Goal: Task Accomplishment & Management: Complete application form

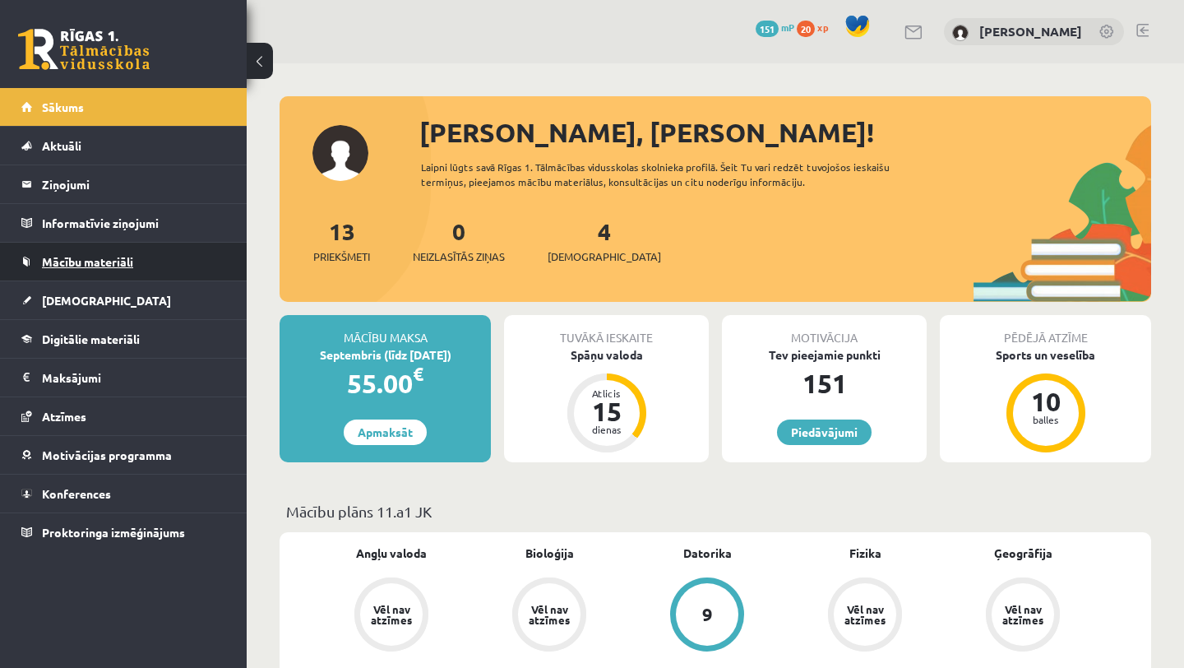
click at [165, 271] on link "Mācību materiāli" at bounding box center [123, 262] width 205 height 38
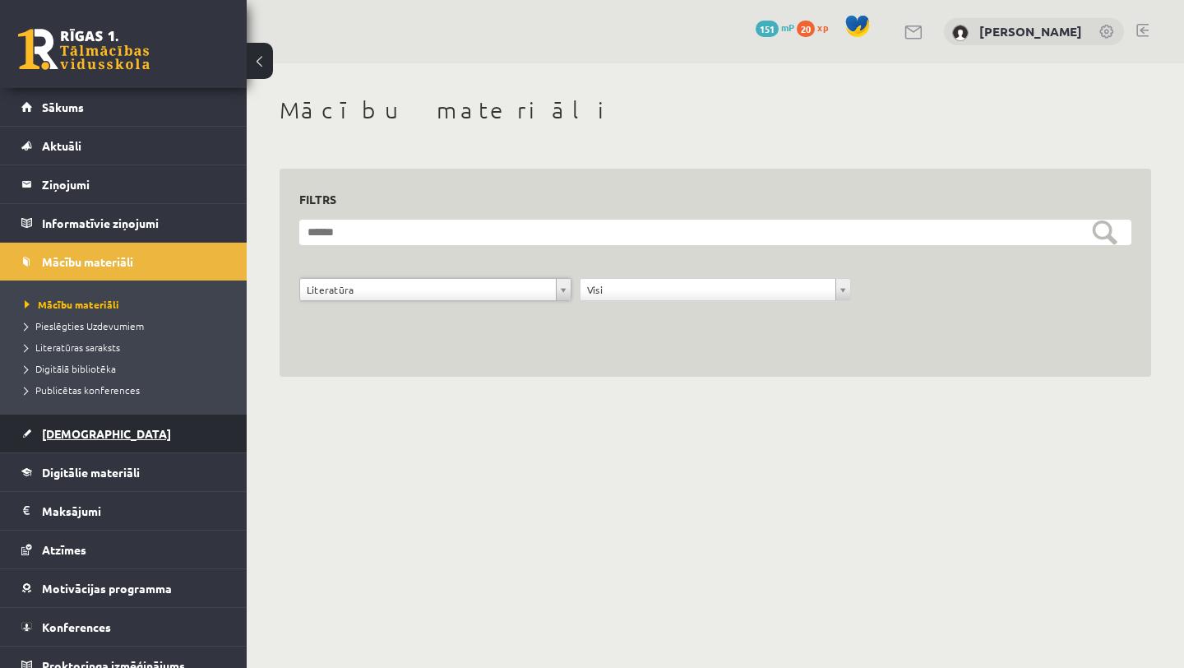
click at [174, 428] on link "[DEMOGRAPHIC_DATA]" at bounding box center [123, 434] width 205 height 38
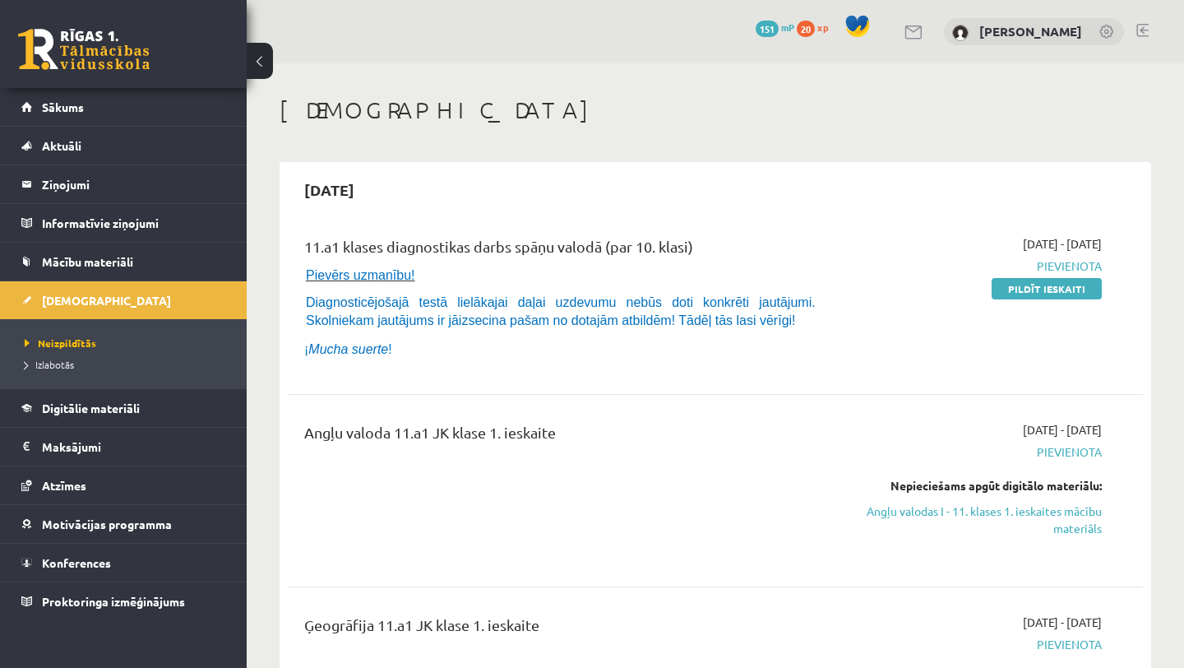
scroll to position [97, 0]
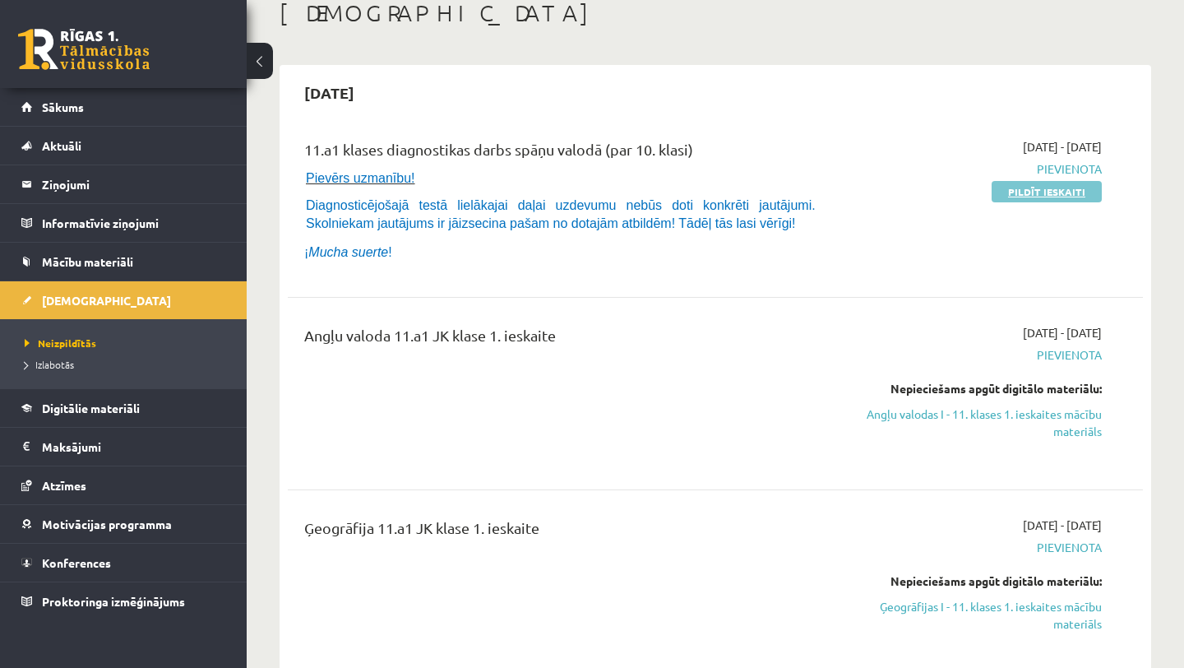
click at [1033, 186] on link "Pildīt ieskaiti" at bounding box center [1047, 191] width 110 height 21
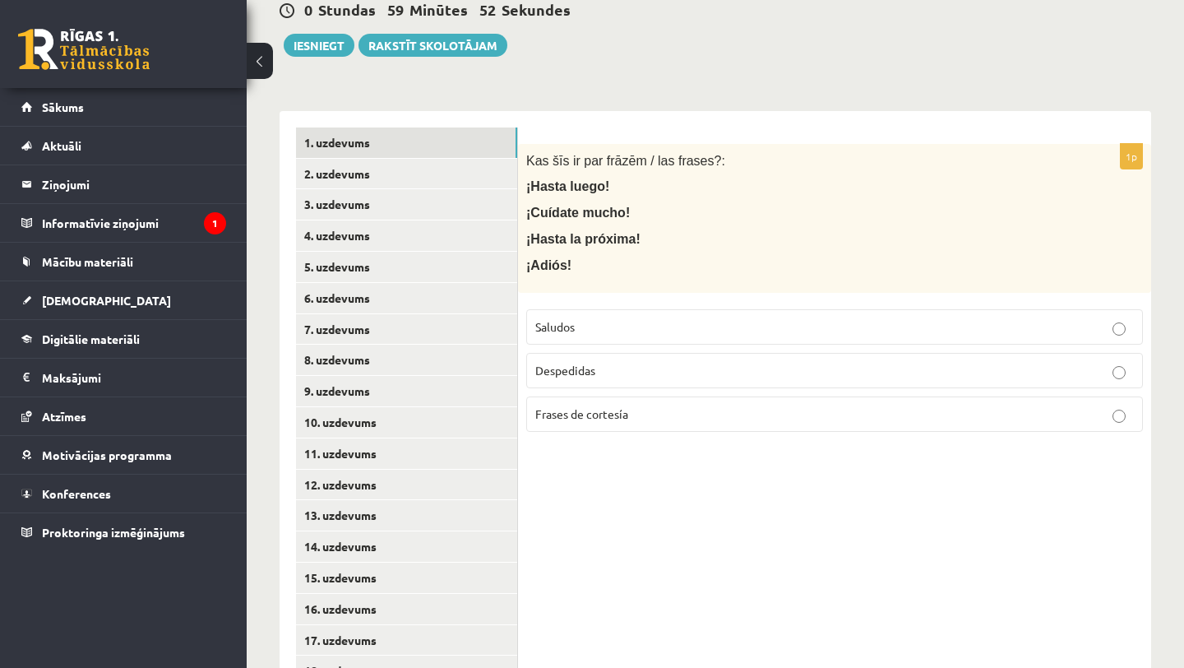
scroll to position [274, 0]
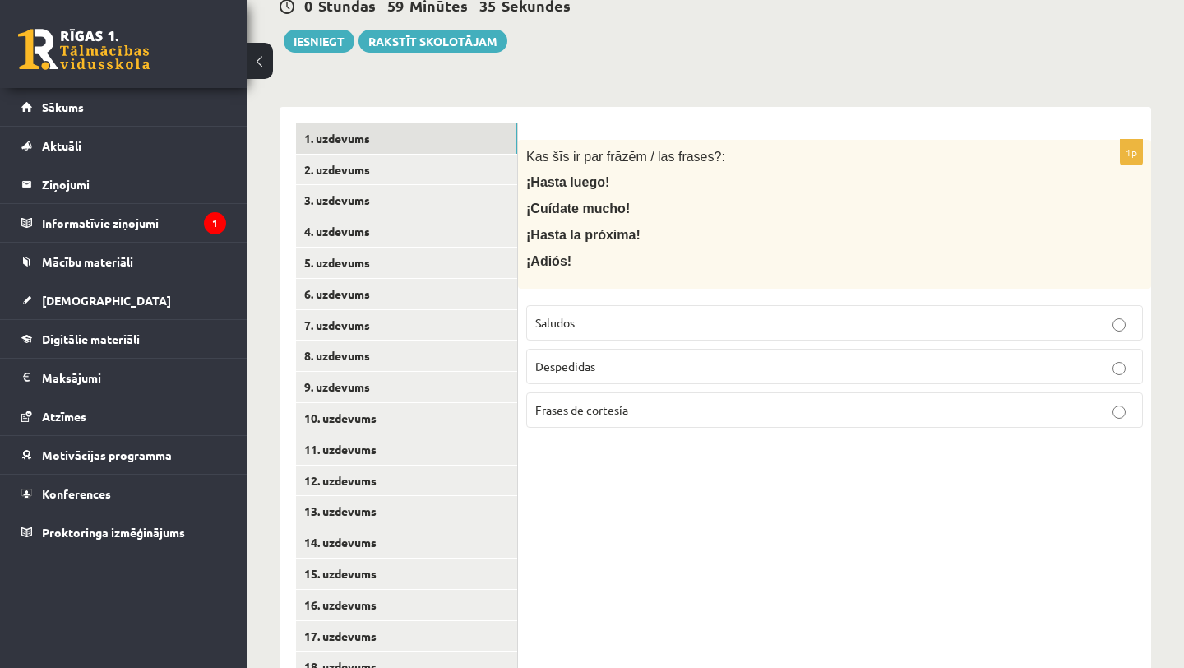
click at [636, 364] on p "Despedidas" at bounding box center [834, 366] width 599 height 17
click at [330, 174] on link "2. uzdevums" at bounding box center [406, 170] width 221 height 30
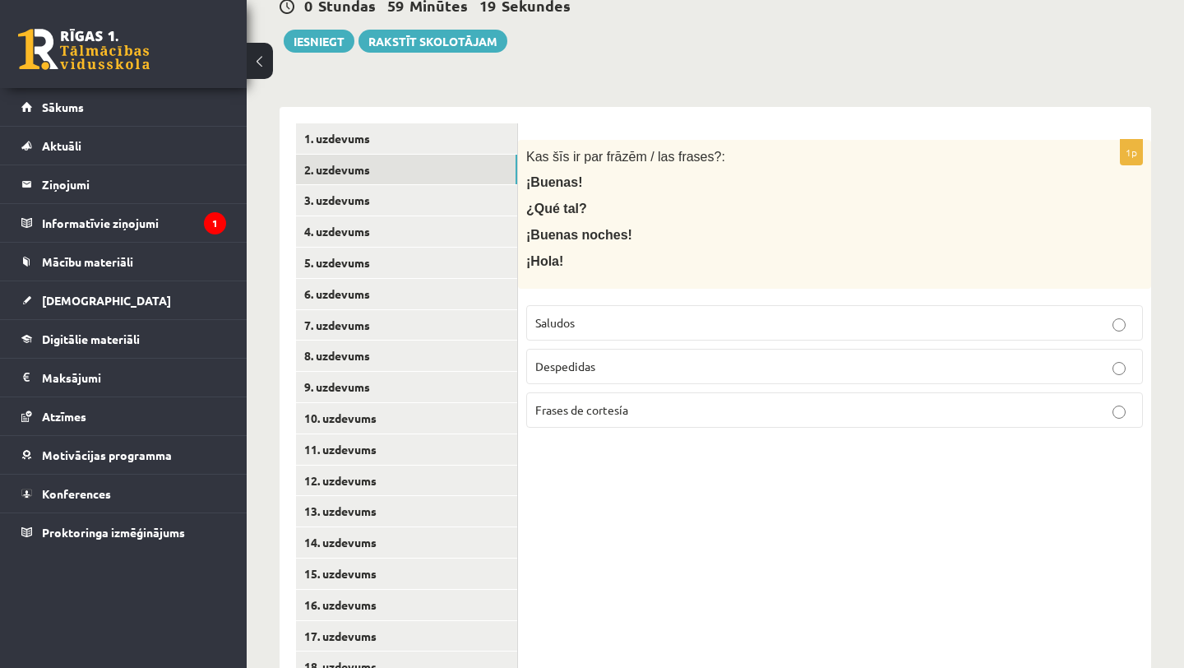
click at [680, 318] on p "Saludos" at bounding box center [834, 322] width 599 height 17
click at [484, 202] on link "3. uzdevums" at bounding box center [406, 200] width 221 height 30
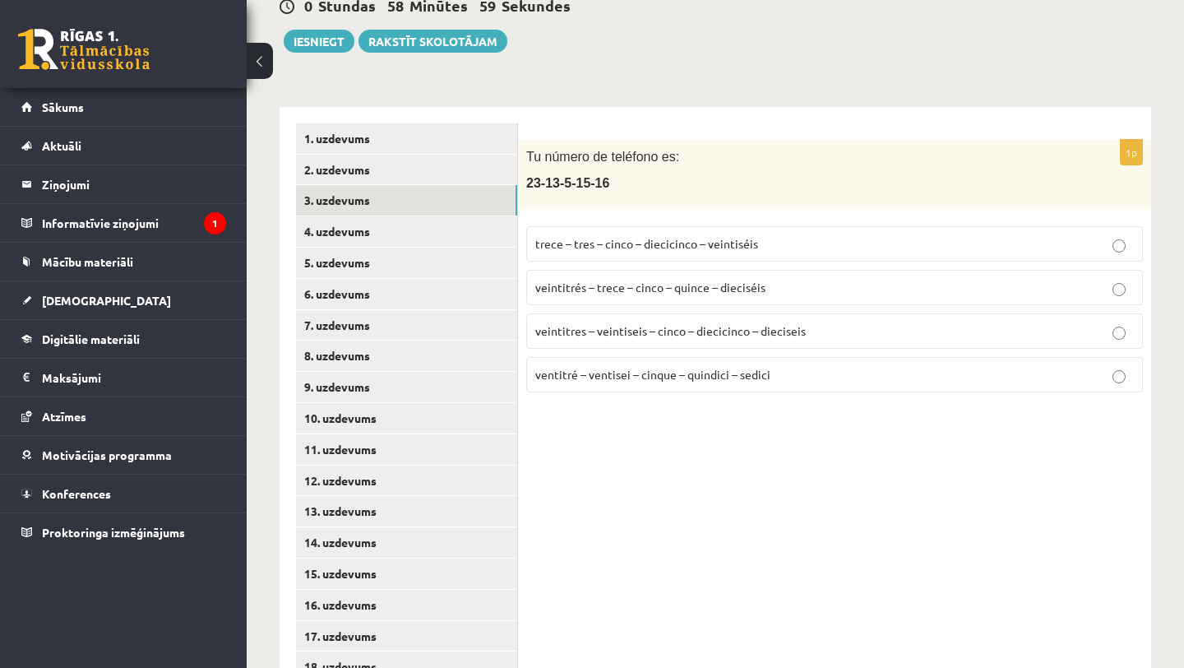
click at [677, 294] on p "veintitrés – trece – cinco – quince – dieciséis" at bounding box center [834, 287] width 599 height 17
click at [443, 240] on link "4. uzdevums" at bounding box center [406, 231] width 221 height 30
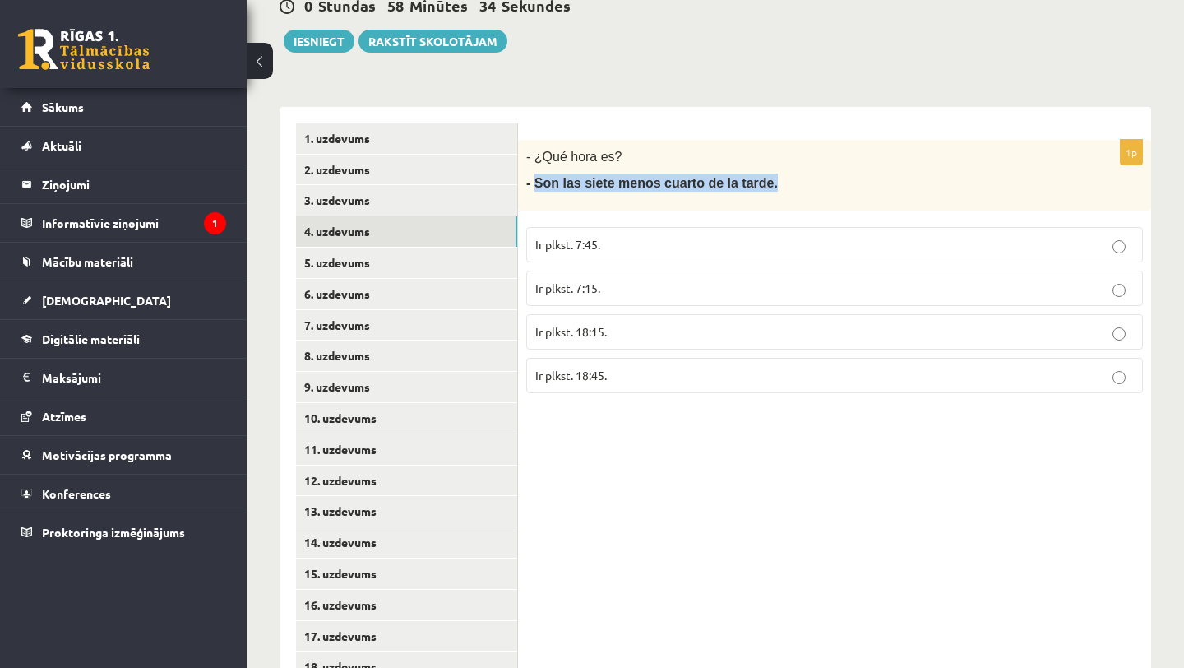
drag, startPoint x: 535, startPoint y: 181, endPoint x: 807, endPoint y: 179, distance: 272.2
click at [810, 181] on p "- Son las siete menos cuarto de la tarde." at bounding box center [793, 183] width 535 height 18
copy span "Son las siete menos cuarto de la tarde."
click at [757, 373] on p "Ir plkst. 18:45." at bounding box center [834, 375] width 599 height 17
click at [463, 268] on link "5. uzdevums" at bounding box center [406, 263] width 221 height 30
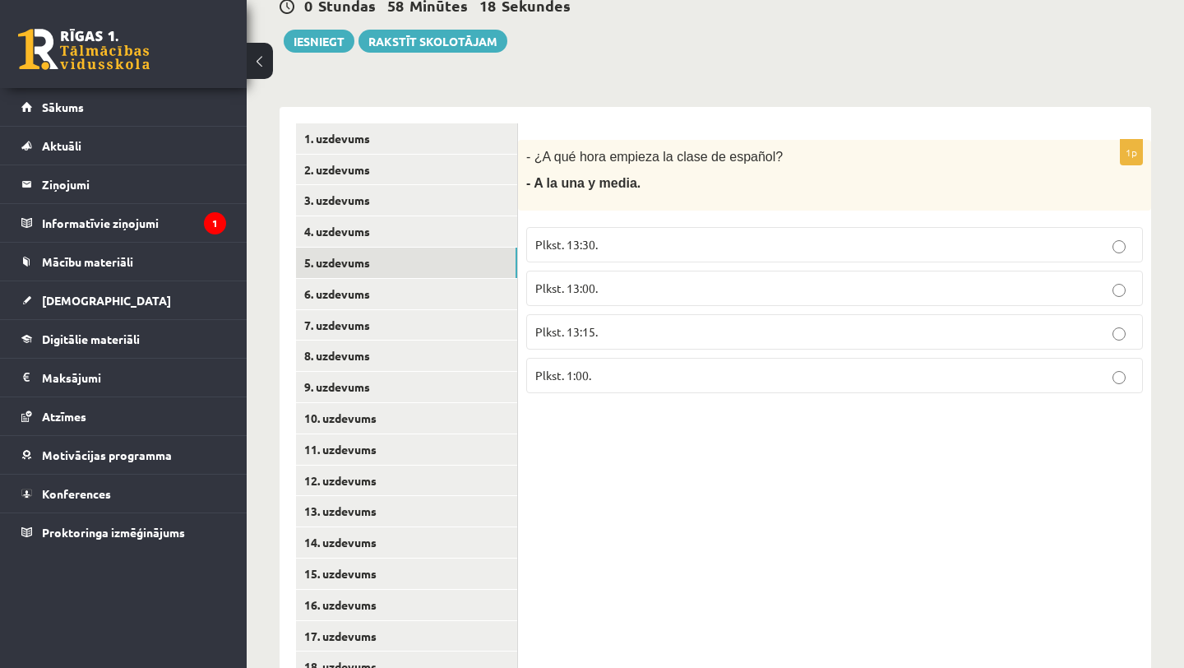
click at [734, 235] on label "Plkst. 13:30." at bounding box center [834, 244] width 617 height 35
click at [413, 281] on link "6. uzdevums" at bounding box center [406, 294] width 221 height 30
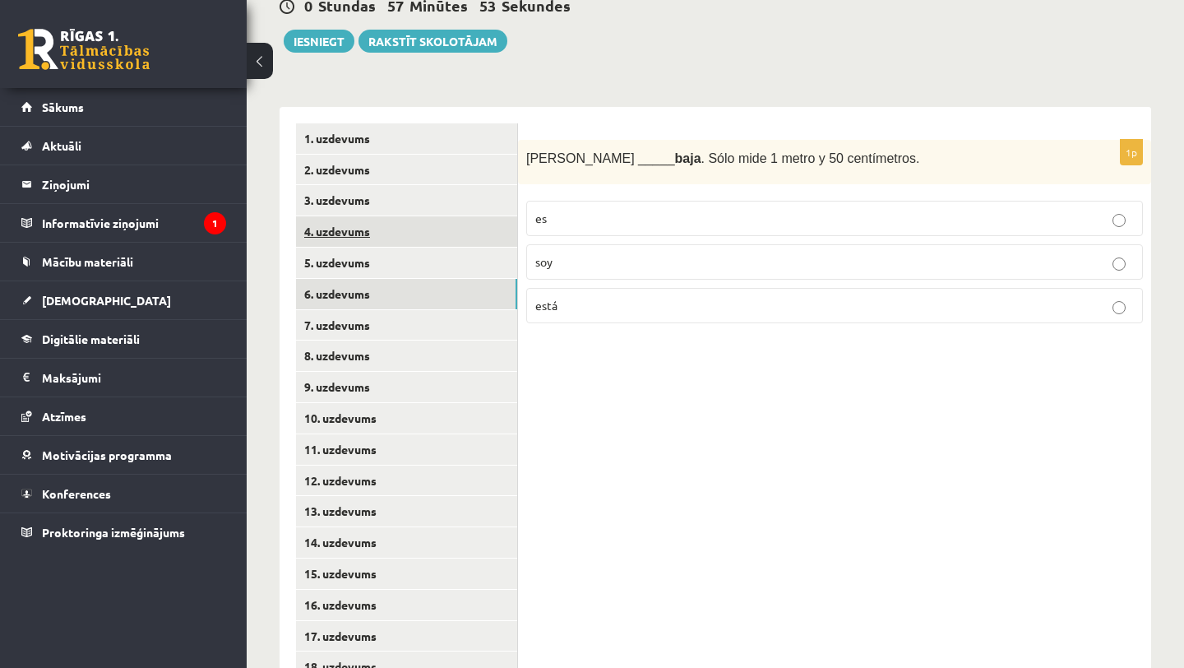
click at [479, 235] on link "4. uzdevums" at bounding box center [406, 231] width 221 height 30
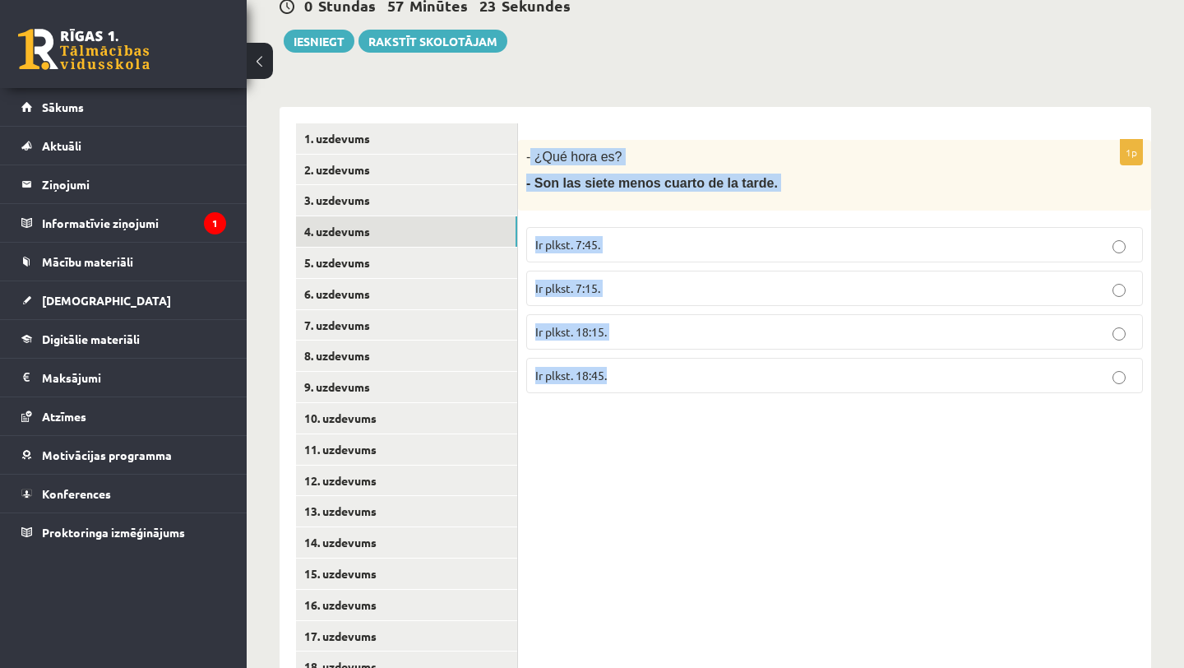
drag, startPoint x: 529, startPoint y: 159, endPoint x: 734, endPoint y: 395, distance: 312.5
click at [735, 399] on div "1p - ¿Qué hora es? - Son las siete menos cuarto de la tarde. Ir plkst. 7:45. Ir…" at bounding box center [834, 273] width 633 height 266
copy div "¿Qué hora es? - Son las siete menos cuarto de la tarde. Ir plkst. 7:45. Ir plks…"
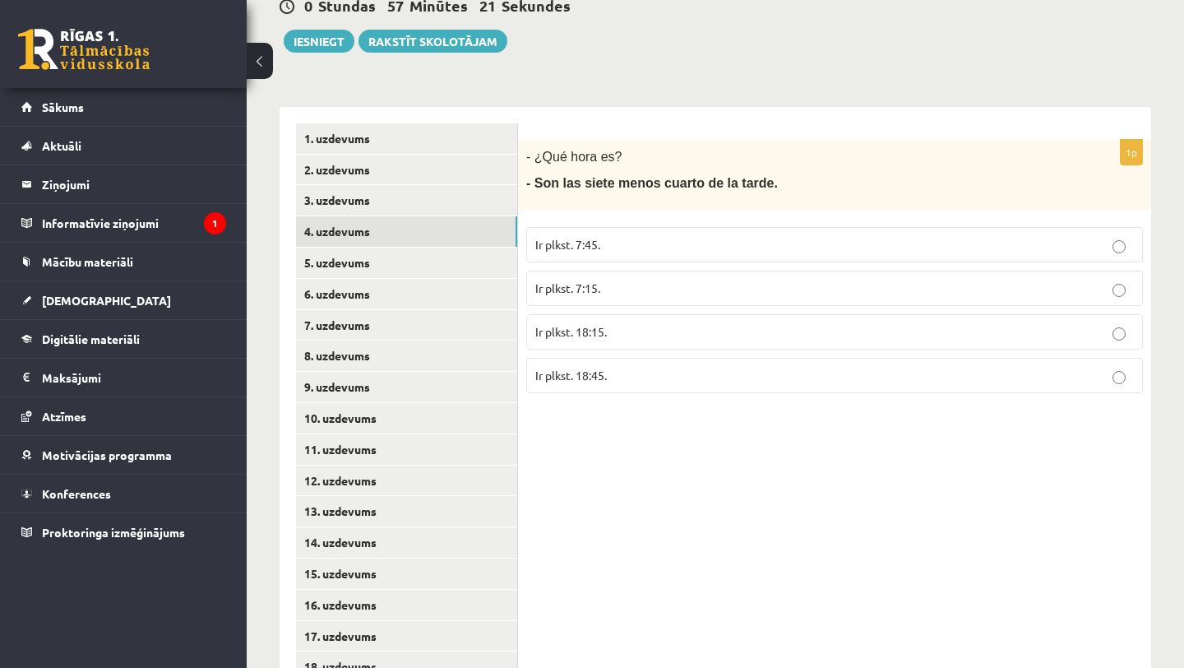
click at [690, 95] on div "**********" at bounding box center [716, 581] width 872 height 982
click at [434, 259] on link "5. uzdevums" at bounding box center [406, 263] width 221 height 30
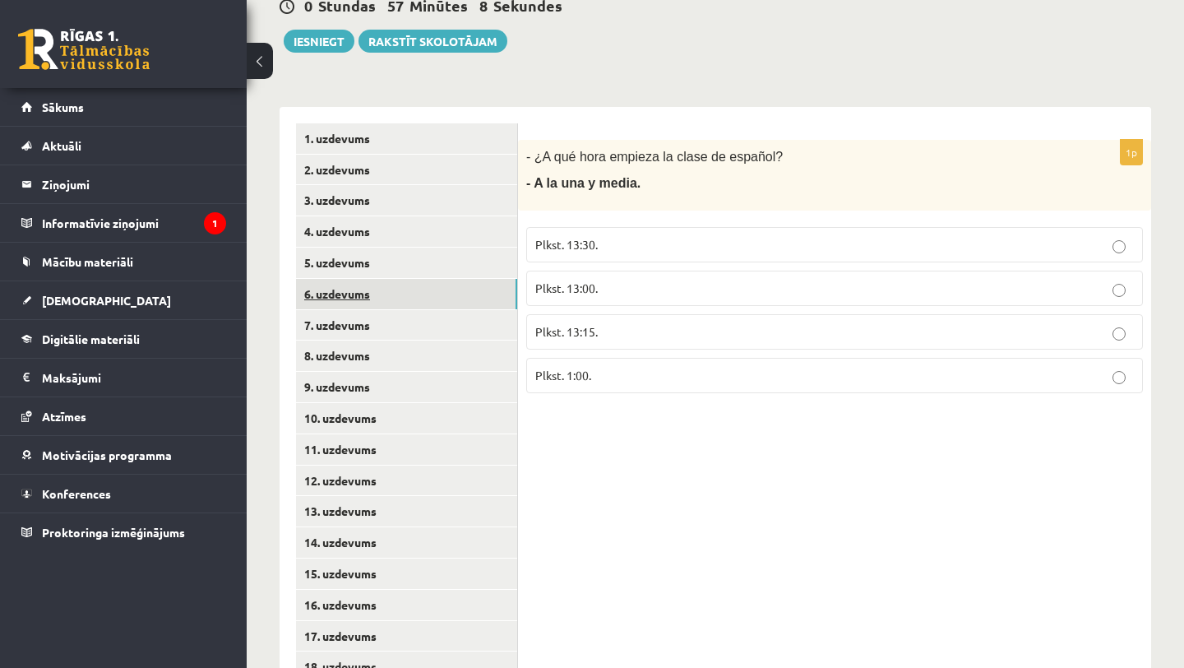
click at [442, 297] on link "6. uzdevums" at bounding box center [406, 294] width 221 height 30
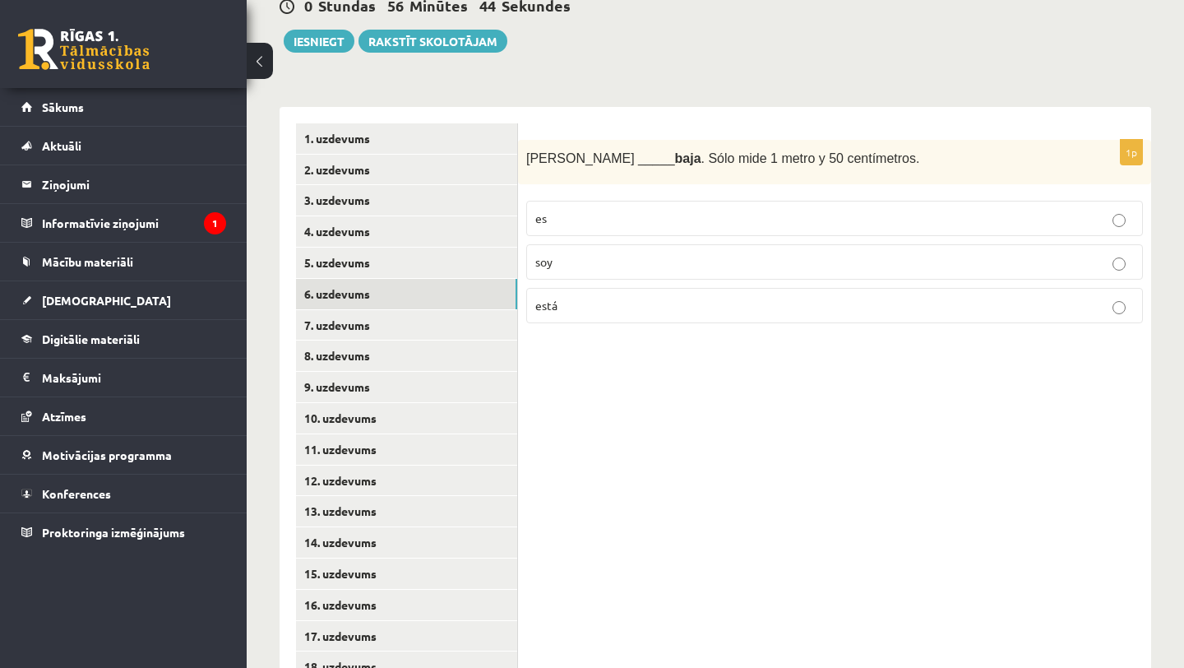
click at [711, 227] on p "es" at bounding box center [834, 218] width 599 height 17
click at [499, 327] on link "7. uzdevums" at bounding box center [406, 325] width 221 height 30
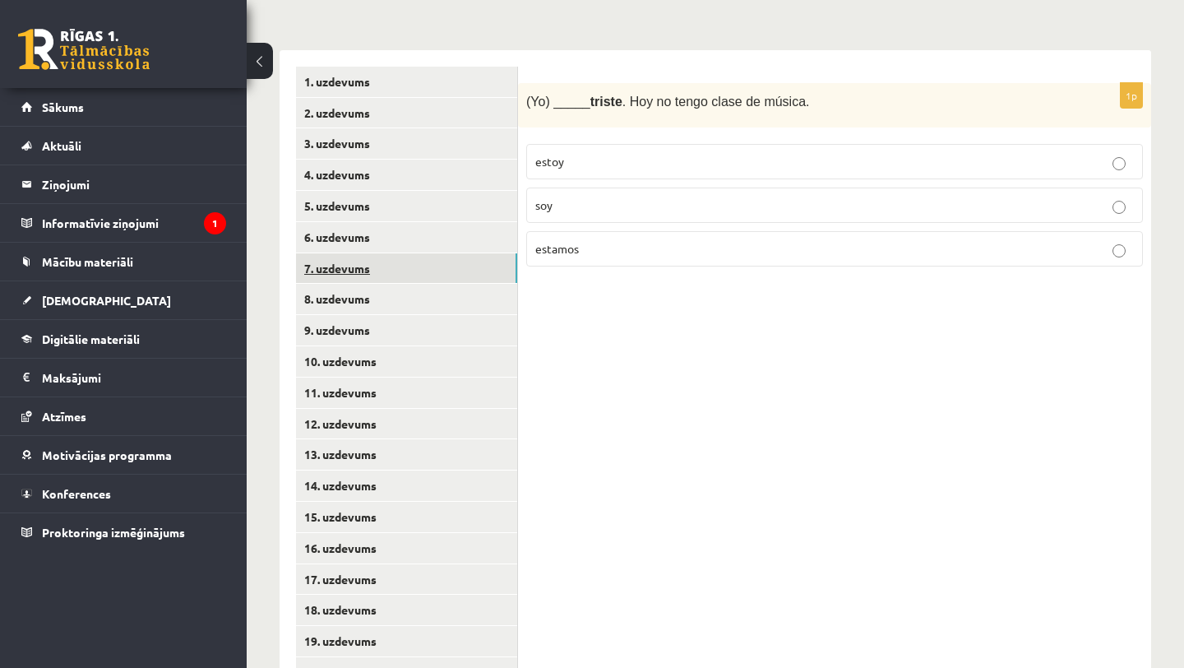
scroll to position [348, 0]
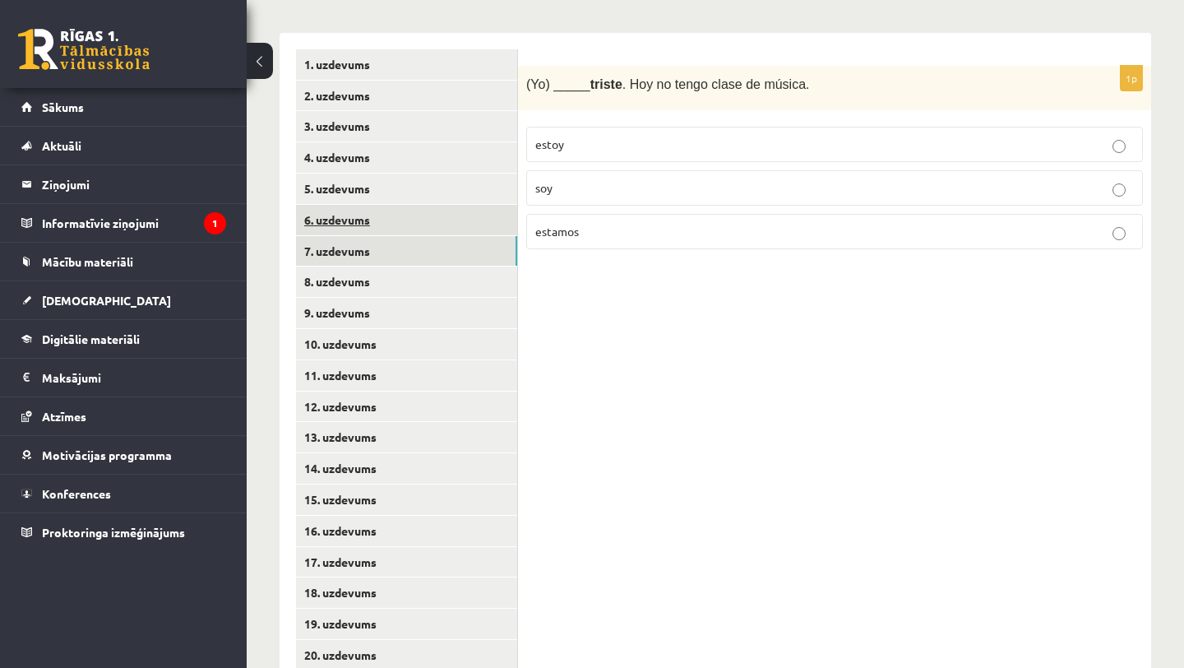
click at [419, 230] on link "6. uzdevums" at bounding box center [406, 220] width 221 height 30
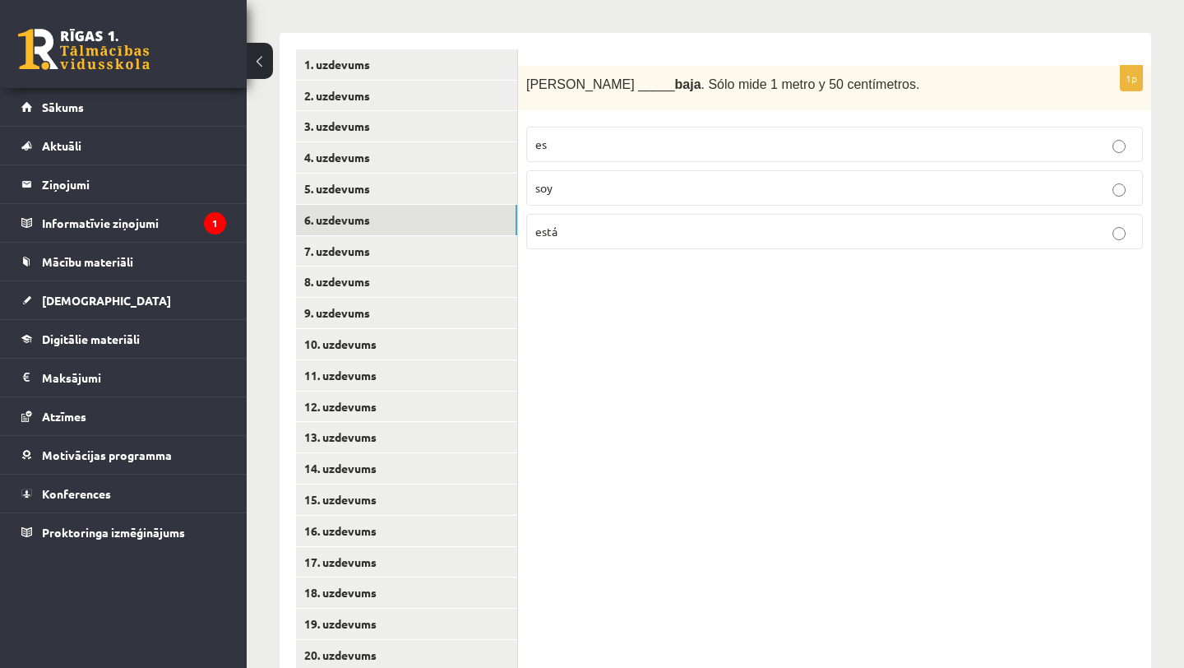
click at [747, 232] on p "está" at bounding box center [834, 231] width 599 height 17
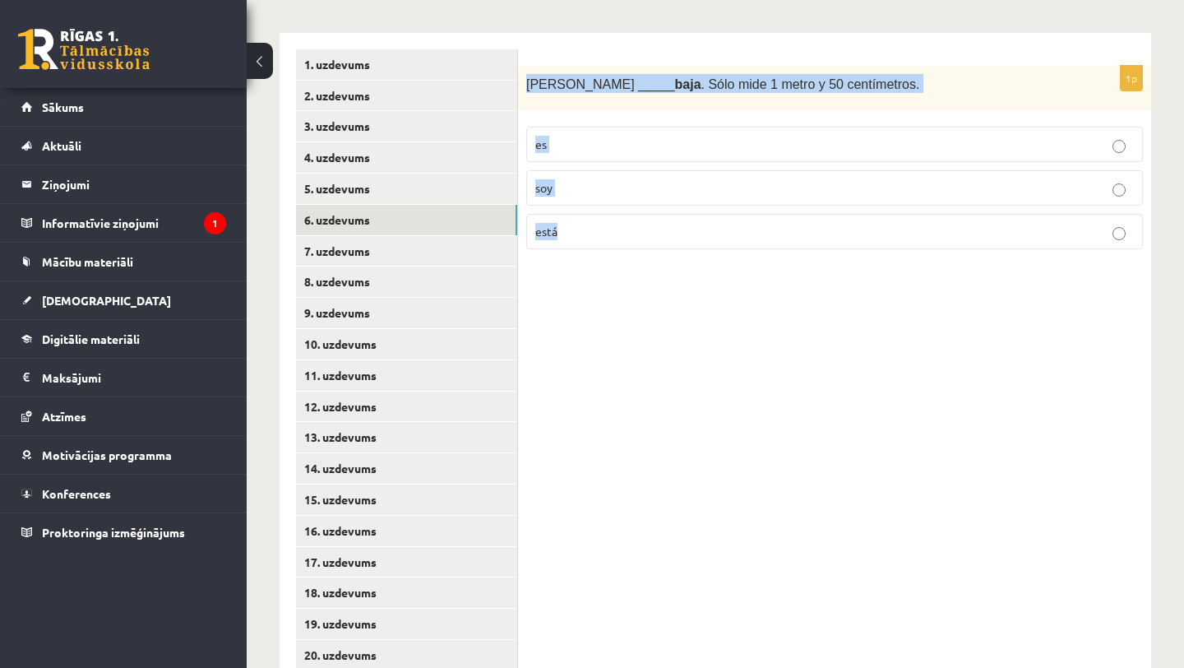
drag, startPoint x: 527, startPoint y: 83, endPoint x: 670, endPoint y: 229, distance: 204.7
click at [670, 229] on div "1p Sara _____ baja . Sólo mide 1 metro y 50 centímetros. es soy está" at bounding box center [834, 164] width 633 height 197
copy div "Sara _____ baja . Sólo mide 1 metro y 50 centímetros. es soy está"
click at [695, 334] on div "1p Sara _____ baja . Sólo mide 1 metro y 50 centímetros. es soy está" at bounding box center [834, 516] width 633 height 966
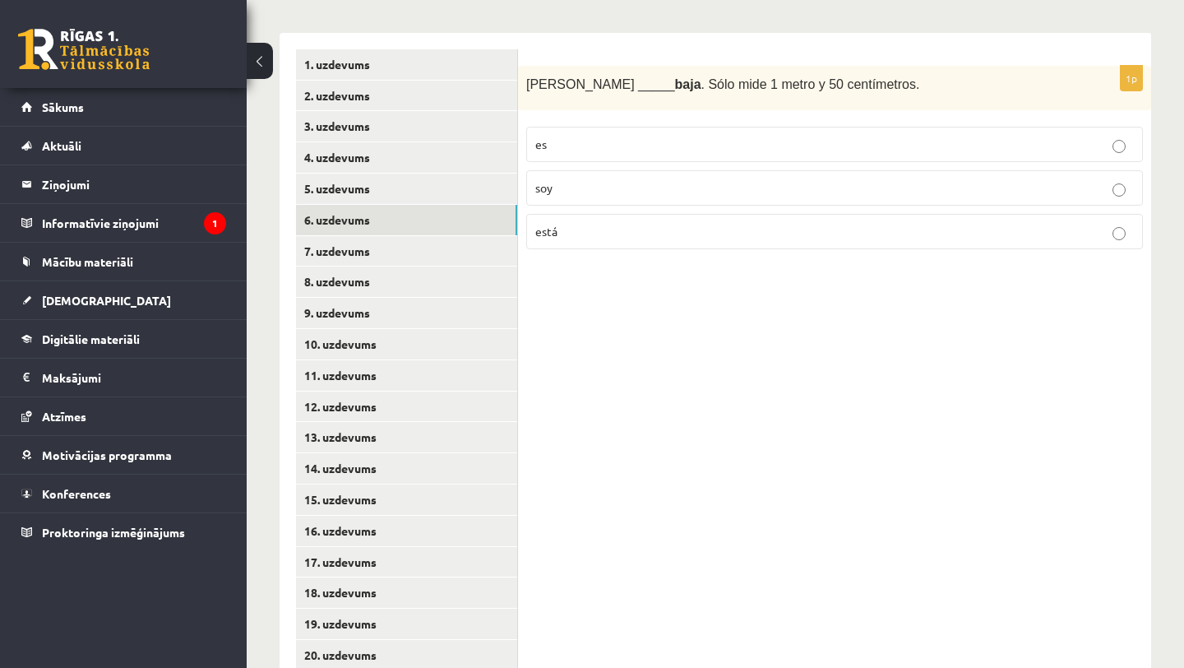
click at [681, 146] on p "es" at bounding box center [834, 144] width 599 height 17
click at [430, 256] on link "7. uzdevums" at bounding box center [406, 251] width 221 height 30
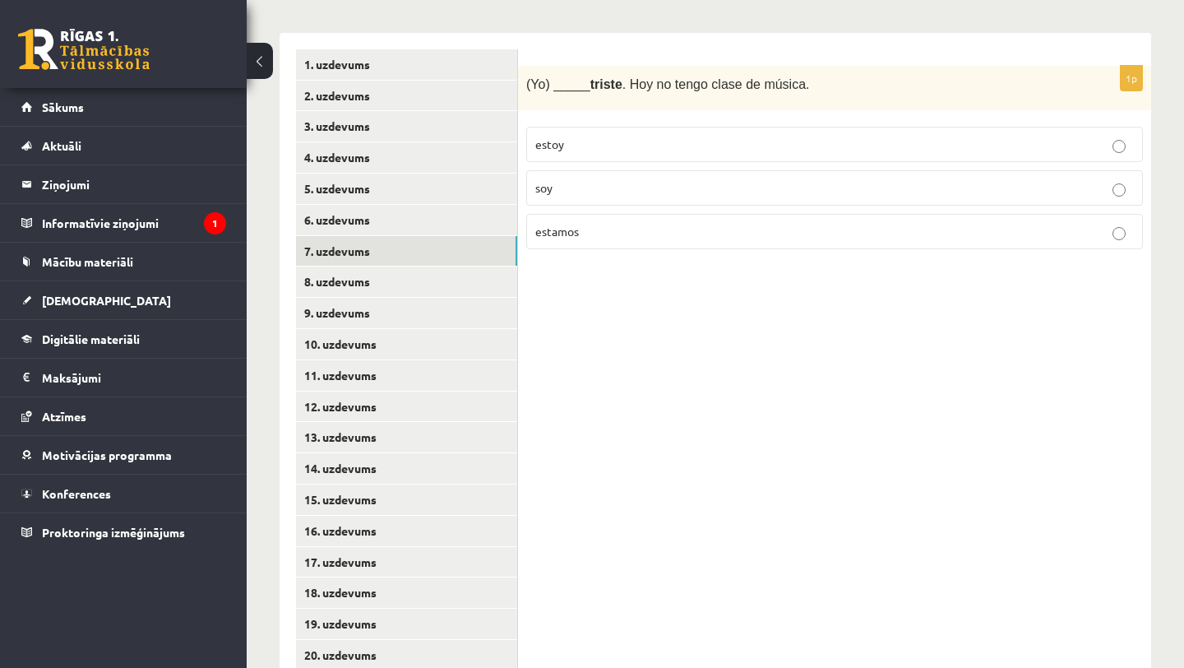
click at [693, 143] on p "estoy" at bounding box center [834, 144] width 599 height 17
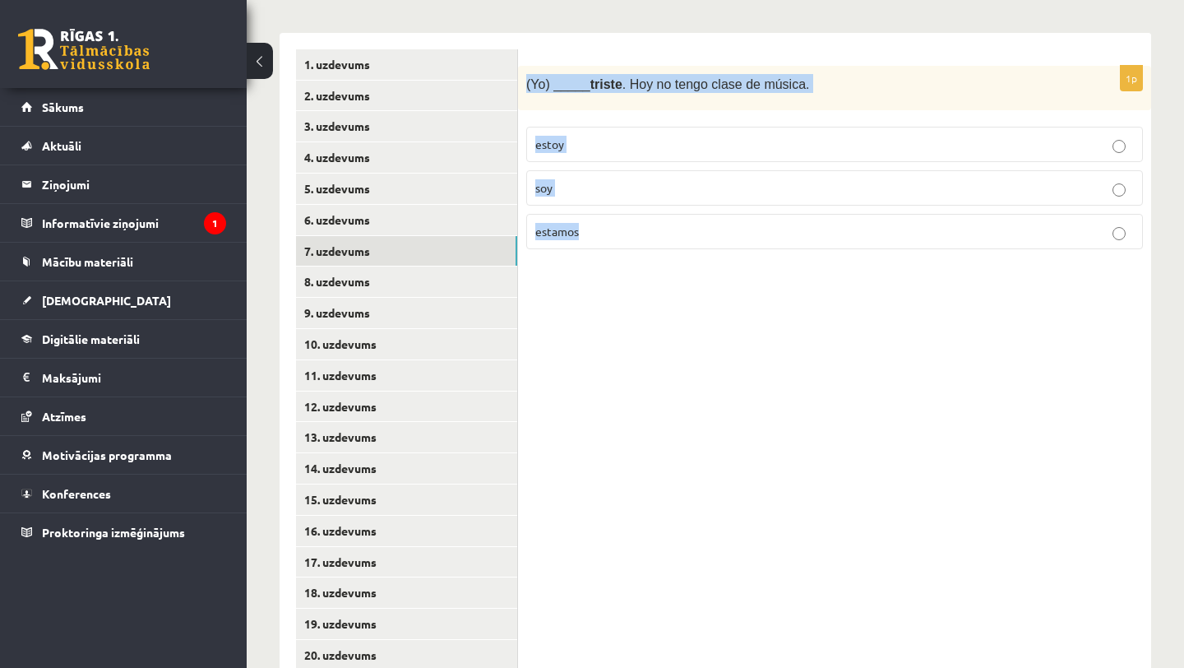
drag, startPoint x: 526, startPoint y: 85, endPoint x: 609, endPoint y: 229, distance: 166.6
click at [618, 234] on div "1p (Yo) _____ triste . Hoy no tengo clase de música. estoy soy estamos" at bounding box center [834, 164] width 633 height 197
copy div "(Yo) _____ triste . Hoy no tengo clase de música. estoy soy estamos"
click at [690, 438] on div "1p (Yo) _____ triste . Hoy no tengo clase de música. estoy soy estamos" at bounding box center [834, 516] width 633 height 966
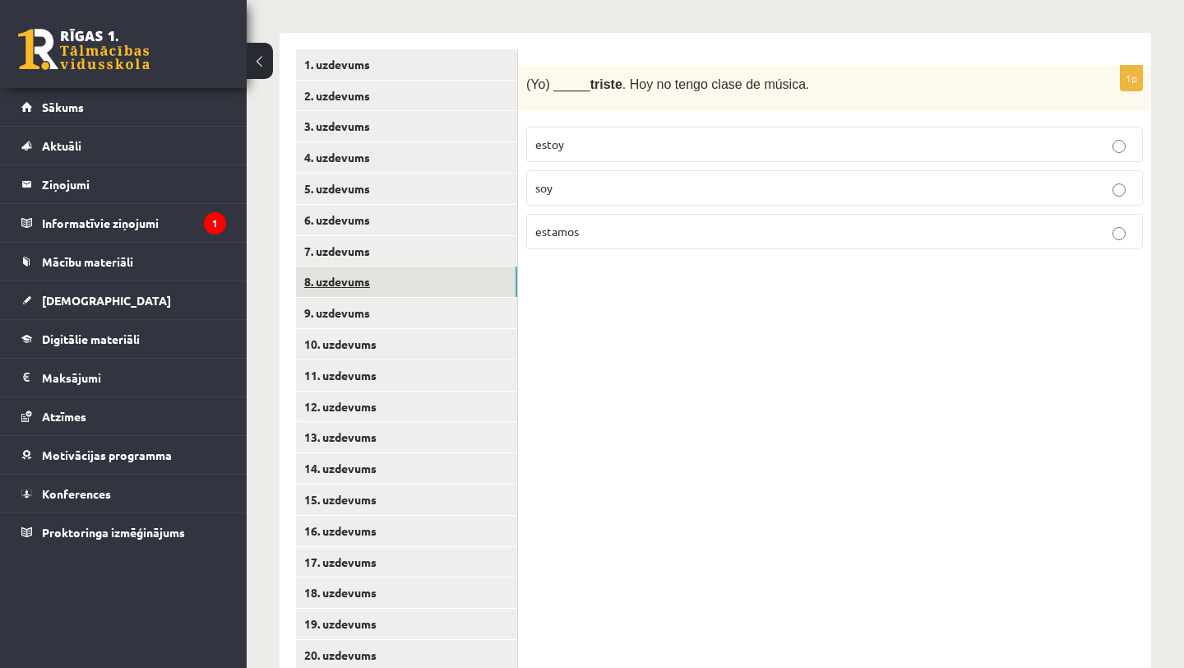
click at [426, 289] on link "8. uzdevums" at bounding box center [406, 281] width 221 height 30
click at [966, 125] on fieldset "círculo cuadrado triángulo" at bounding box center [834, 186] width 617 height 136
click at [963, 142] on p "círculo" at bounding box center [834, 144] width 599 height 17
click at [461, 323] on link "9. uzdevums" at bounding box center [406, 313] width 221 height 30
click at [452, 277] on link "8. uzdevums" at bounding box center [406, 281] width 221 height 30
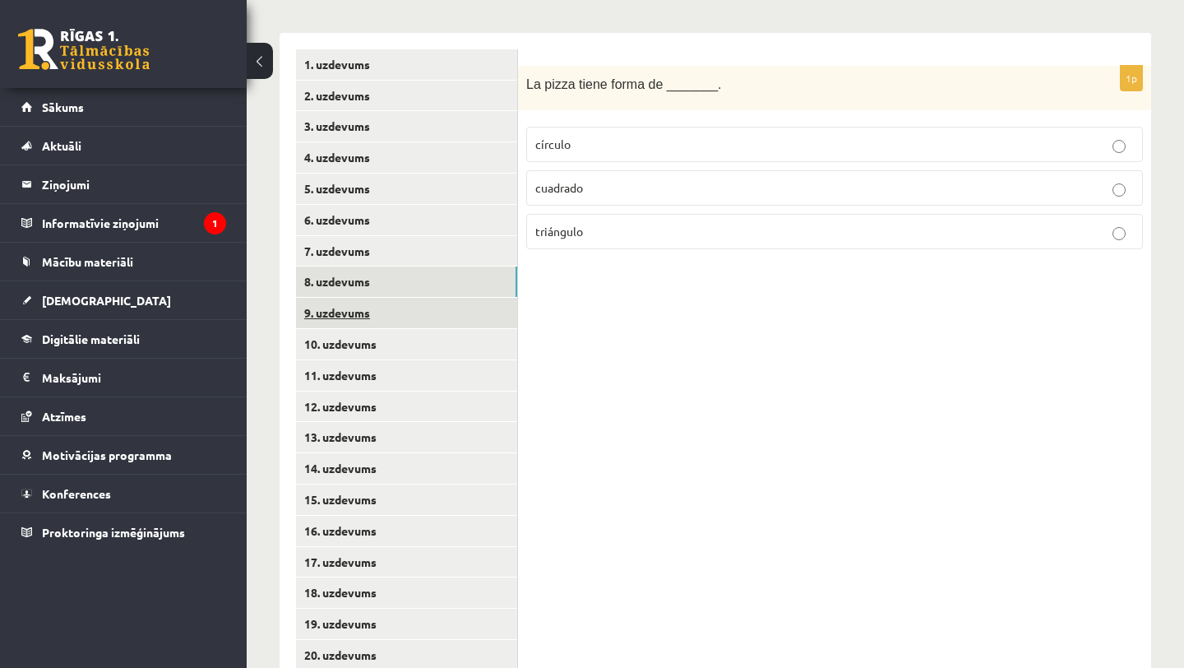
click at [428, 317] on link "9. uzdevums" at bounding box center [406, 313] width 221 height 30
click at [720, 192] on p "rojo" at bounding box center [834, 187] width 599 height 17
click at [656, 155] on label "azul" at bounding box center [834, 144] width 617 height 35
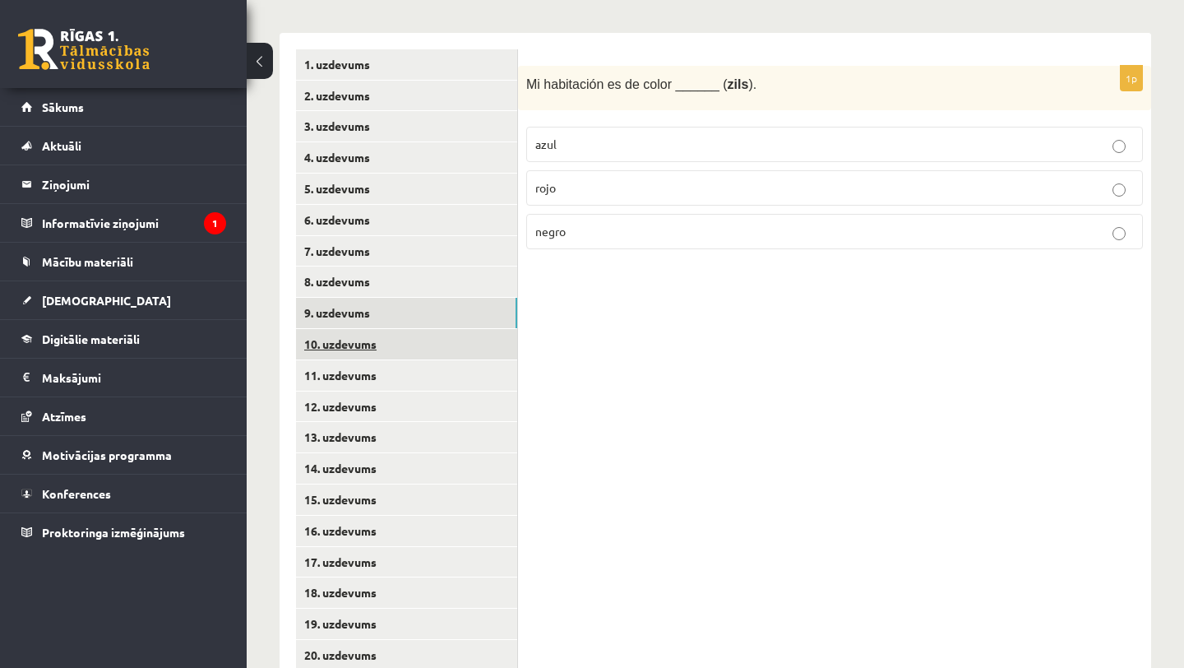
click at [478, 345] on link "10. uzdevums" at bounding box center [406, 344] width 221 height 30
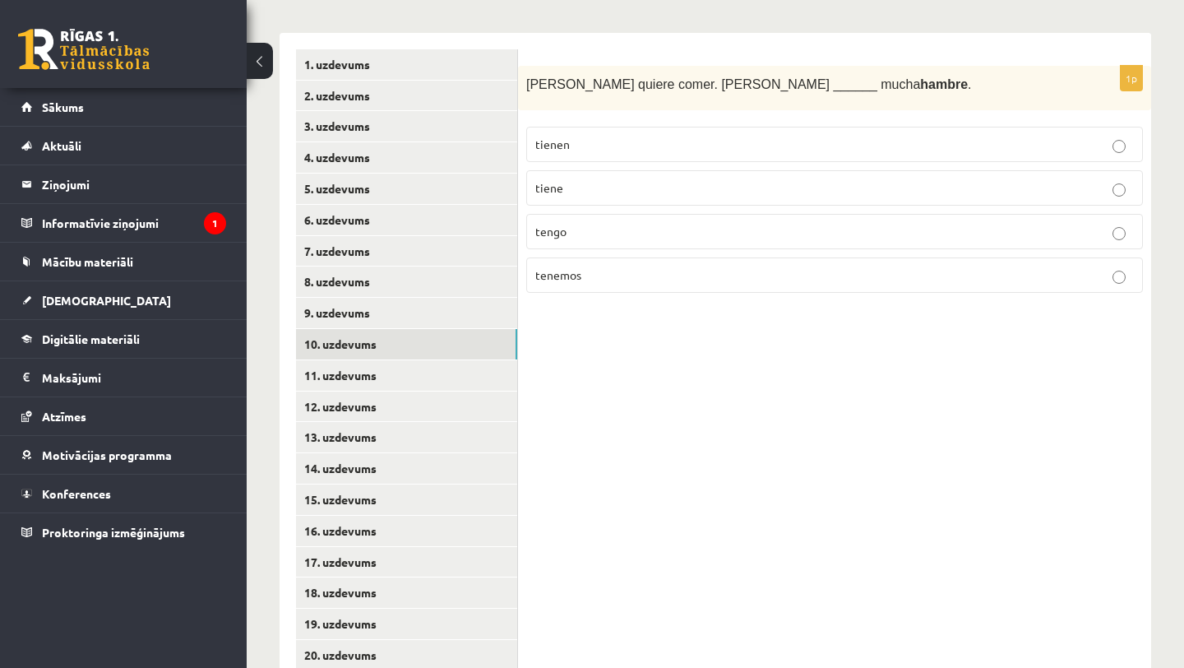
click at [717, 183] on p "tiene" at bounding box center [834, 187] width 599 height 17
click at [451, 390] on link "11. uzdevums" at bounding box center [406, 375] width 221 height 30
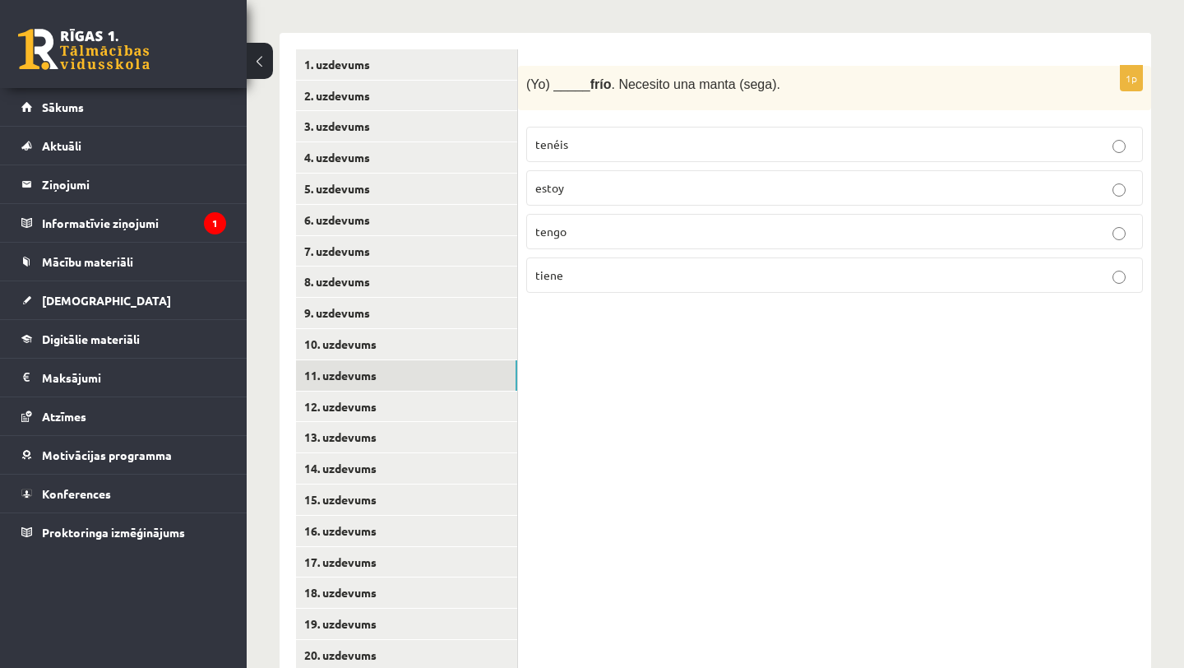
click at [655, 192] on p "estoy" at bounding box center [834, 187] width 599 height 17
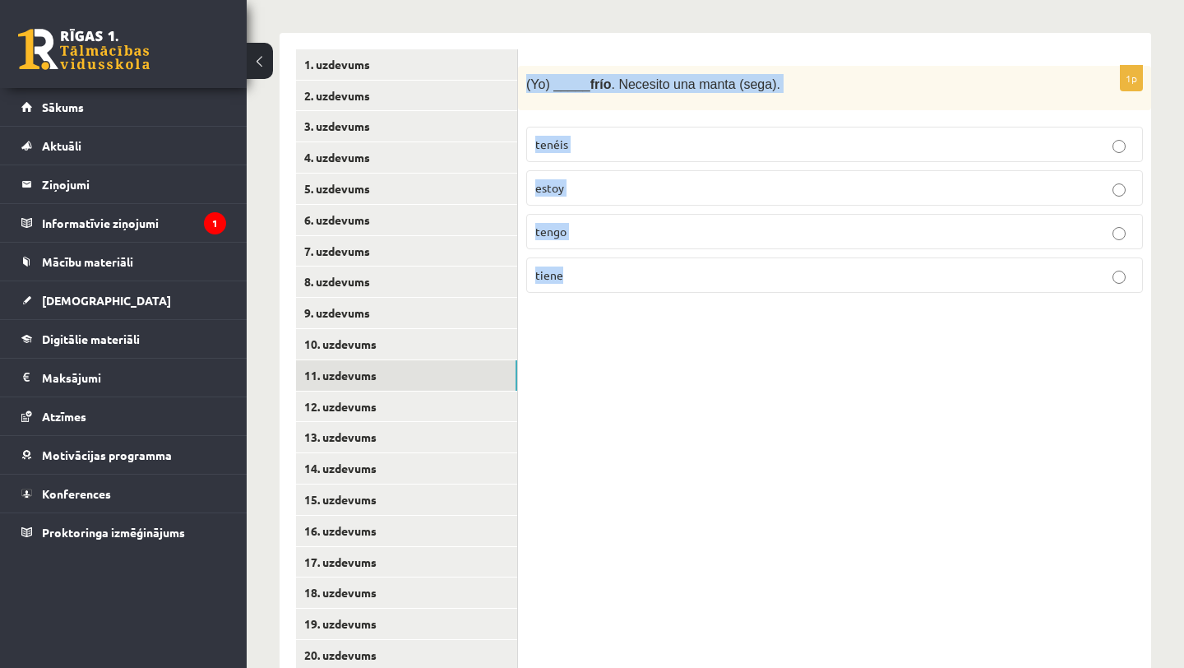
drag, startPoint x: 526, startPoint y: 84, endPoint x: 587, endPoint y: 285, distance: 209.9
click at [587, 285] on div "1p (Yo) _____ frío . Necesito una manta (sega). tenéis estoy tengo tiene" at bounding box center [834, 186] width 633 height 241
copy div "(Yo) _____ frío . Necesito una manta (sega). tenéis estoy tengo tiene"
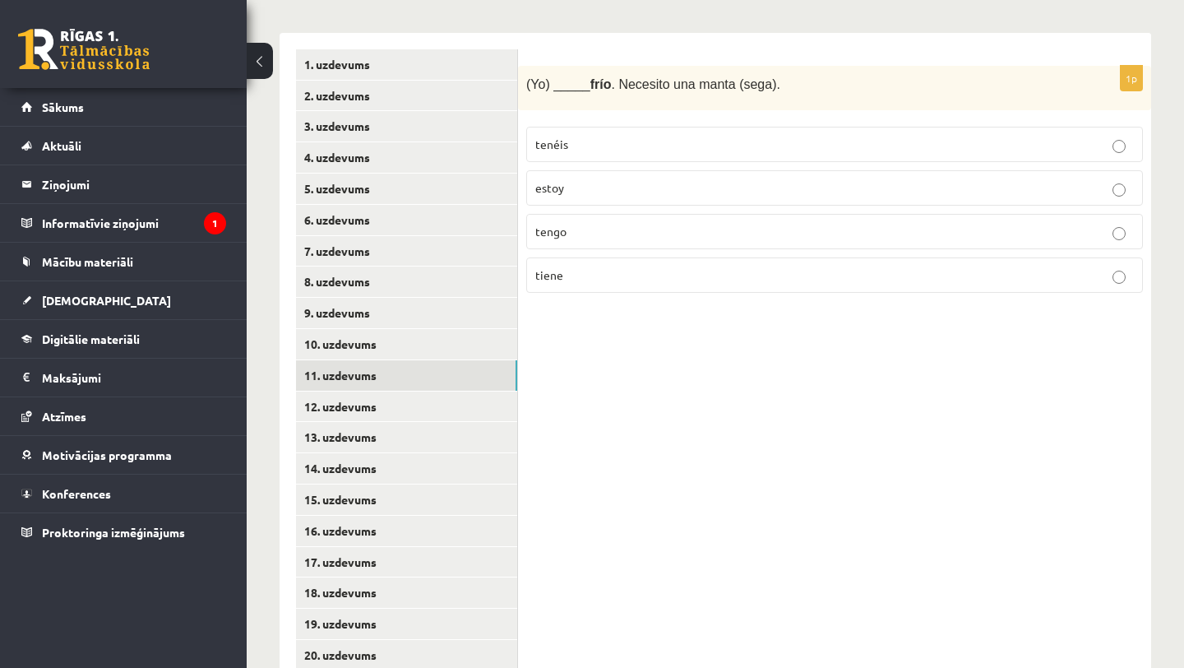
click at [626, 327] on div "1p (Yo) _____ frío . Necesito una manta (sega). tenéis estoy tengo tiene" at bounding box center [834, 516] width 633 height 966
click at [688, 235] on p "tengo" at bounding box center [834, 231] width 599 height 17
click at [461, 405] on link "12. uzdevums" at bounding box center [406, 406] width 221 height 30
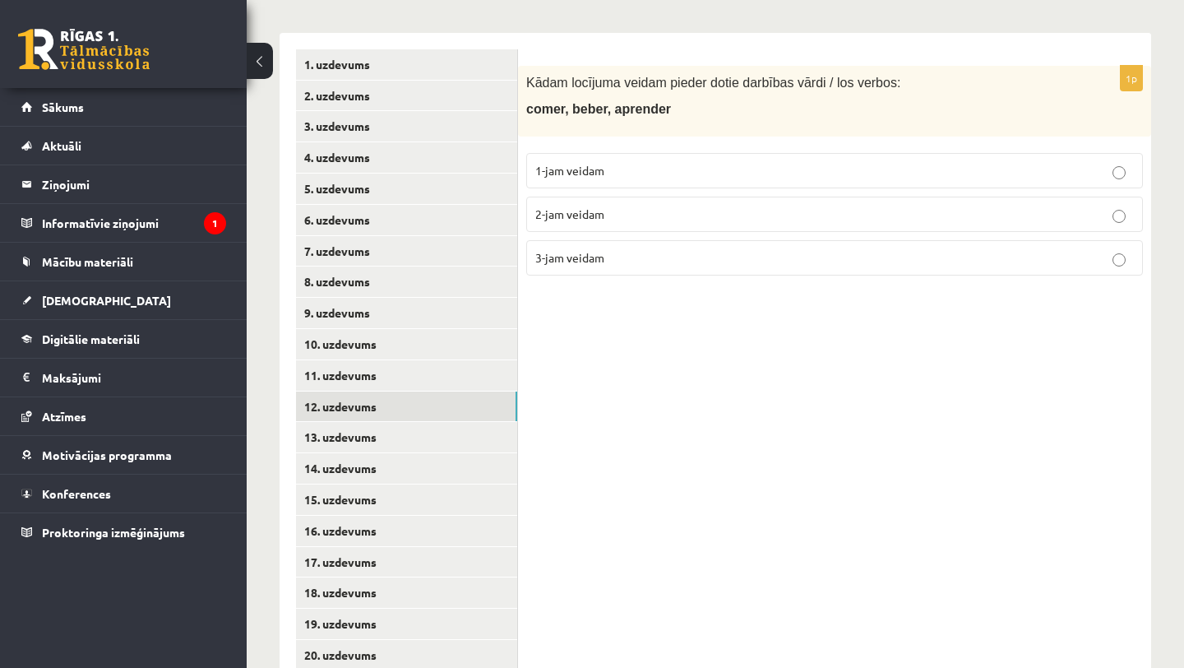
click at [651, 203] on label "2-jam veidam" at bounding box center [834, 214] width 617 height 35
click at [459, 435] on link "13. uzdevums" at bounding box center [406, 437] width 221 height 30
click at [401, 405] on link "12. uzdevums" at bounding box center [406, 406] width 221 height 30
click at [410, 431] on link "13. uzdevums" at bounding box center [406, 437] width 221 height 30
click at [671, 183] on label "1-jam veidam" at bounding box center [834, 170] width 617 height 35
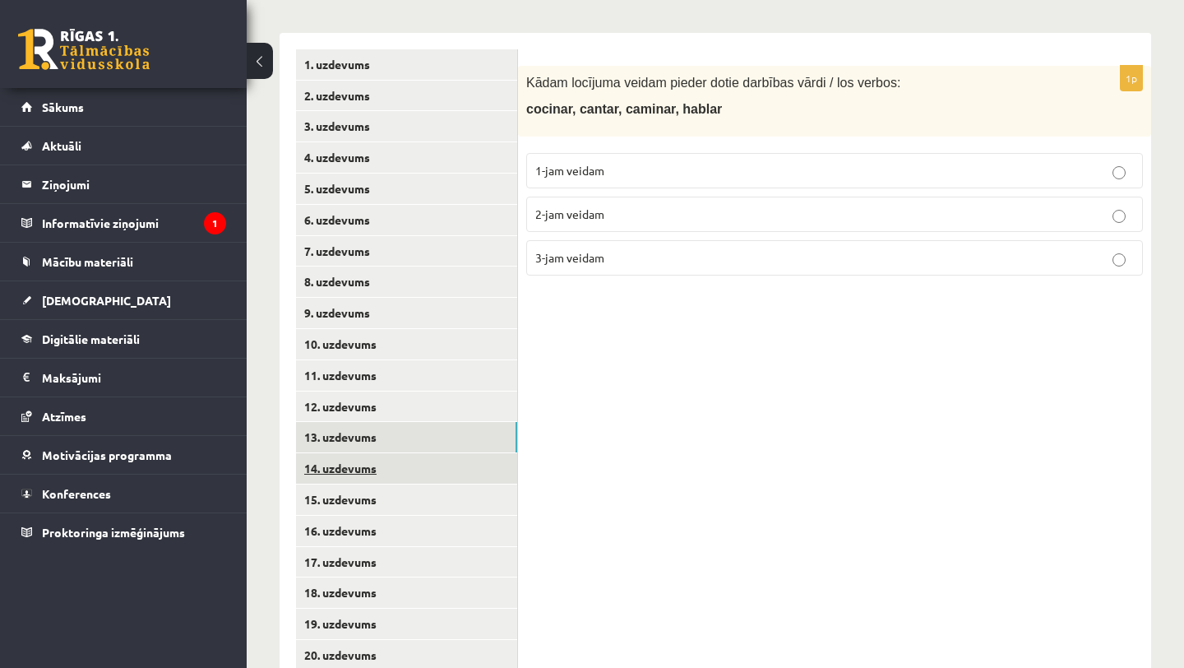
click at [437, 467] on link "14. uzdevums" at bounding box center [406, 468] width 221 height 30
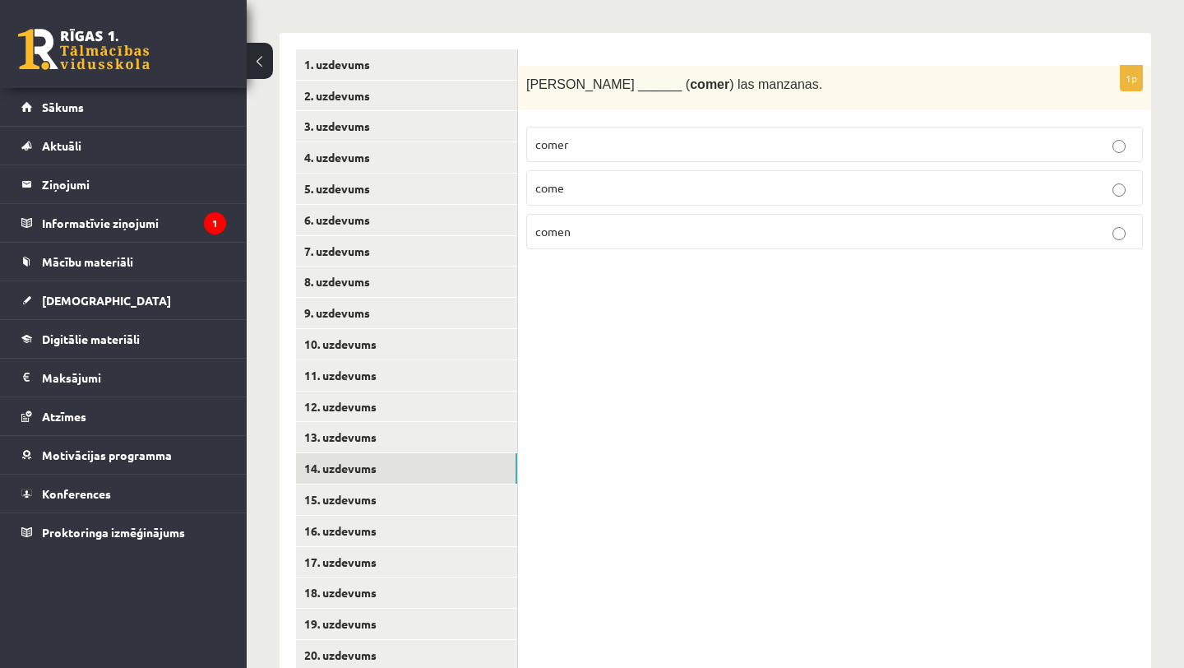
click at [818, 183] on p "come" at bounding box center [834, 187] width 599 height 17
click at [478, 507] on link "15. uzdevums" at bounding box center [406, 499] width 221 height 30
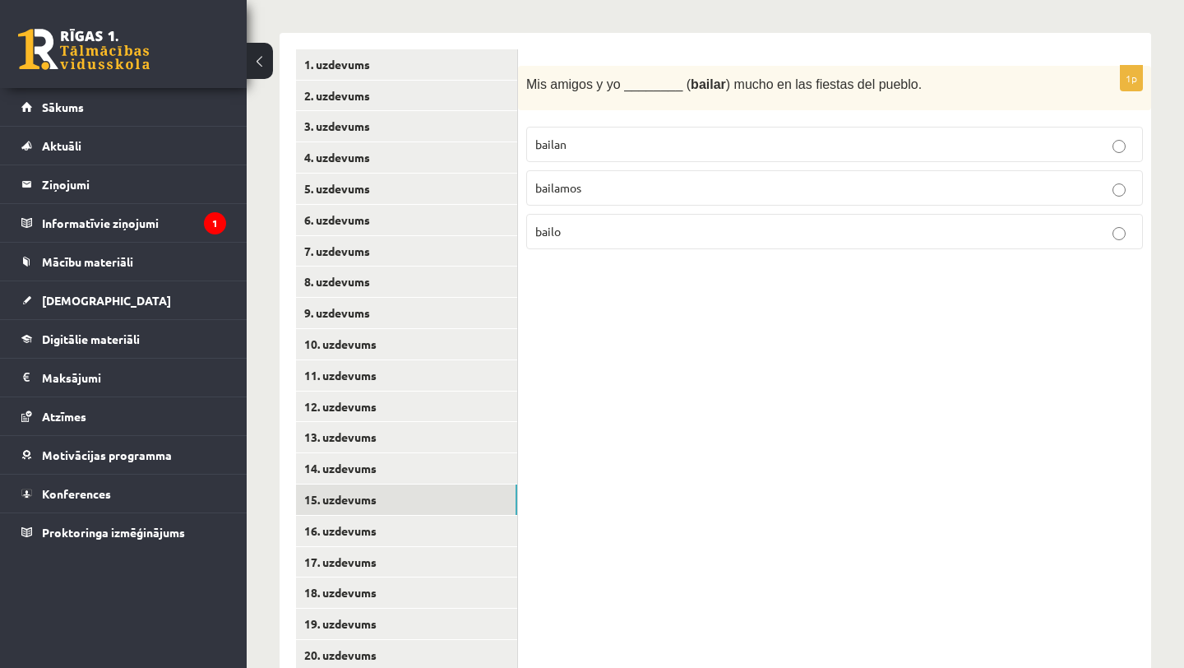
click at [681, 188] on p "bailamos" at bounding box center [834, 187] width 599 height 17
click at [380, 526] on link "16. uzdevums" at bounding box center [406, 531] width 221 height 30
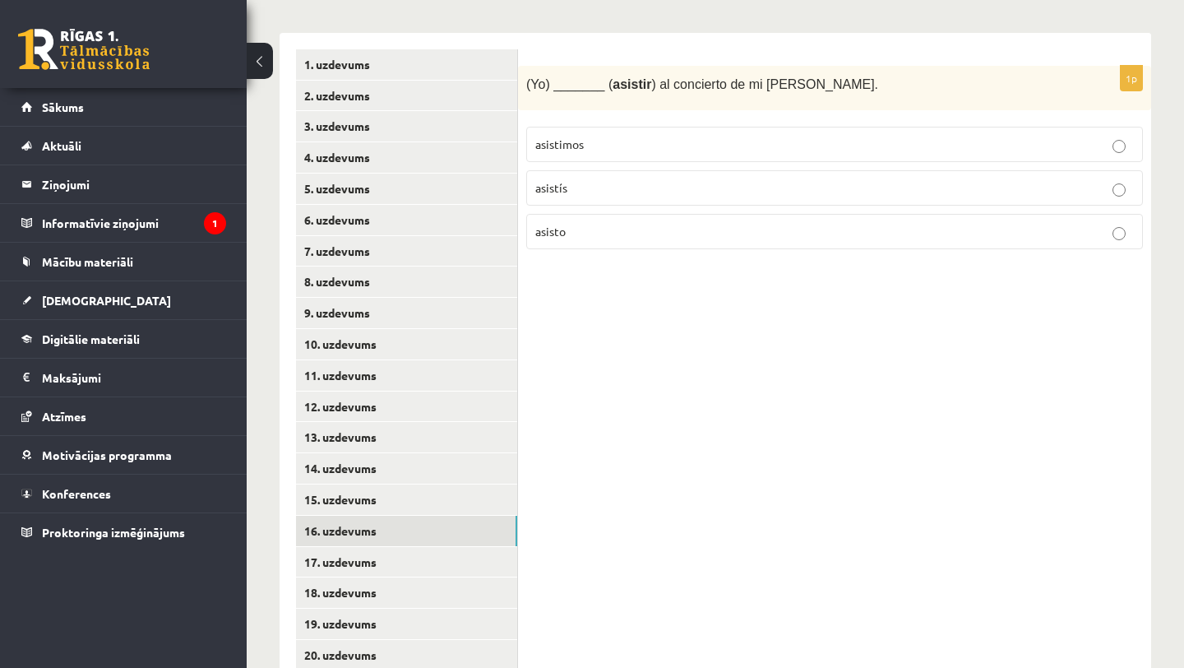
scroll to position [351, 0]
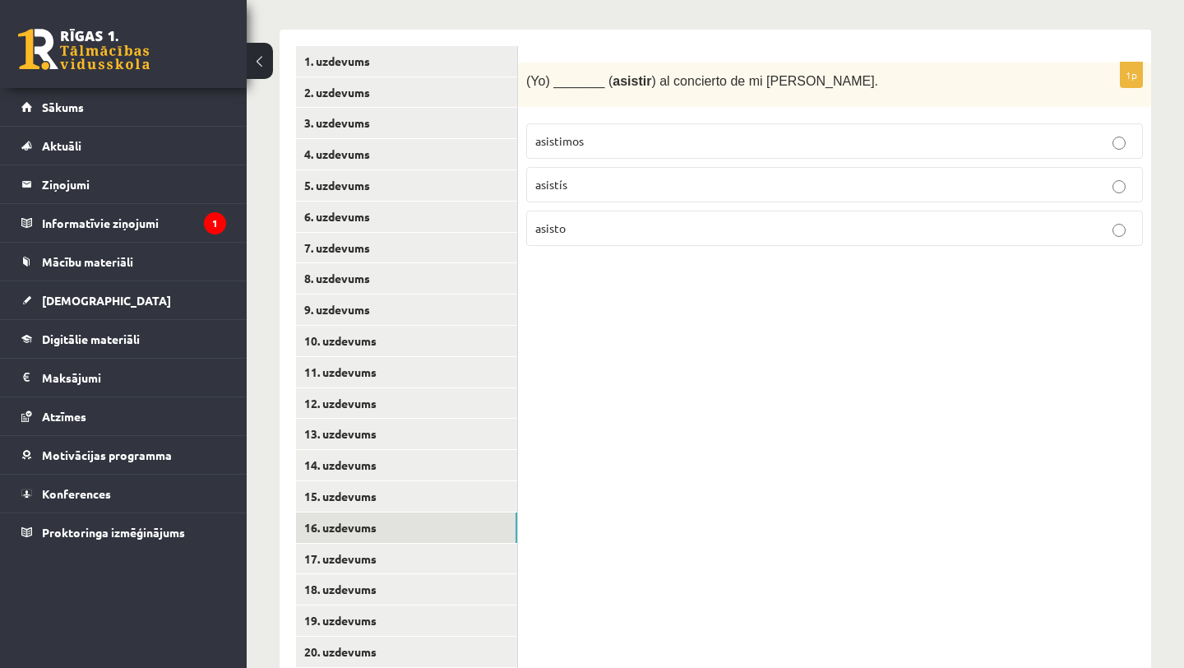
click at [651, 227] on p "asisto" at bounding box center [834, 228] width 599 height 17
click at [433, 567] on link "17. uzdevums" at bounding box center [406, 559] width 221 height 30
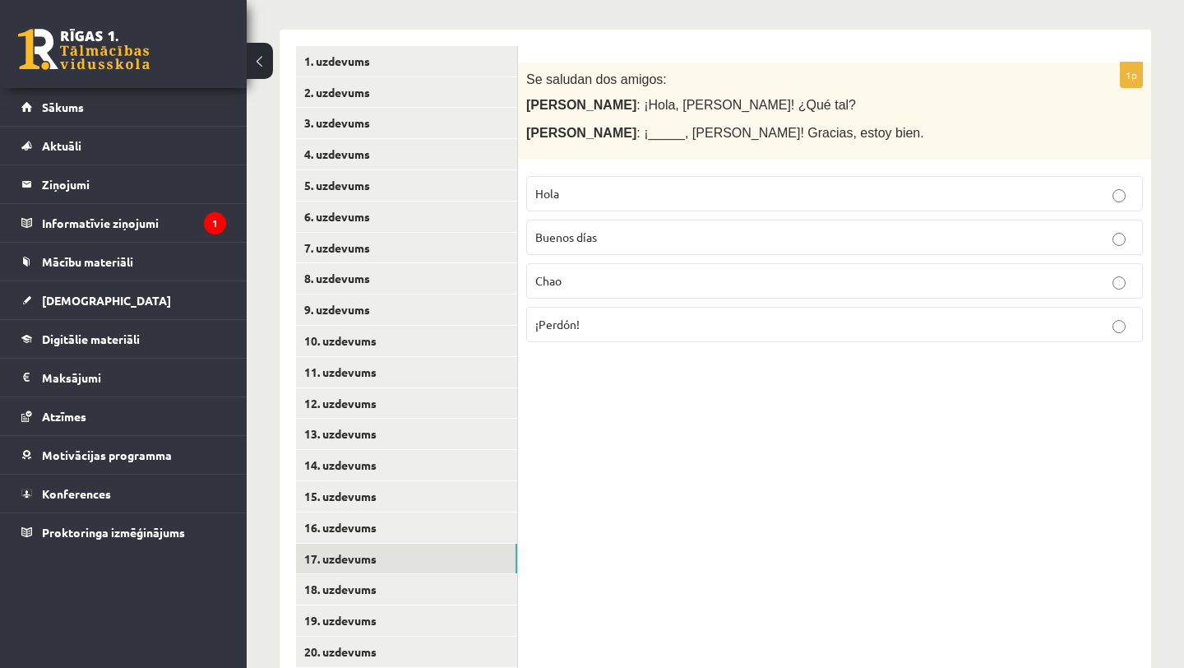
click at [686, 206] on label "Hola" at bounding box center [834, 193] width 617 height 35
click at [437, 581] on link "18. uzdevums" at bounding box center [406, 589] width 221 height 30
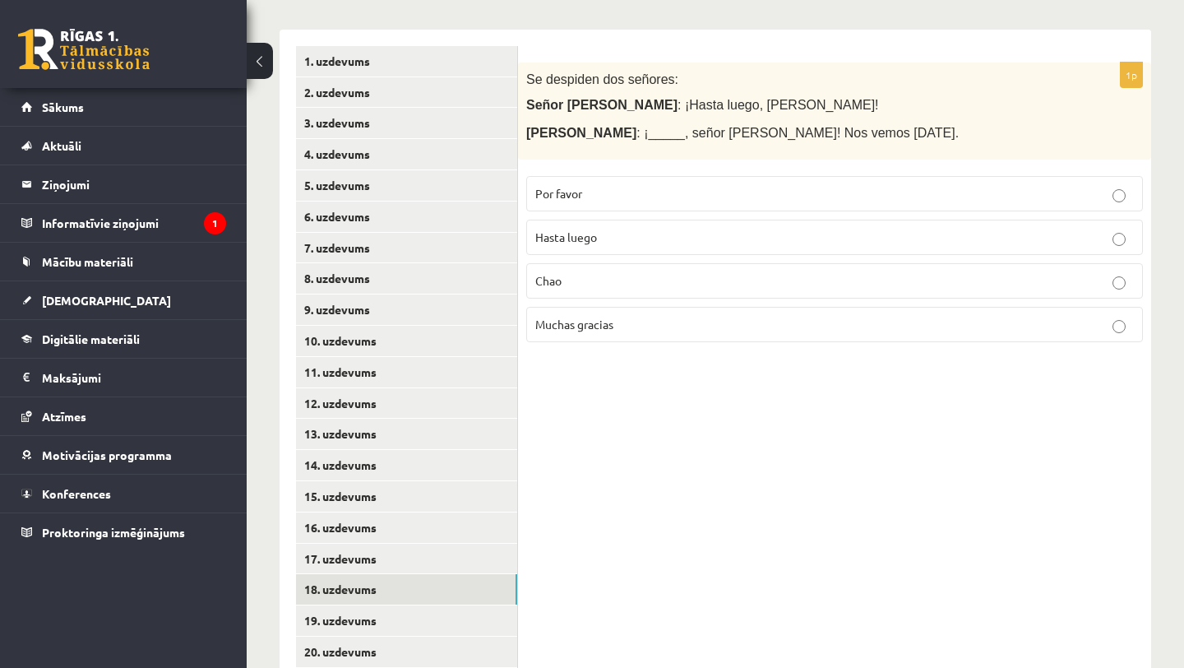
click at [668, 257] on fieldset "Por favor Hasta luego Chao Muchas gracias" at bounding box center [834, 257] width 617 height 179
click at [665, 243] on p "Hasta luego" at bounding box center [834, 237] width 599 height 17
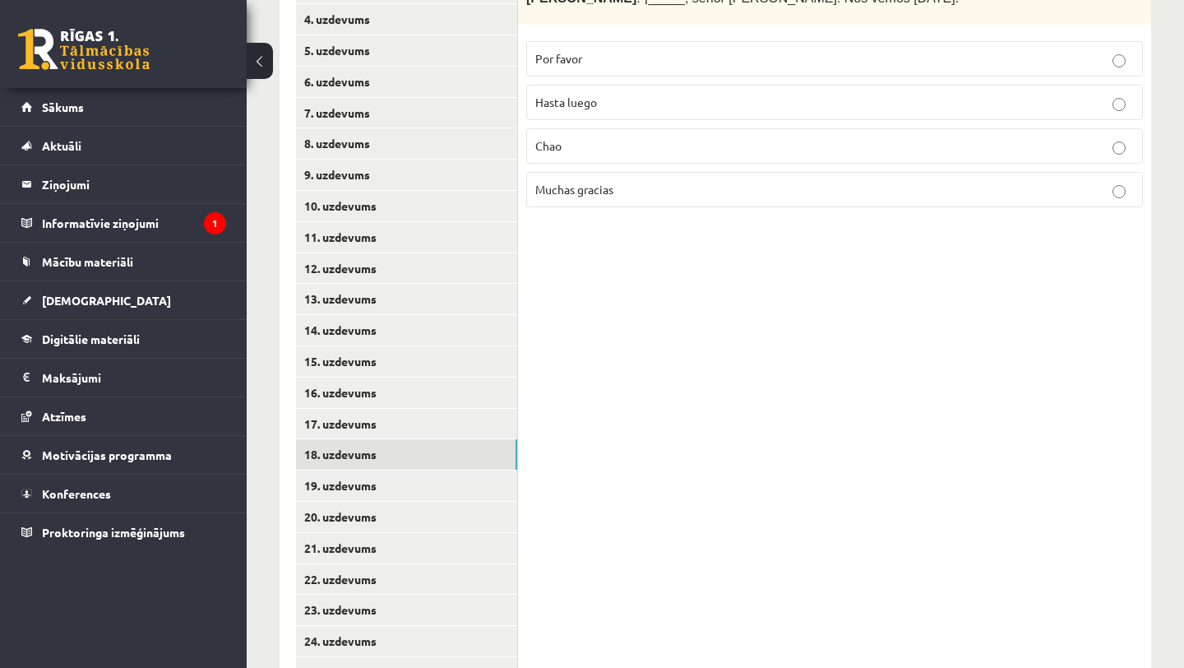
scroll to position [489, 0]
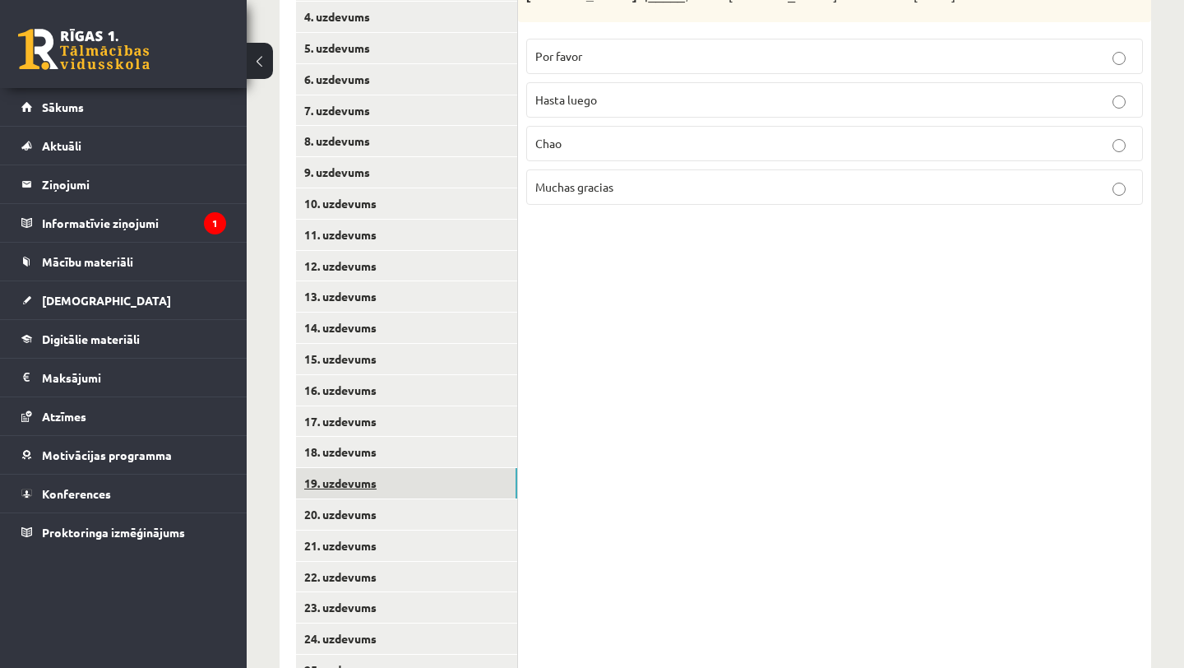
click at [456, 483] on link "19. uzdevums" at bounding box center [406, 483] width 221 height 30
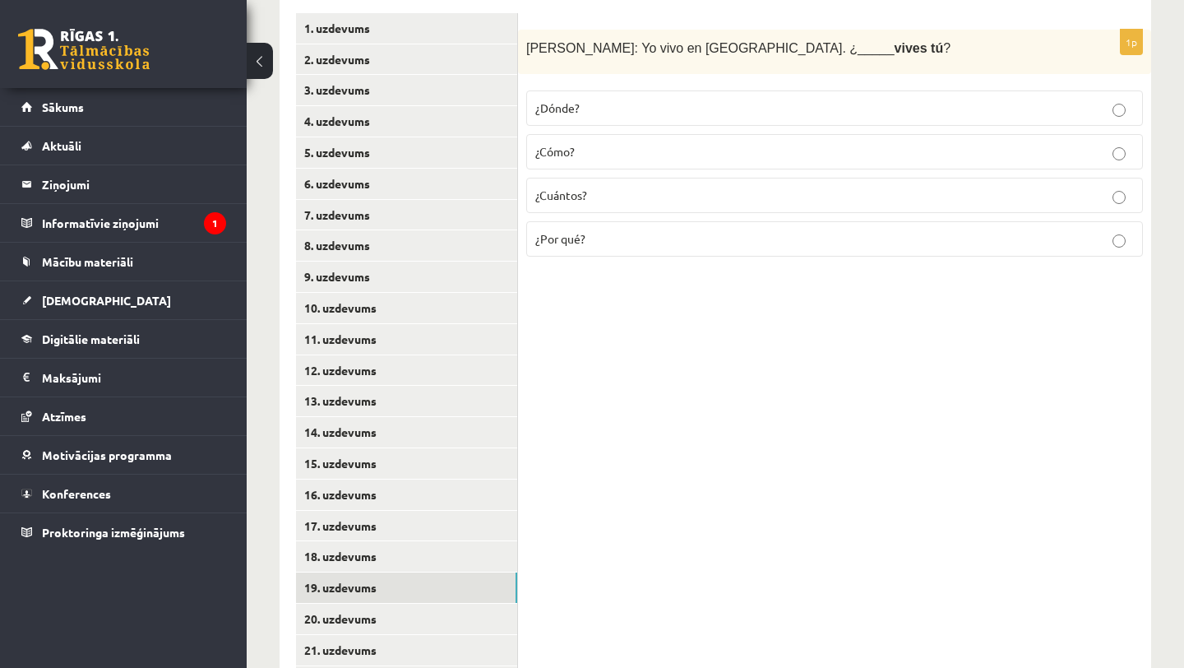
scroll to position [378, 0]
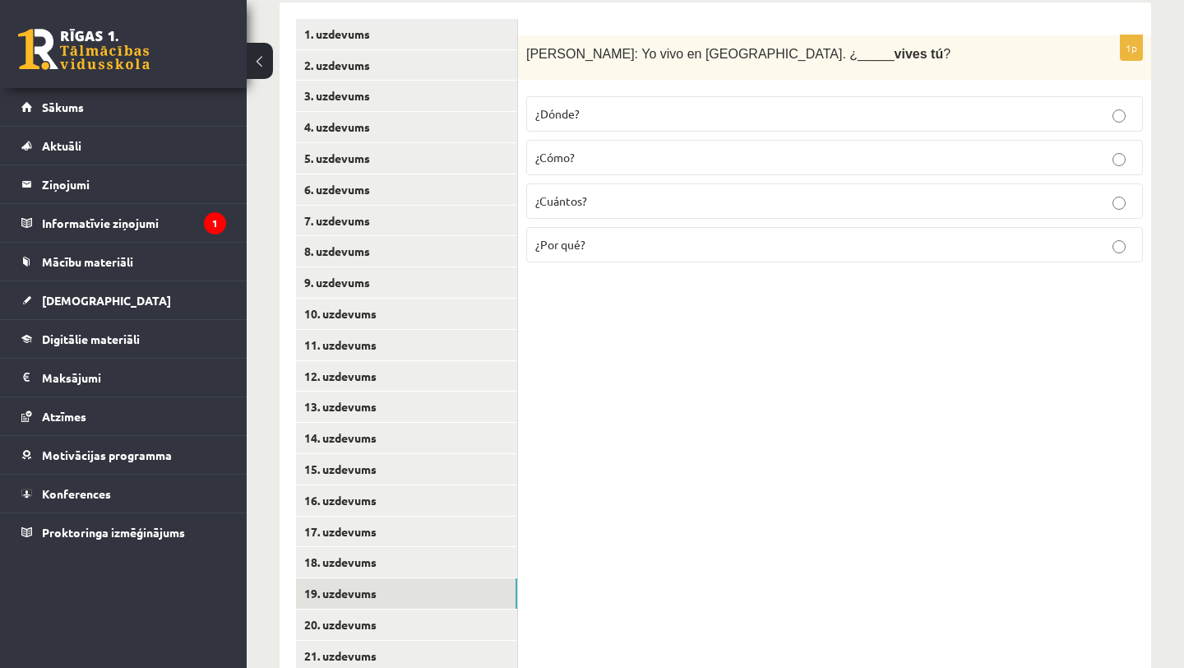
click at [637, 109] on p "¿Dónde?" at bounding box center [834, 113] width 599 height 17
click at [403, 624] on link "20. uzdevums" at bounding box center [406, 624] width 221 height 30
click at [448, 592] on link "19. uzdevums" at bounding box center [406, 593] width 221 height 30
click at [435, 632] on link "20. uzdevums" at bounding box center [406, 624] width 221 height 30
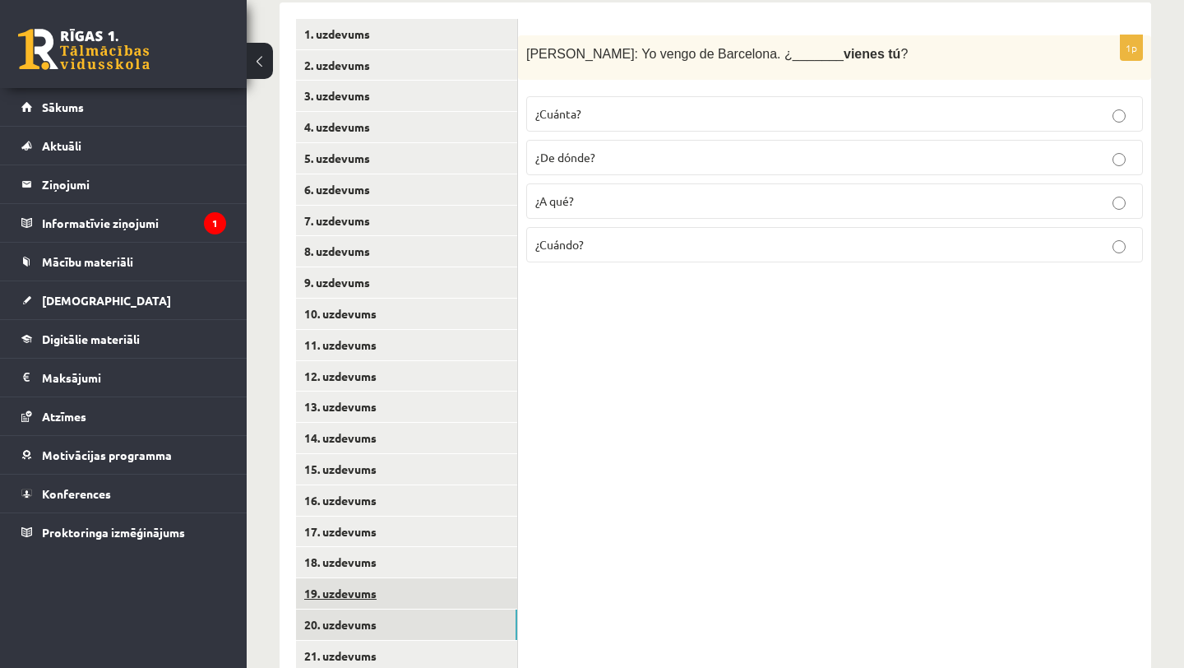
click at [398, 592] on link "19. uzdevums" at bounding box center [406, 593] width 221 height 30
click at [396, 620] on link "20. uzdevums" at bounding box center [406, 624] width 221 height 30
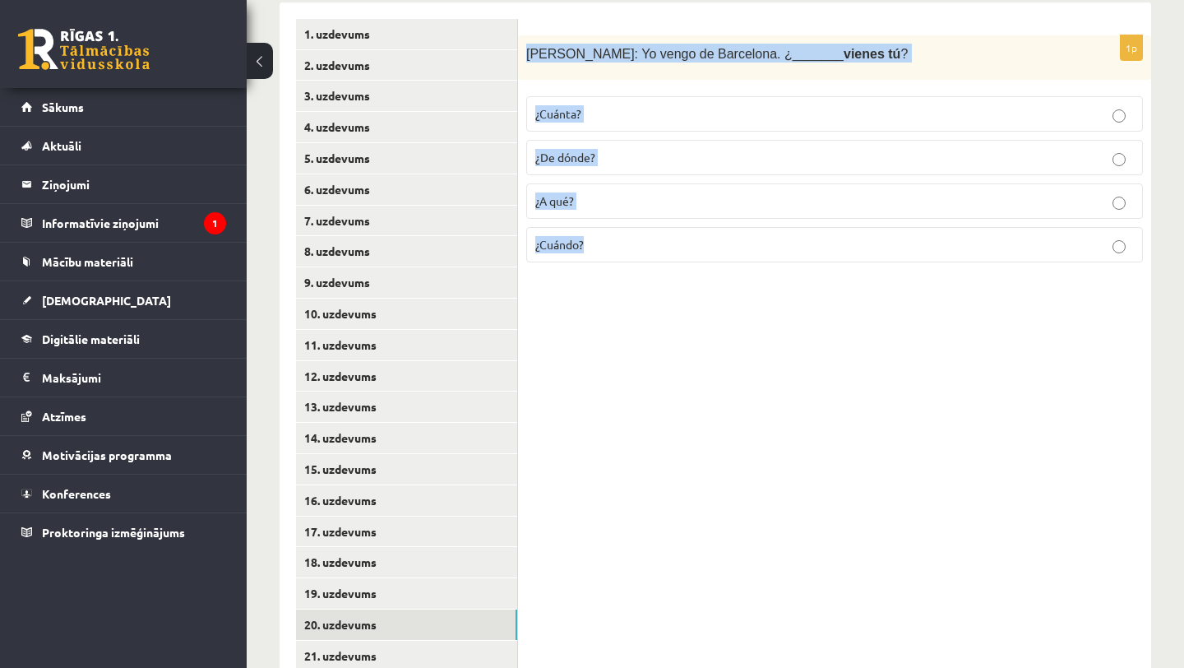
drag, startPoint x: 526, startPoint y: 53, endPoint x: 597, endPoint y: 258, distance: 217.7
click at [598, 262] on div "1p Antonio: Yo vengo de Barcelona. ¿_______ vienes tú ? ¿Cuánta? ¿De dónde? ¿A …" at bounding box center [834, 155] width 633 height 241
copy div "Antonio: Yo vengo de Barcelona. ¿_______ vienes tú ? ¿Cuánta? ¿De dónde? ¿A qué…"
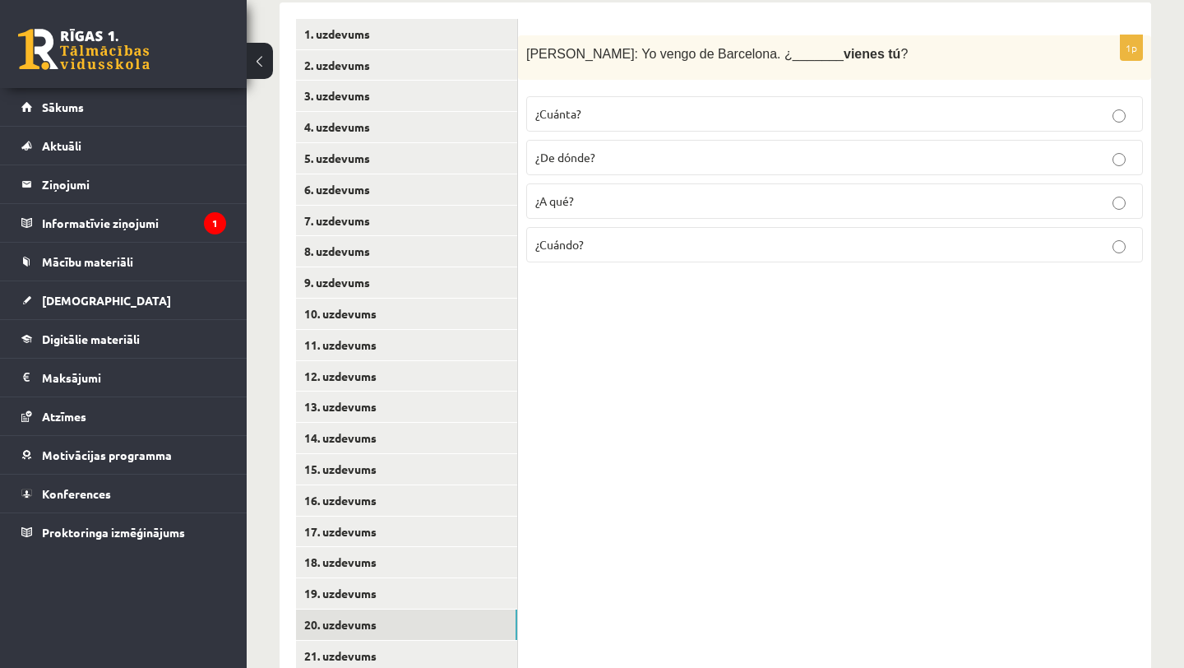
click at [629, 372] on div "1p Antonio: Yo vengo de Barcelona. ¿_______ vienes tú ? ¿Cuánta? ¿De dónde? ¿A …" at bounding box center [834, 485] width 633 height 966
click at [692, 165] on p "¿De dónde?" at bounding box center [834, 157] width 599 height 17
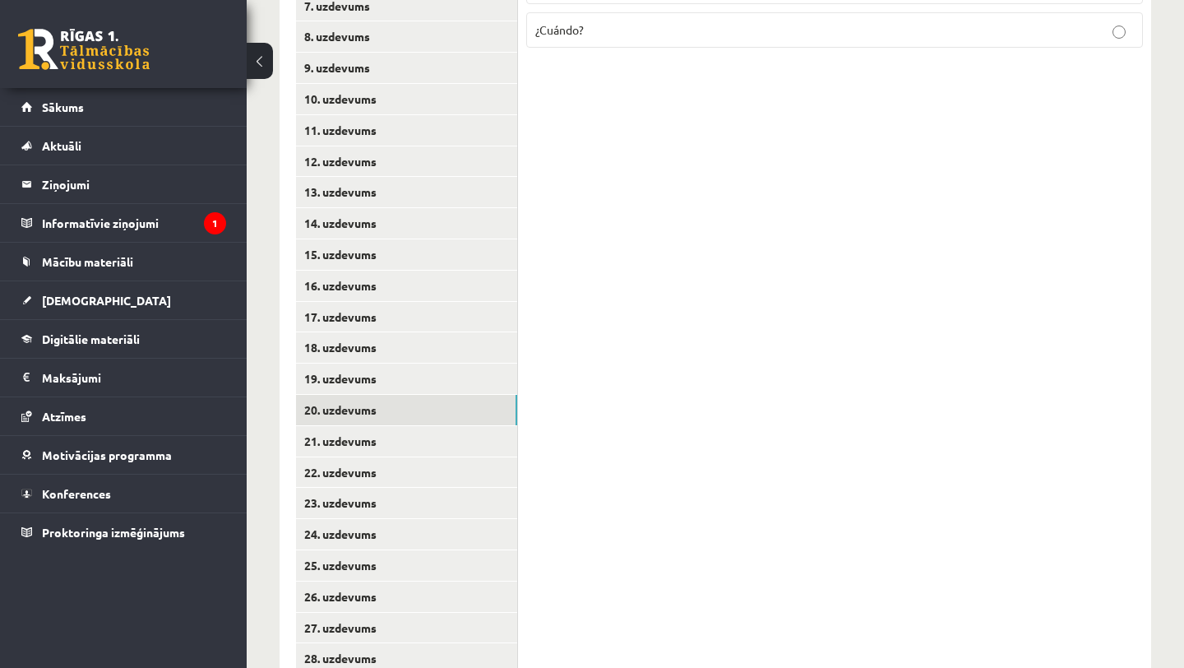
scroll to position [594, 0]
click at [476, 424] on ul "1. uzdevums 2. uzdevums 3. uzdevums 4. uzdevums 5. uzdevums 6. uzdevums 7. uzde…" at bounding box center [407, 269] width 222 height 933
click at [475, 437] on link "21. uzdevums" at bounding box center [406, 440] width 221 height 30
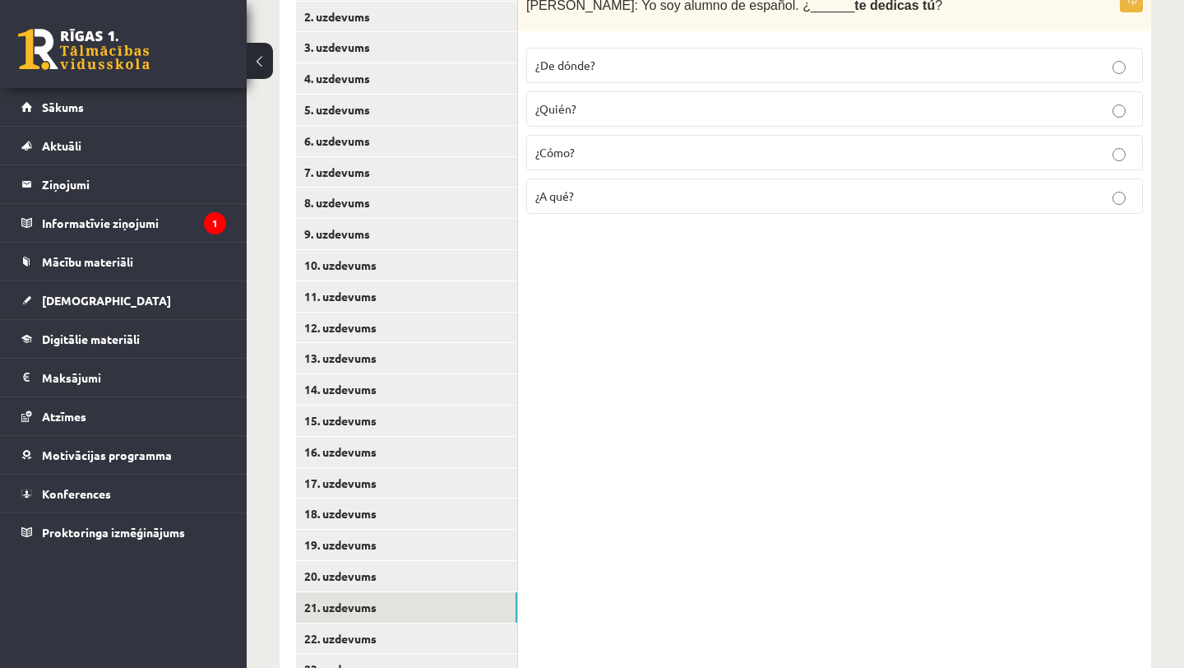
scroll to position [391, 0]
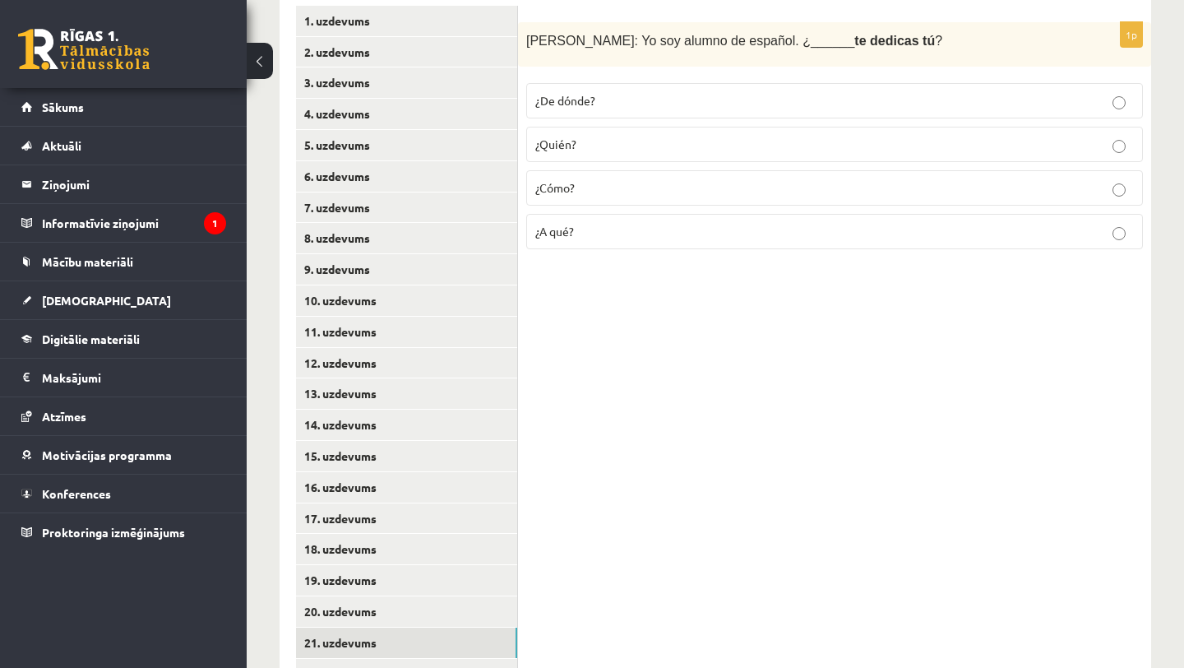
click at [526, 39] on span "Javier: Yo soy alumno de español. ¿______ te dedicas tú ?" at bounding box center [734, 41] width 416 height 14
click at [455, 586] on link "19. uzdevums" at bounding box center [406, 580] width 221 height 30
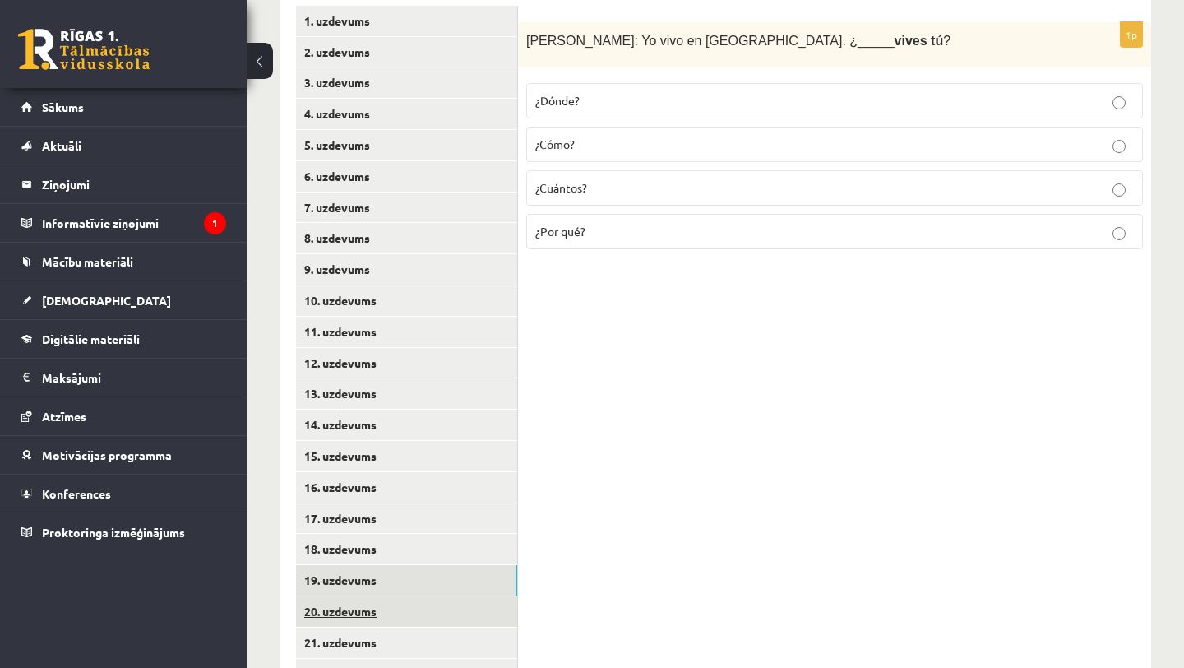
click at [452, 619] on link "20. uzdevums" at bounding box center [406, 611] width 221 height 30
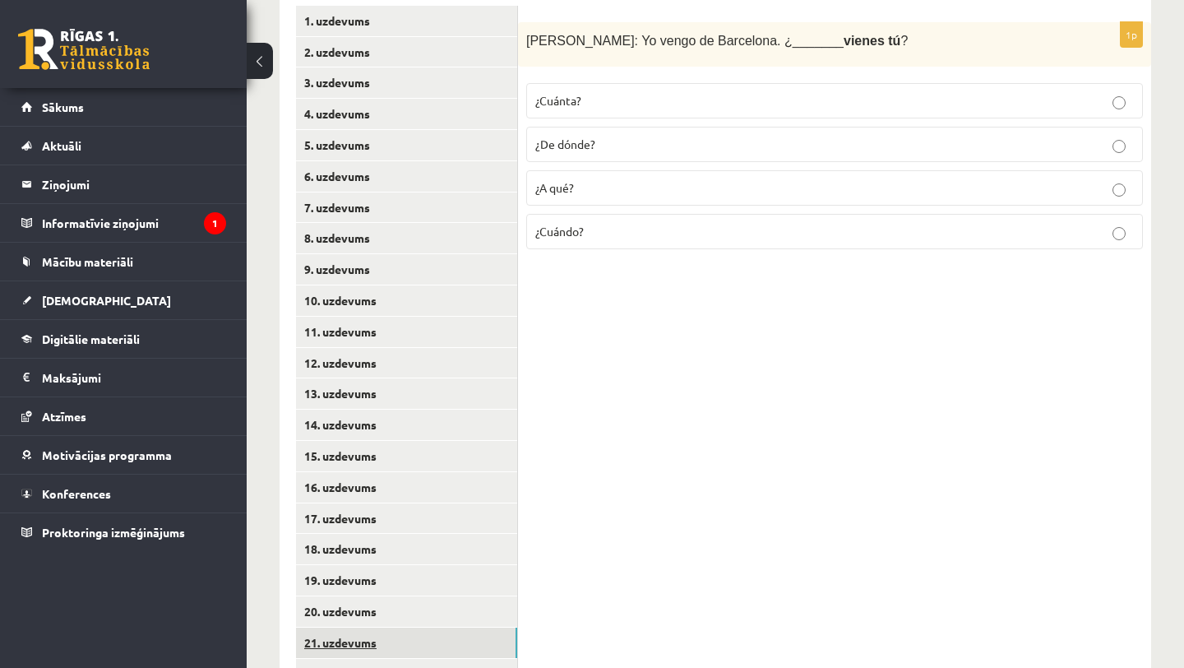
click at [447, 641] on link "21. uzdevums" at bounding box center [406, 643] width 221 height 30
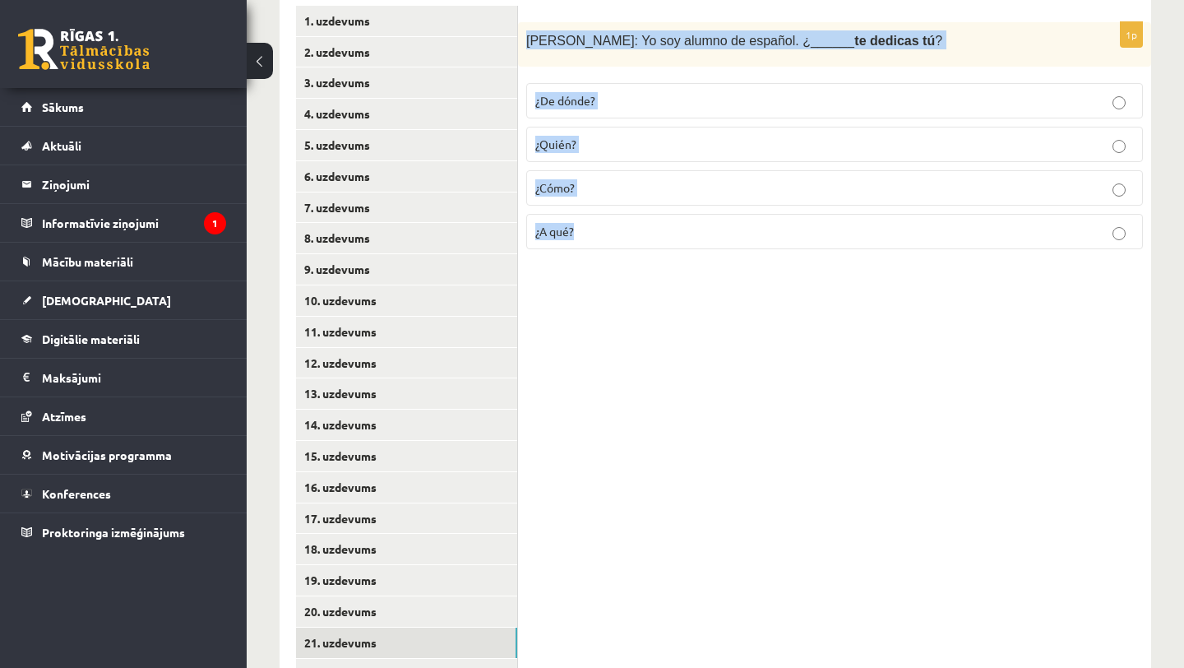
drag, startPoint x: 526, startPoint y: 37, endPoint x: 600, endPoint y: 248, distance: 223.5
click at [600, 248] on div "1p Javier: Yo soy alumno de español. ¿______ te dedicas tú ? ¿De dónde? ¿Quién?…" at bounding box center [834, 142] width 633 height 241
copy div "Javier: Yo soy alumno de español. ¿______ te dedicas tú ? ¿De dónde? ¿Quién? ¿C…"
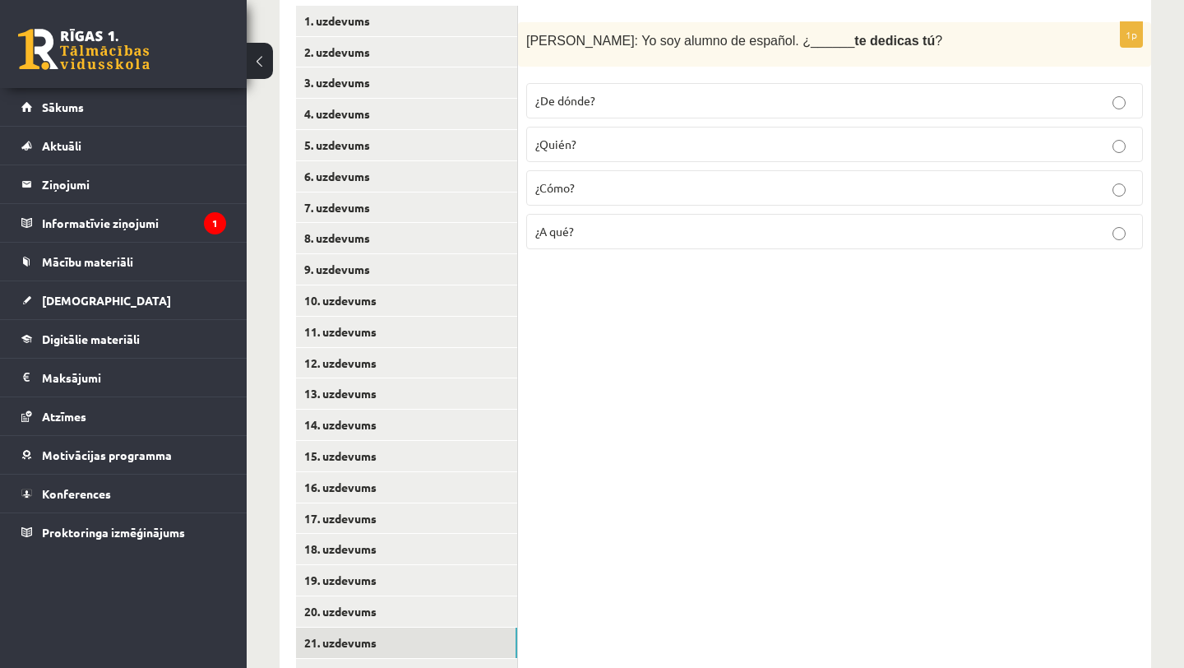
click at [660, 395] on div "1p Javier: Yo soy alumno de español. ¿______ te dedicas tú ? ¿De dónde? ¿Quién?…" at bounding box center [834, 472] width 633 height 966
click at [605, 234] on p "¿A qué?" at bounding box center [834, 231] width 599 height 17
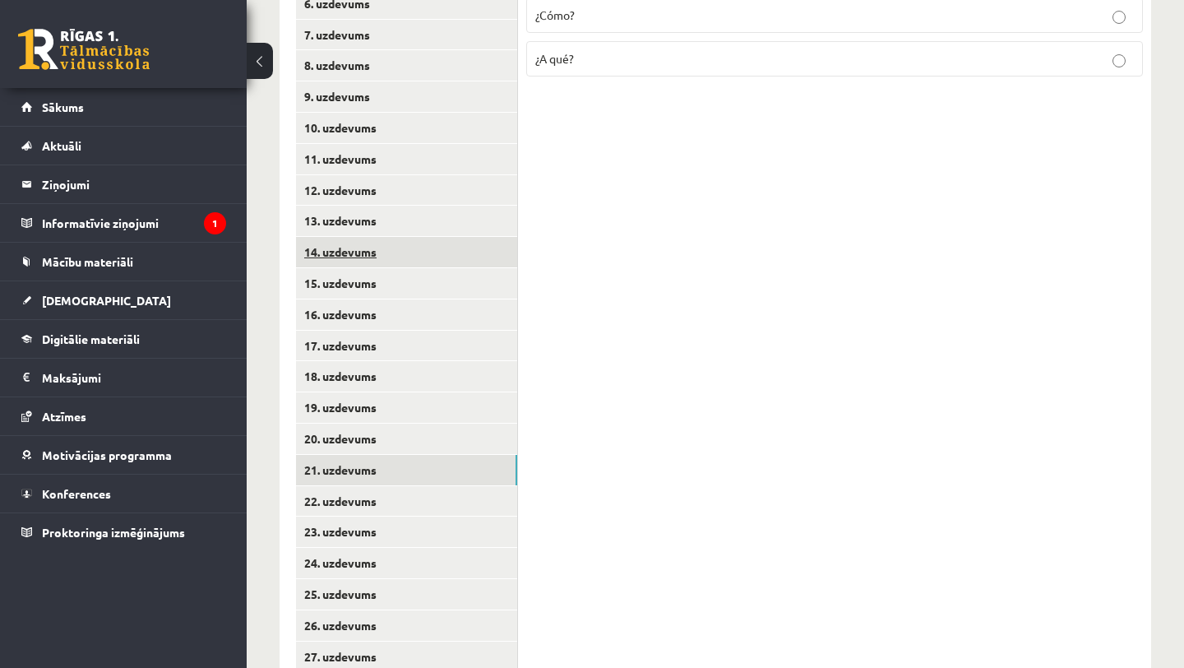
scroll to position [569, 0]
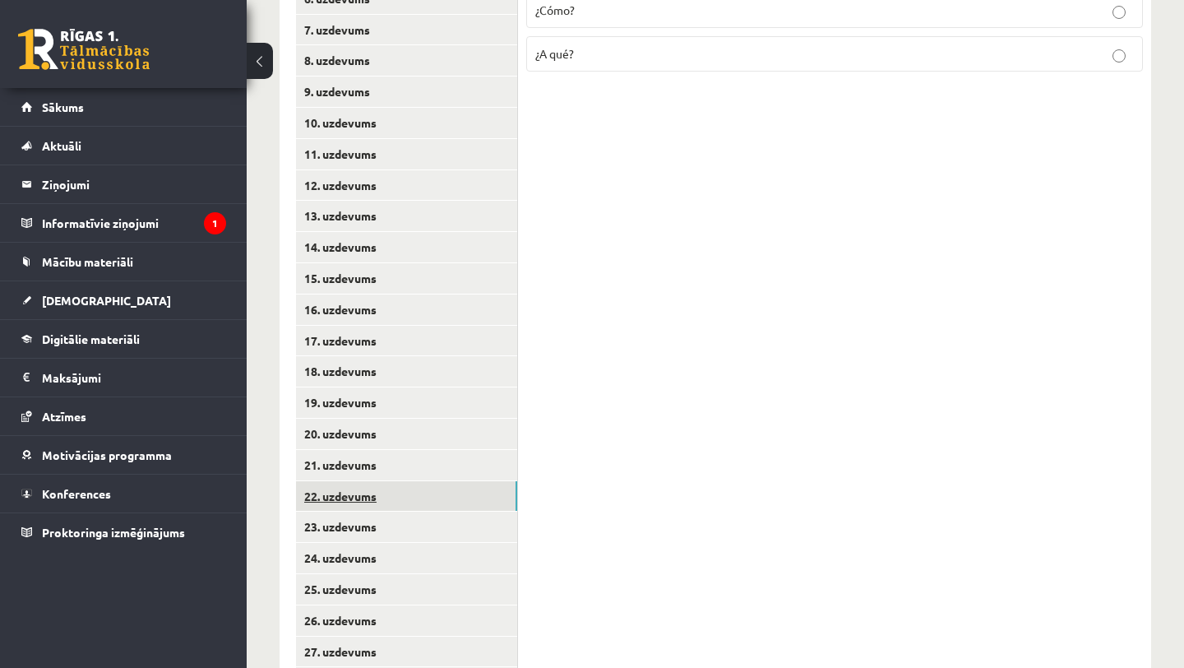
click at [419, 498] on link "22. uzdevums" at bounding box center [406, 496] width 221 height 30
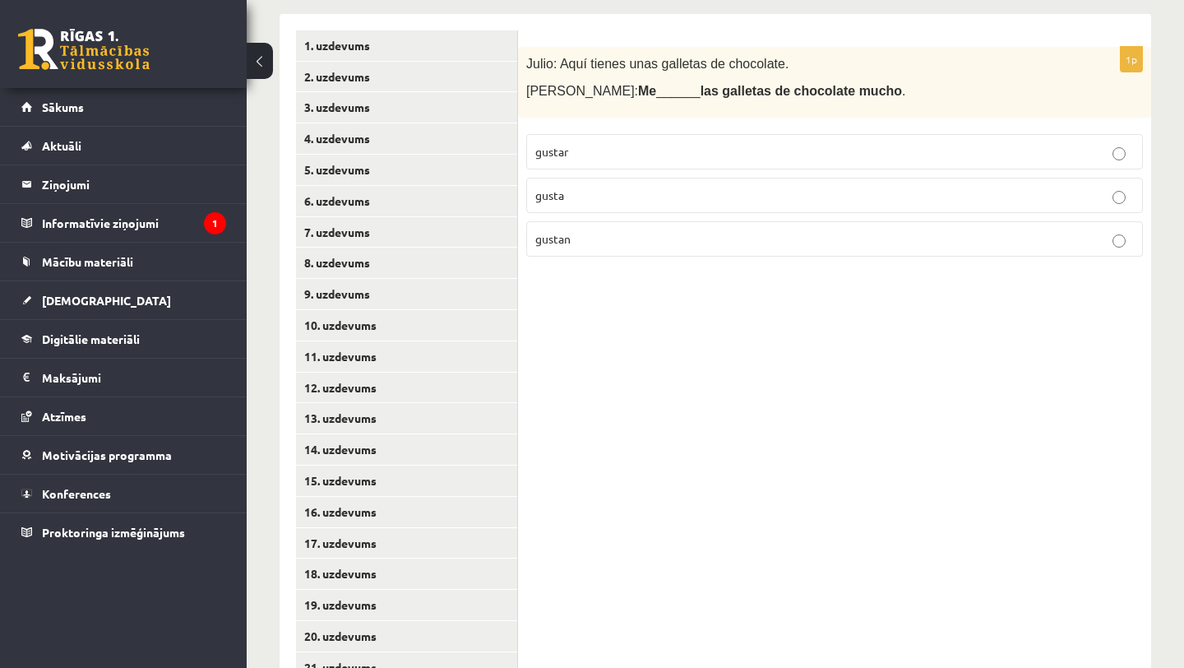
scroll to position [348, 0]
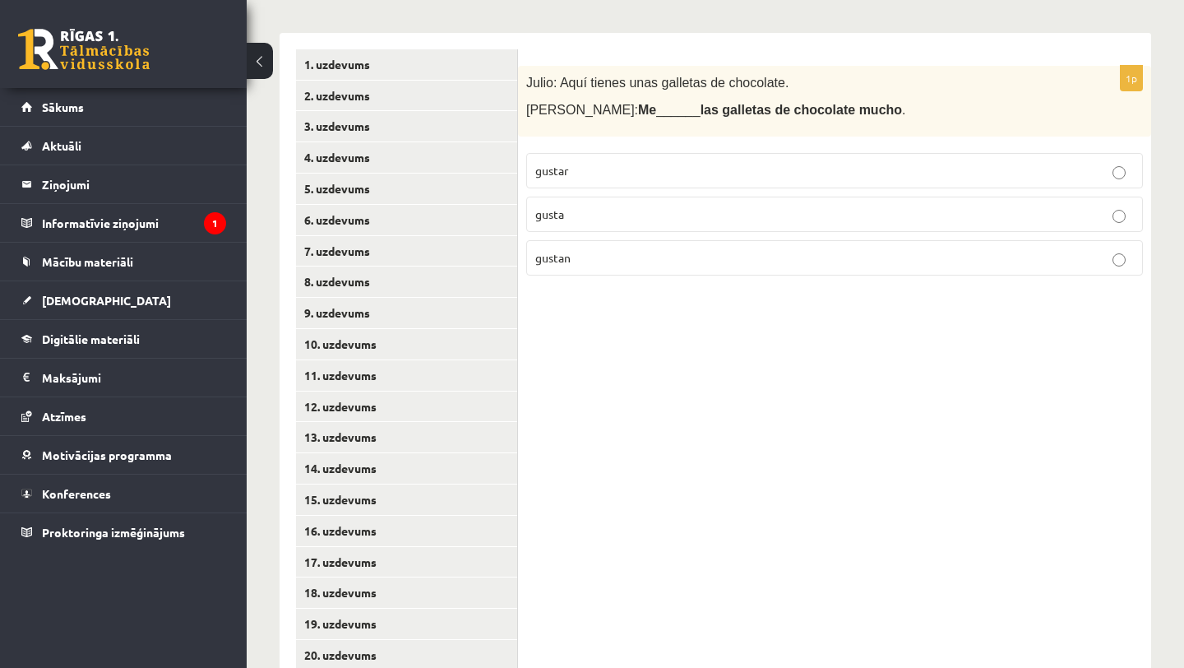
click at [702, 221] on p "gusta" at bounding box center [834, 214] width 599 height 17
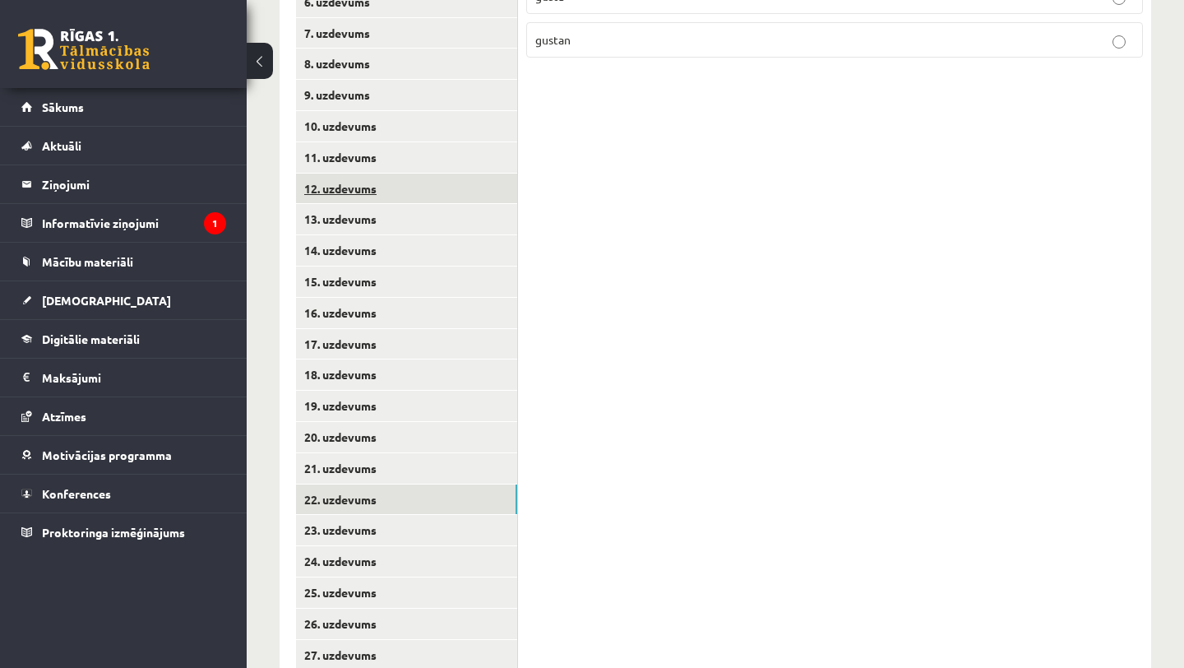
scroll to position [711, 0]
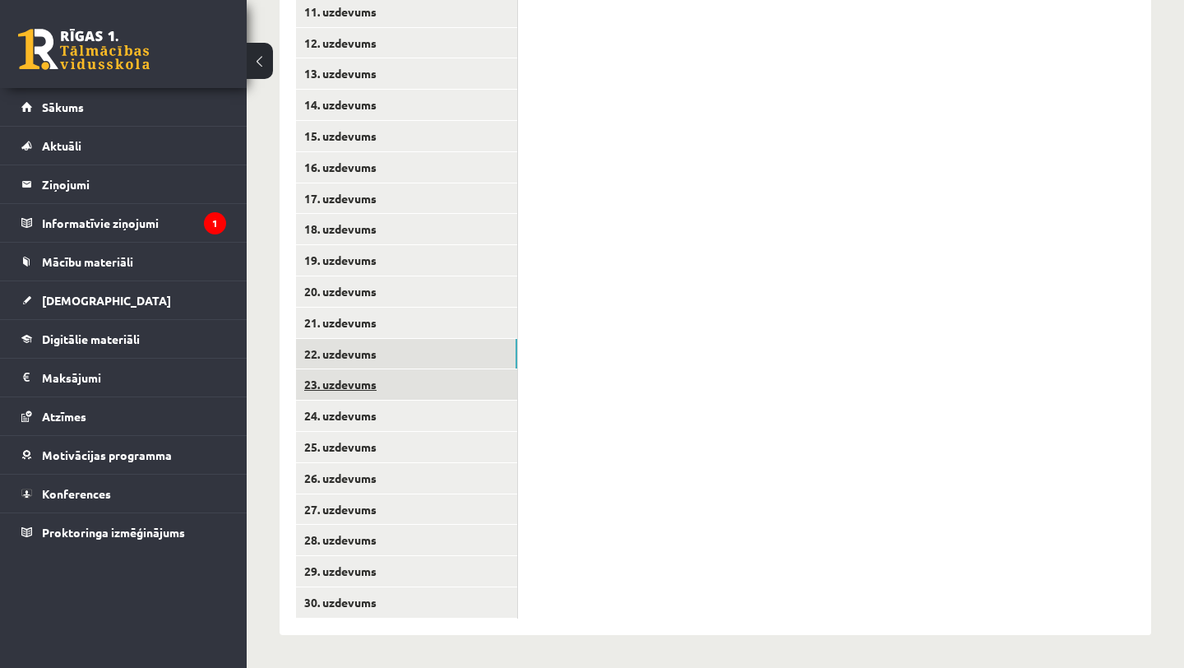
click at [396, 386] on link "23. uzdevums" at bounding box center [406, 384] width 221 height 30
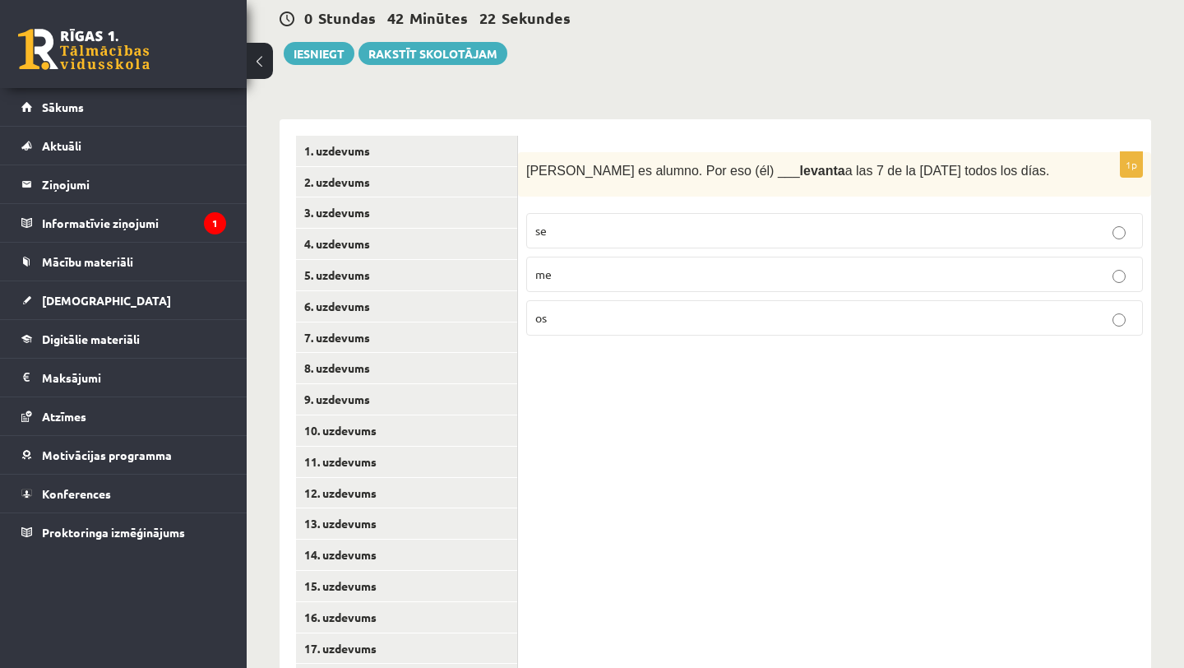
scroll to position [262, 0]
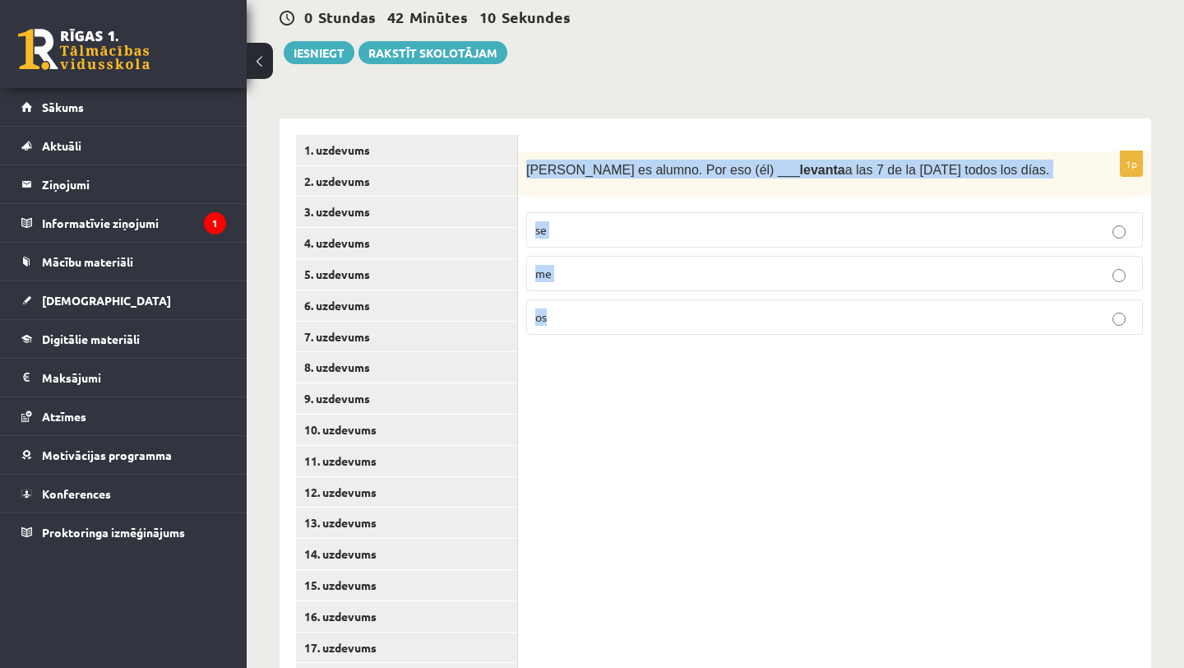
drag, startPoint x: 525, startPoint y: 169, endPoint x: 587, endPoint y: 347, distance: 188.3
click at [587, 348] on form "1p Andrés es alumno. Por eso (él) ___ levanta a las 7 de la mañana todos los dí…" at bounding box center [835, 242] width 600 height 214
copy div "Andrés es alumno. Por eso (él) ___ levanta a las 7 de la mañana todos los días.…"
click at [587, 347] on div "1p Andrés es alumno. Por eso (él) ___ levanta a las 7 de la mañana todos los dí…" at bounding box center [834, 249] width 633 height 197
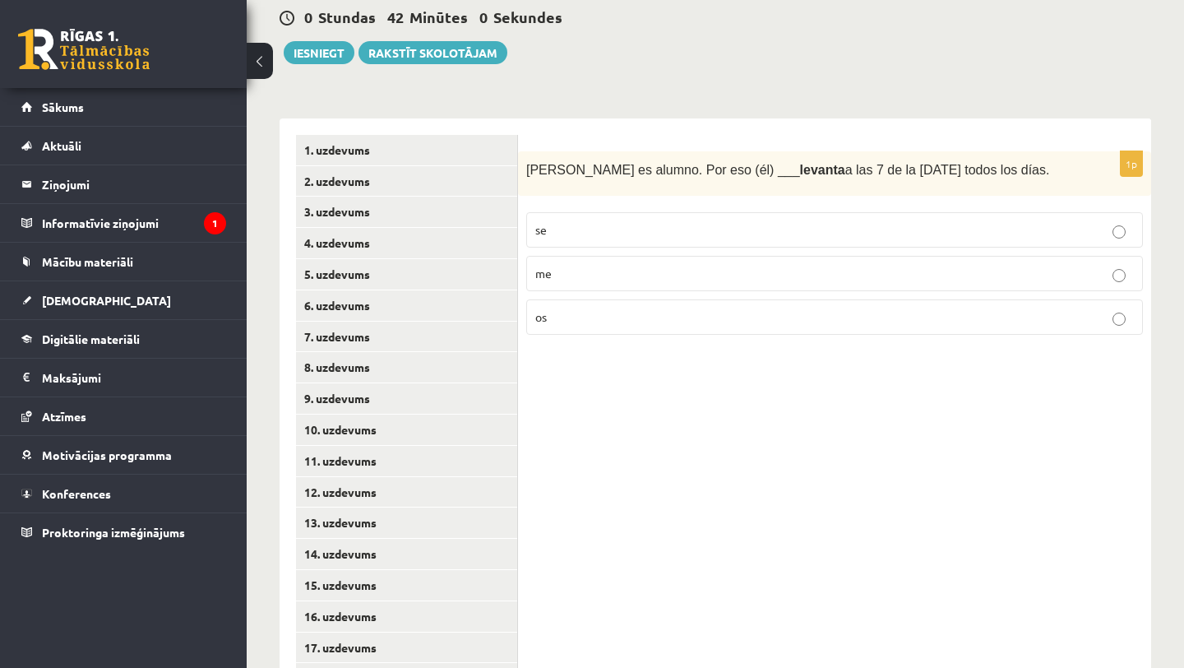
click at [573, 208] on fieldset "se me os" at bounding box center [834, 272] width 617 height 136
click at [573, 227] on p "se" at bounding box center [834, 229] width 599 height 17
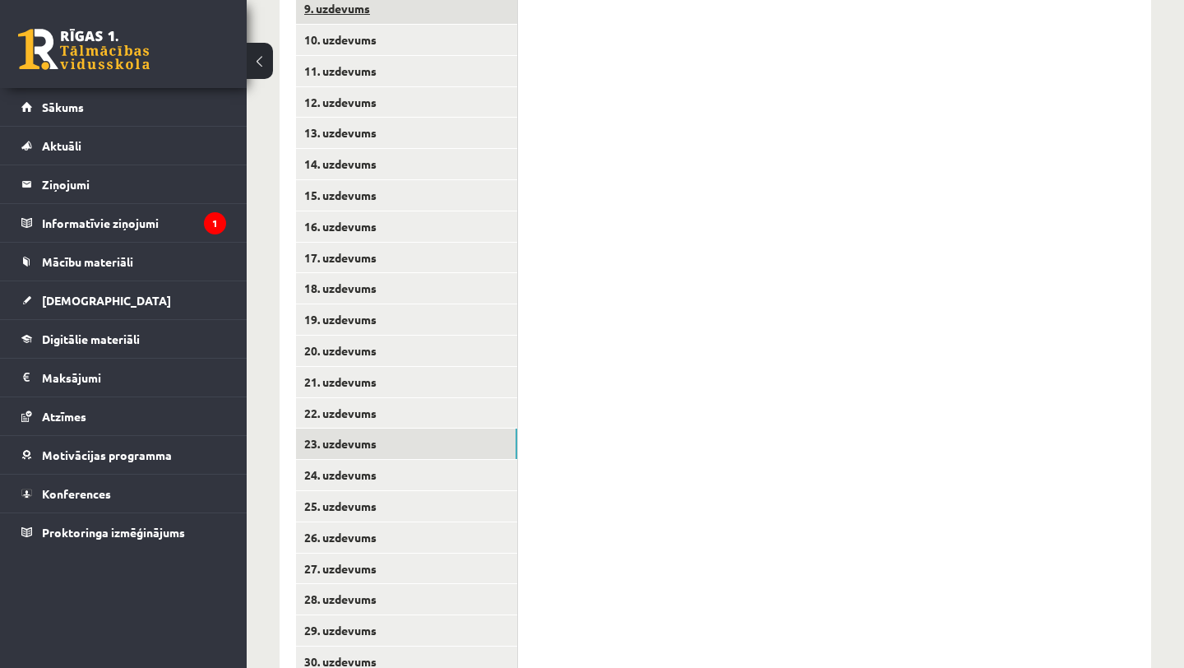
scroll to position [711, 0]
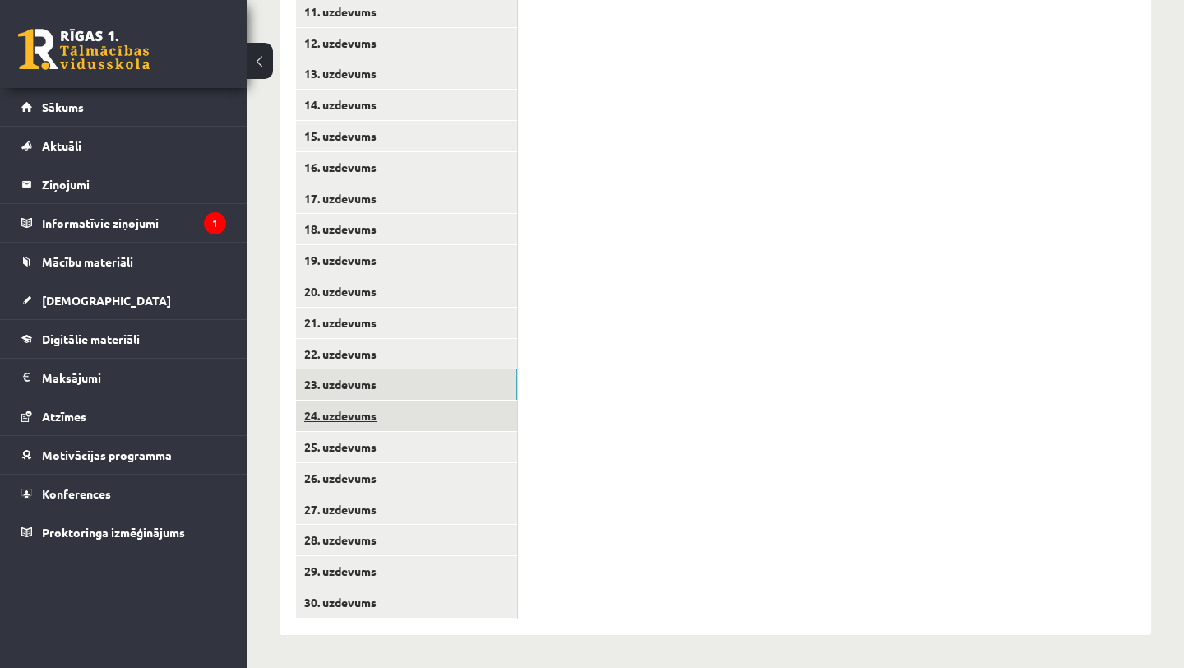
click at [376, 418] on link "24. uzdevums" at bounding box center [406, 416] width 221 height 30
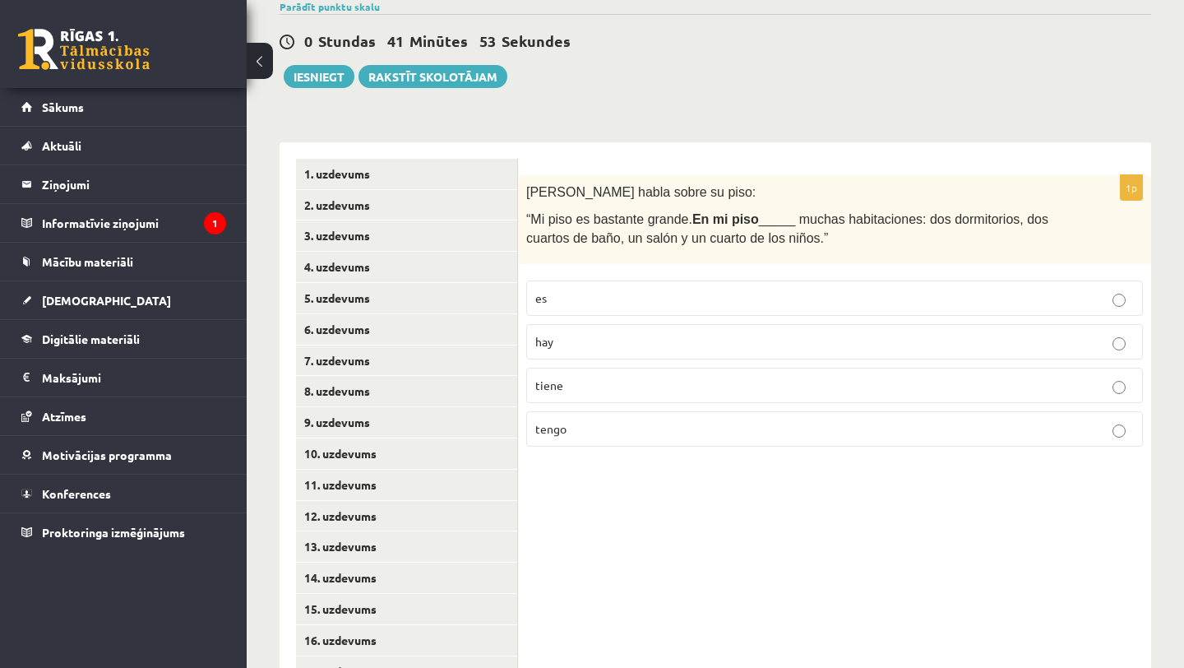
scroll to position [253, 0]
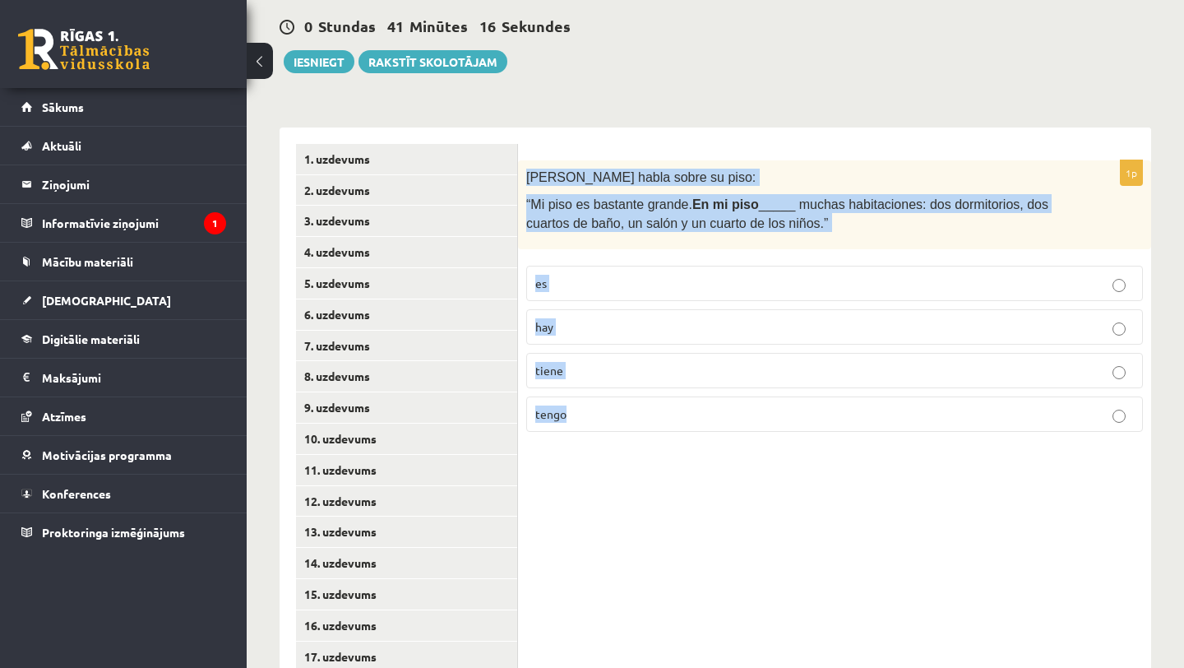
drag, startPoint x: 526, startPoint y: 174, endPoint x: 571, endPoint y: 414, distance: 243.6
click at [572, 415] on div "1p Rodrigo habla sobre su piso: “Mi piso es bastante grande. En mi piso _____ m…" at bounding box center [834, 302] width 633 height 285
copy div "Rodrigo habla sobre su piso: “Mi piso es bastante grande. En mi piso _____ much…"
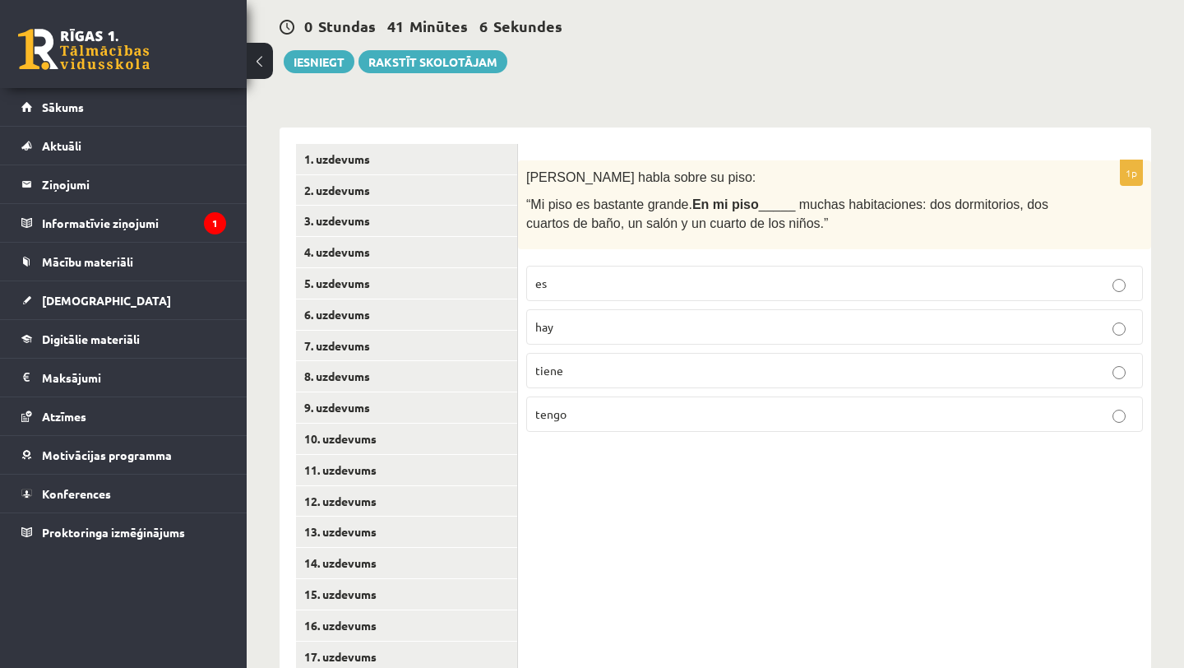
click at [694, 326] on p "hay" at bounding box center [834, 326] width 599 height 17
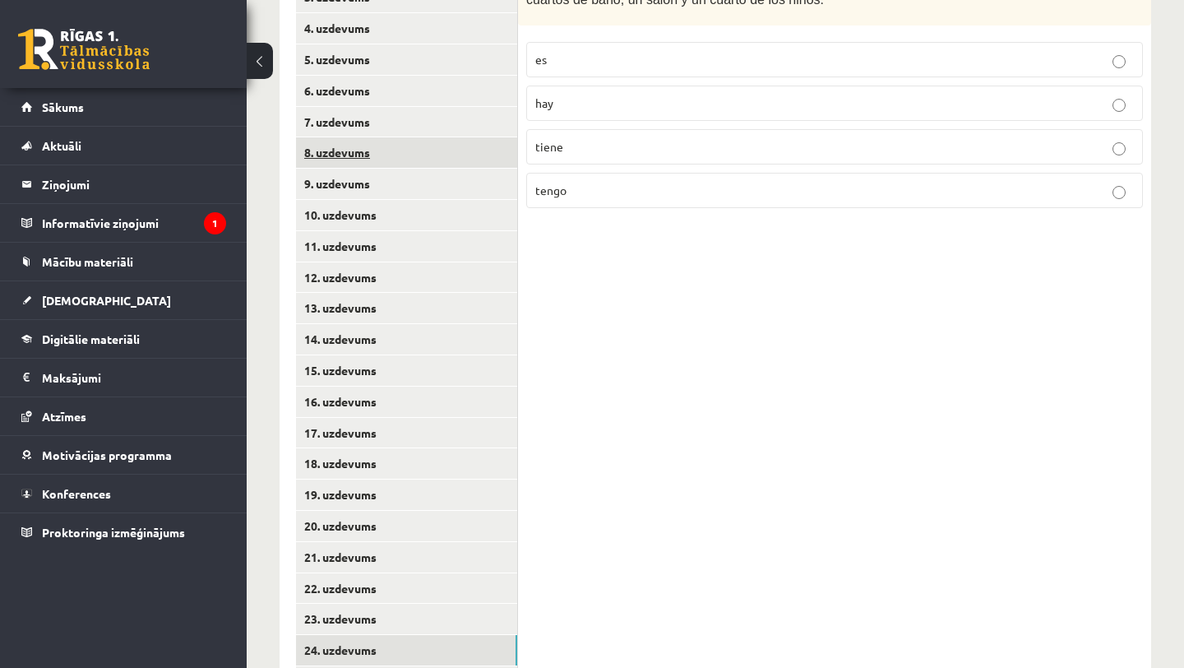
scroll to position [711, 0]
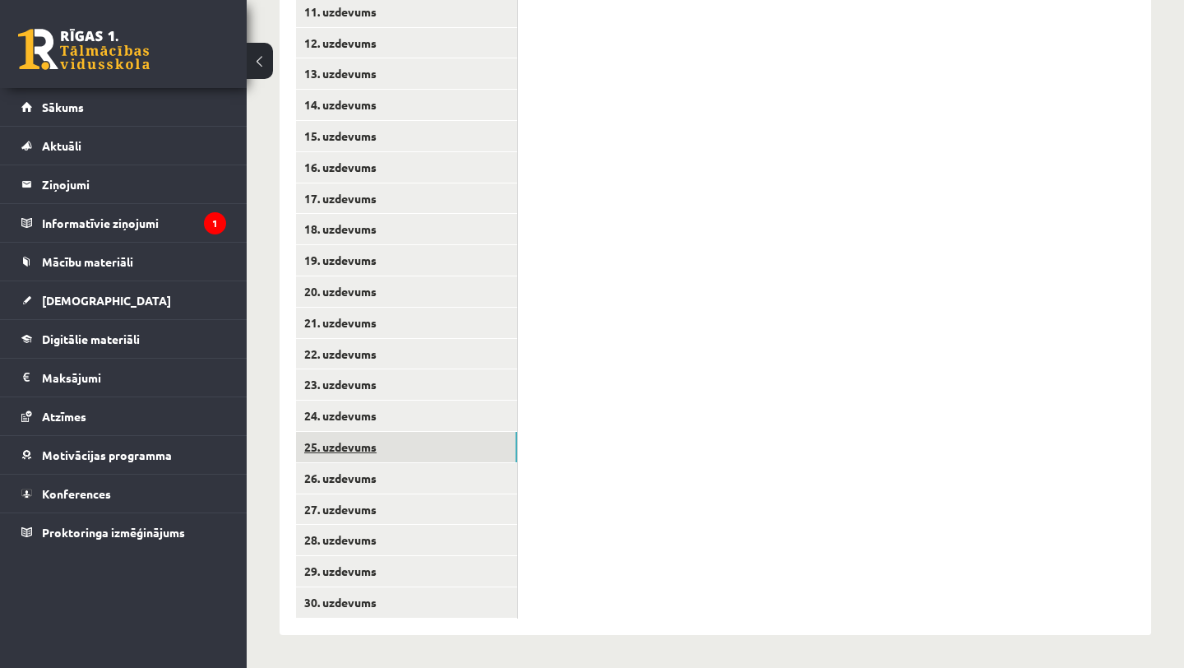
click at [426, 451] on link "25. uzdevums" at bounding box center [406, 447] width 221 height 30
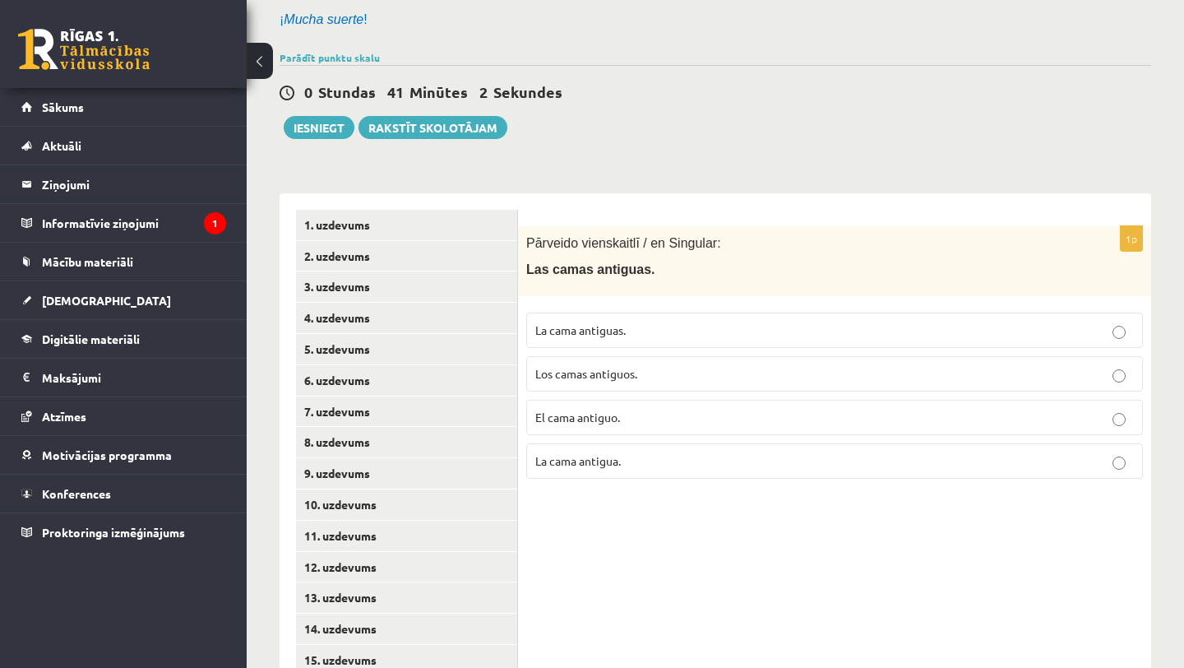
scroll to position [192, 0]
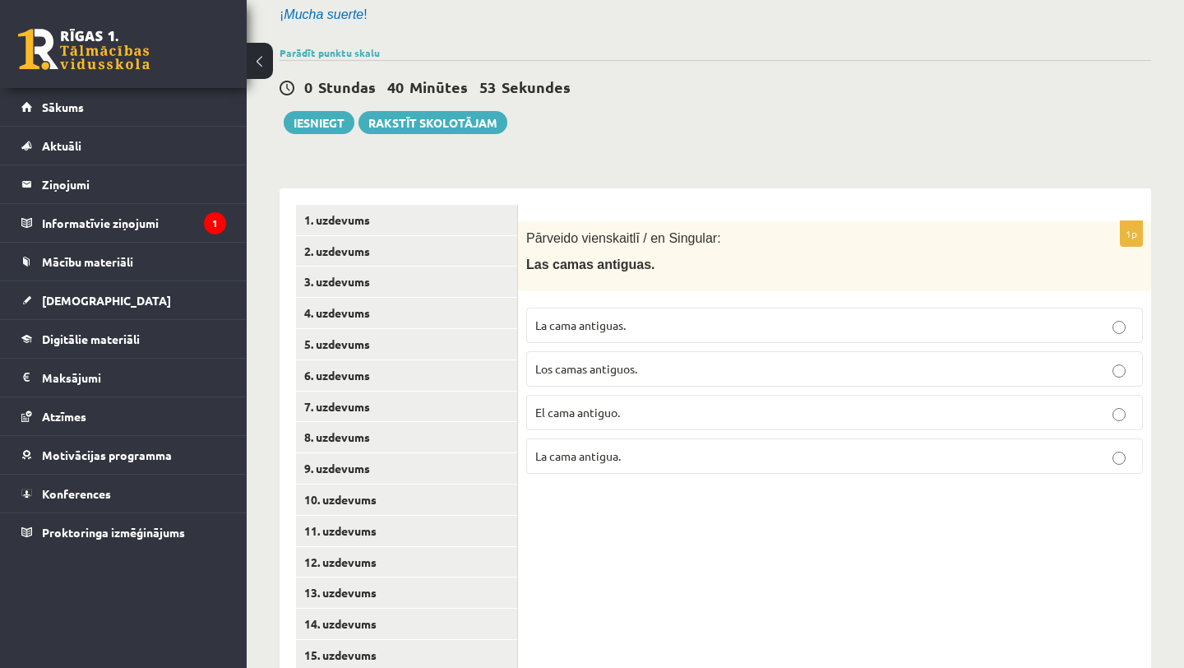
click at [670, 331] on p "La cama antiguas." at bounding box center [834, 325] width 599 height 17
click at [716, 463] on p "La cama antigua." at bounding box center [834, 455] width 599 height 17
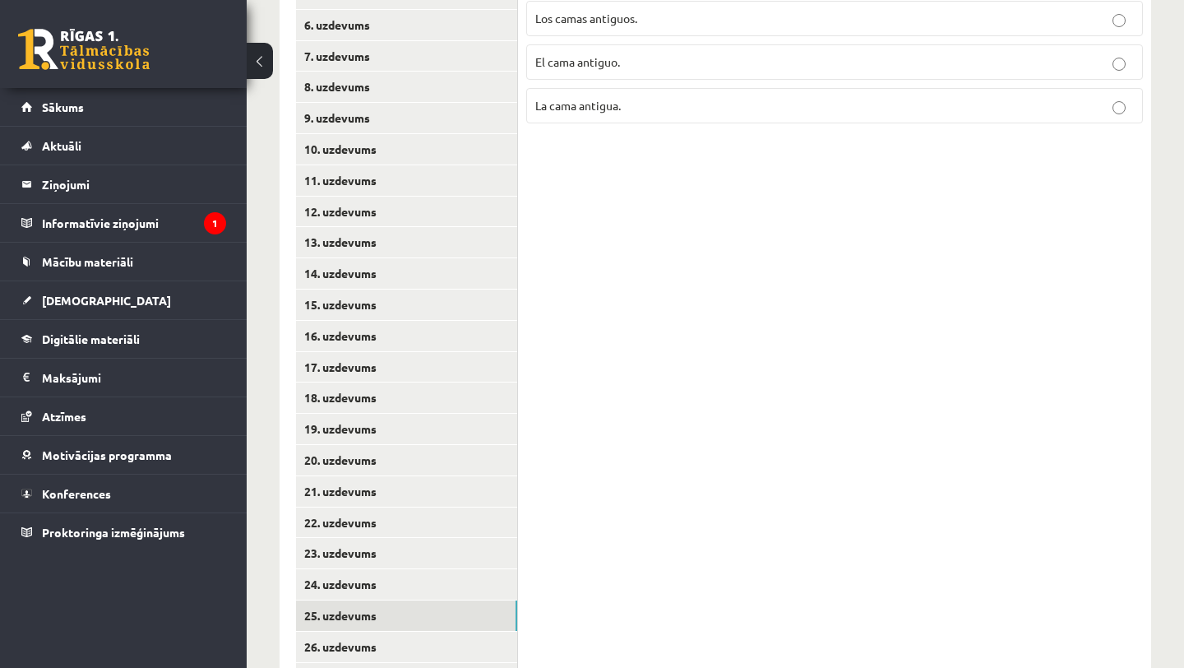
scroll to position [711, 0]
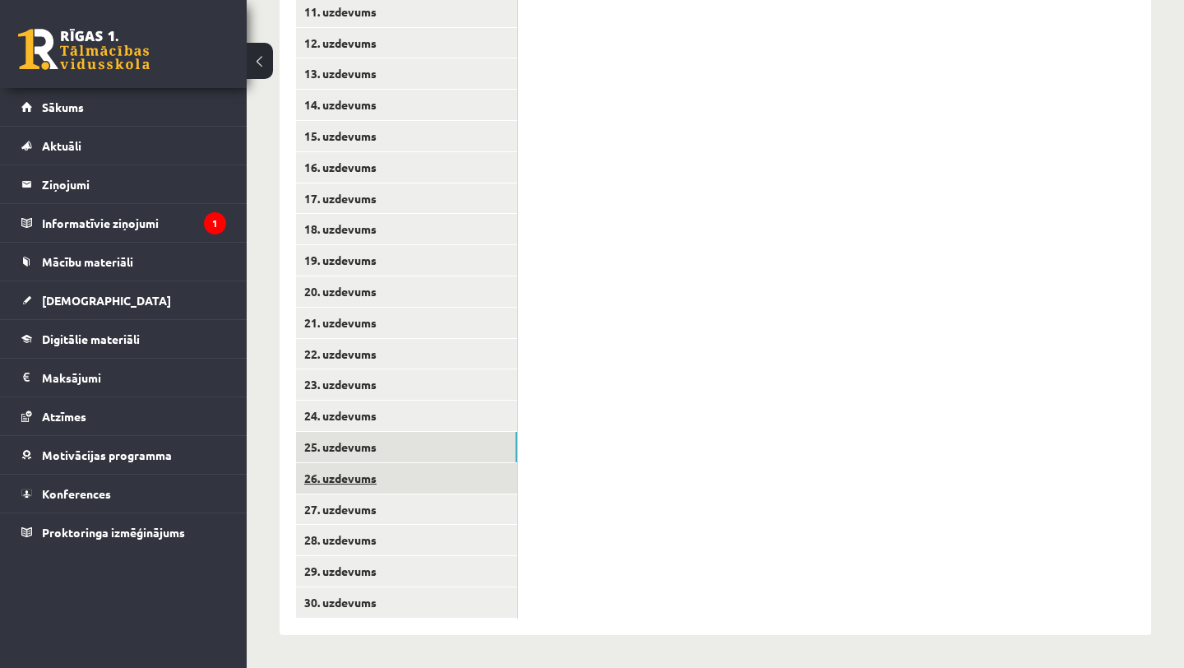
click at [460, 481] on link "26. uzdevums" at bounding box center [406, 478] width 221 height 30
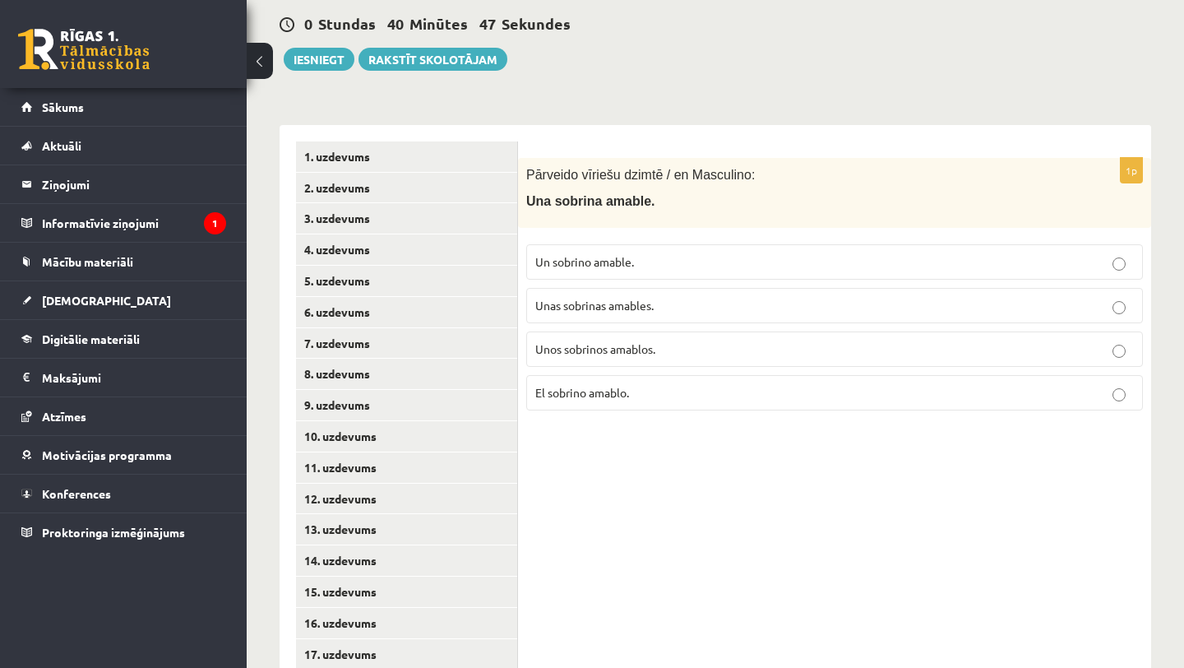
scroll to position [257, 0]
click at [785, 259] on p "Un sobrino amable." at bounding box center [834, 260] width 599 height 17
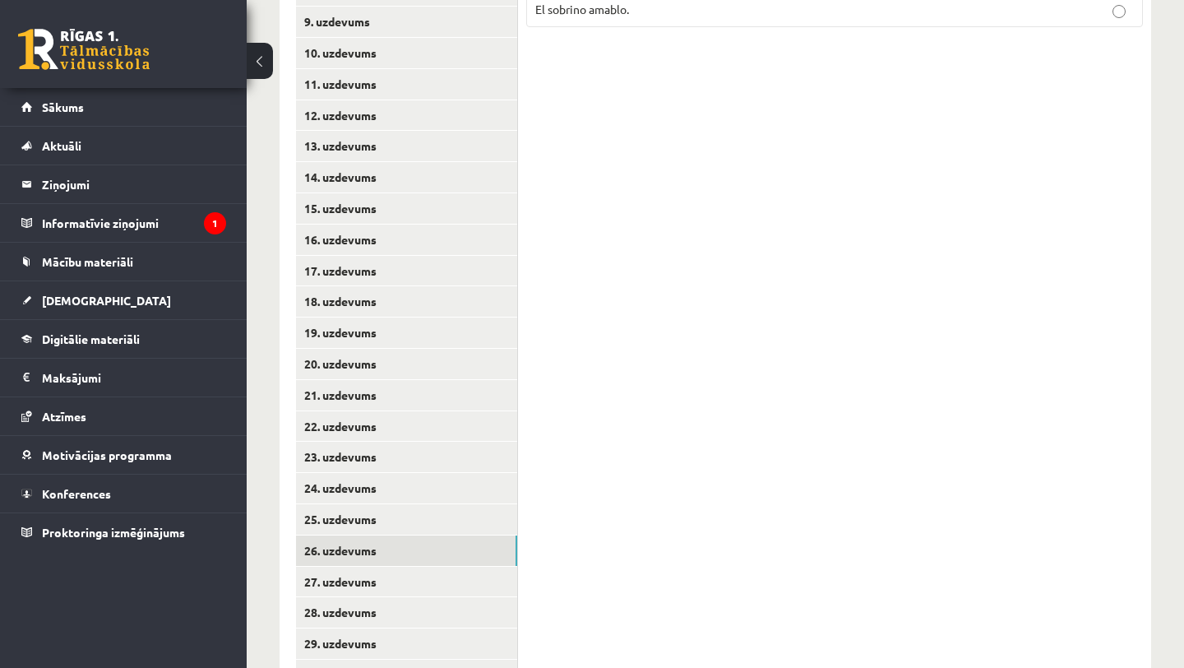
scroll to position [711, 0]
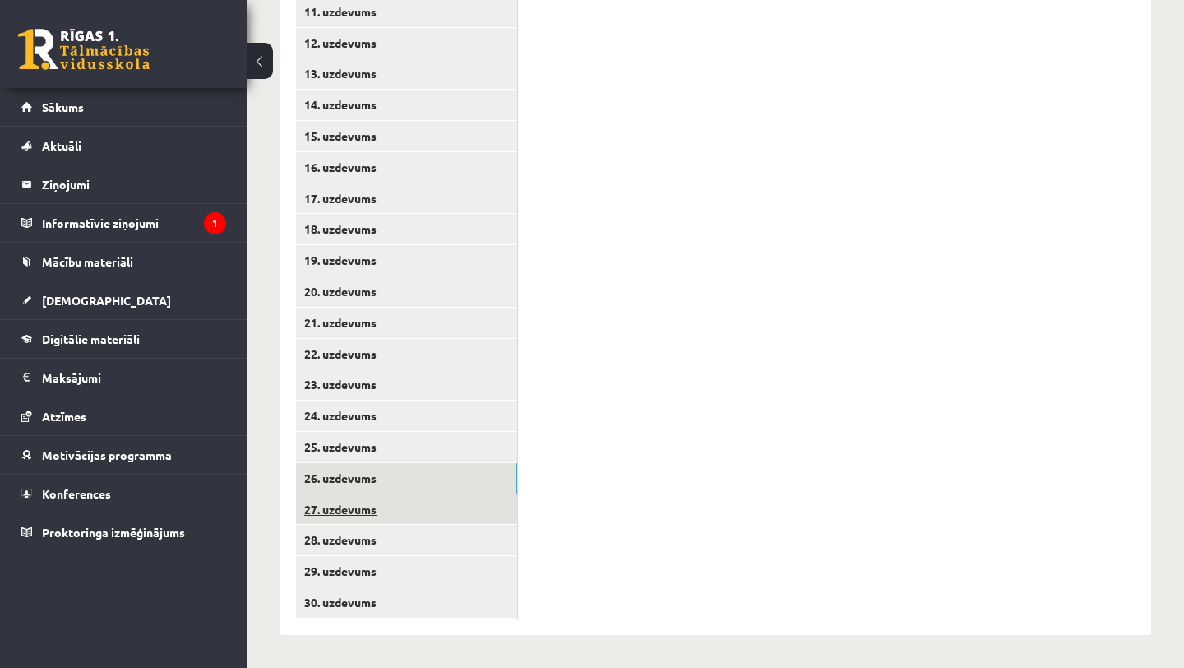
click at [424, 515] on link "27. uzdevums" at bounding box center [406, 509] width 221 height 30
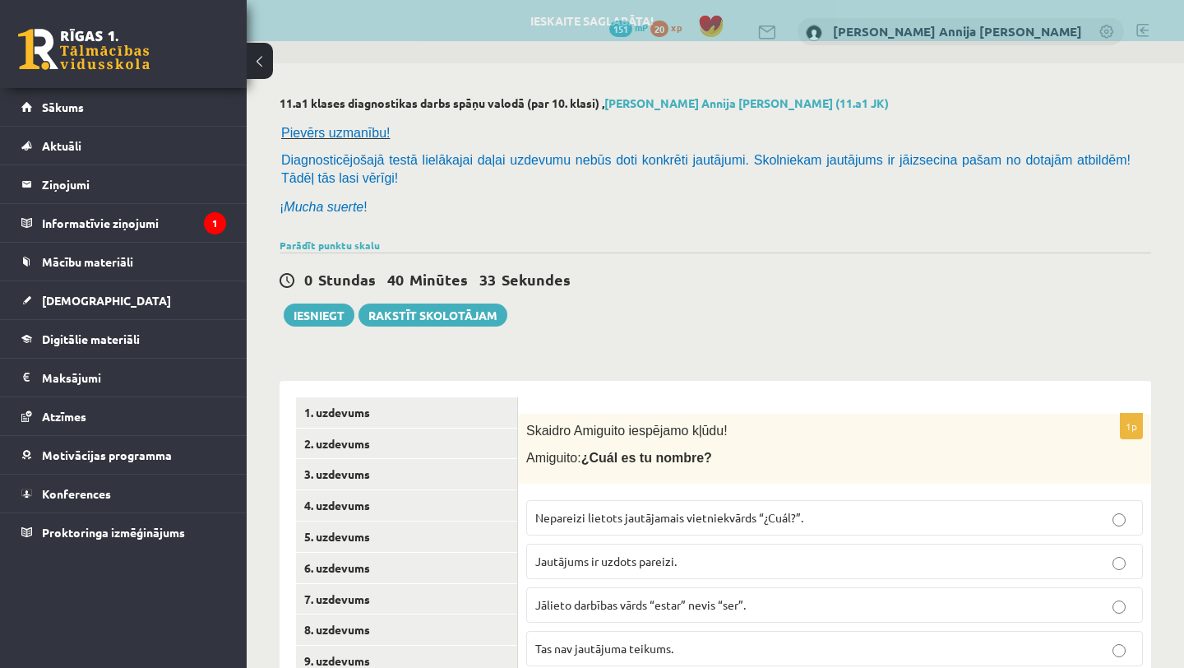
scroll to position [243, 0]
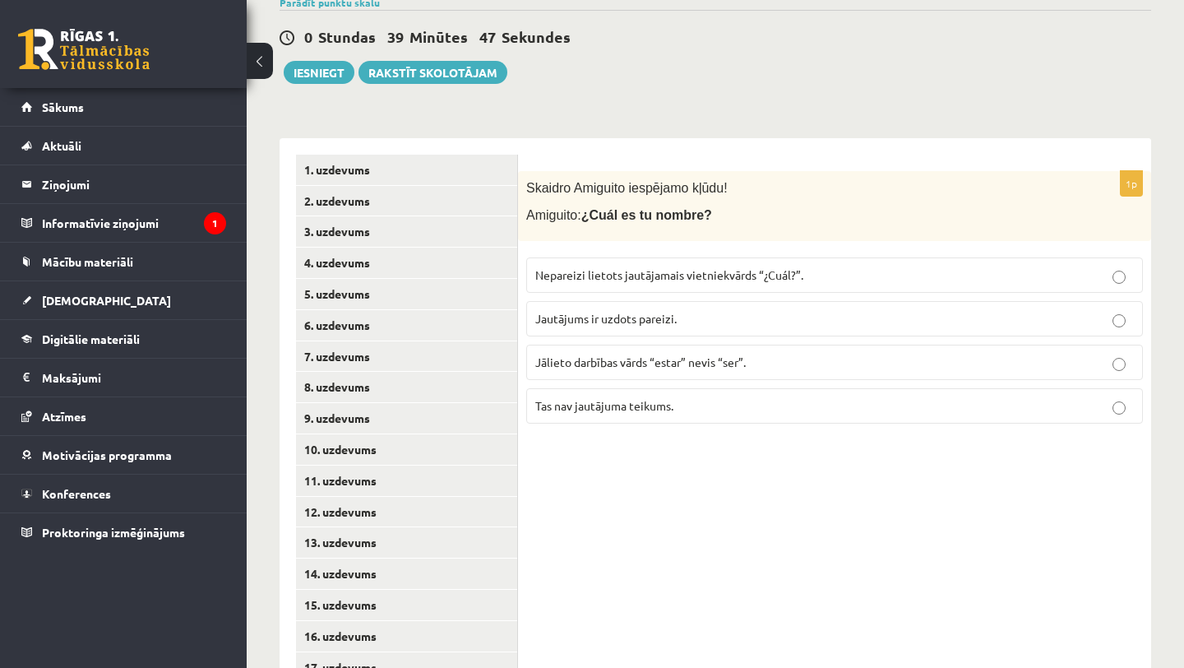
click at [846, 372] on label "Jālieto darbības vārds “estar” nevis “ser”." at bounding box center [834, 362] width 617 height 35
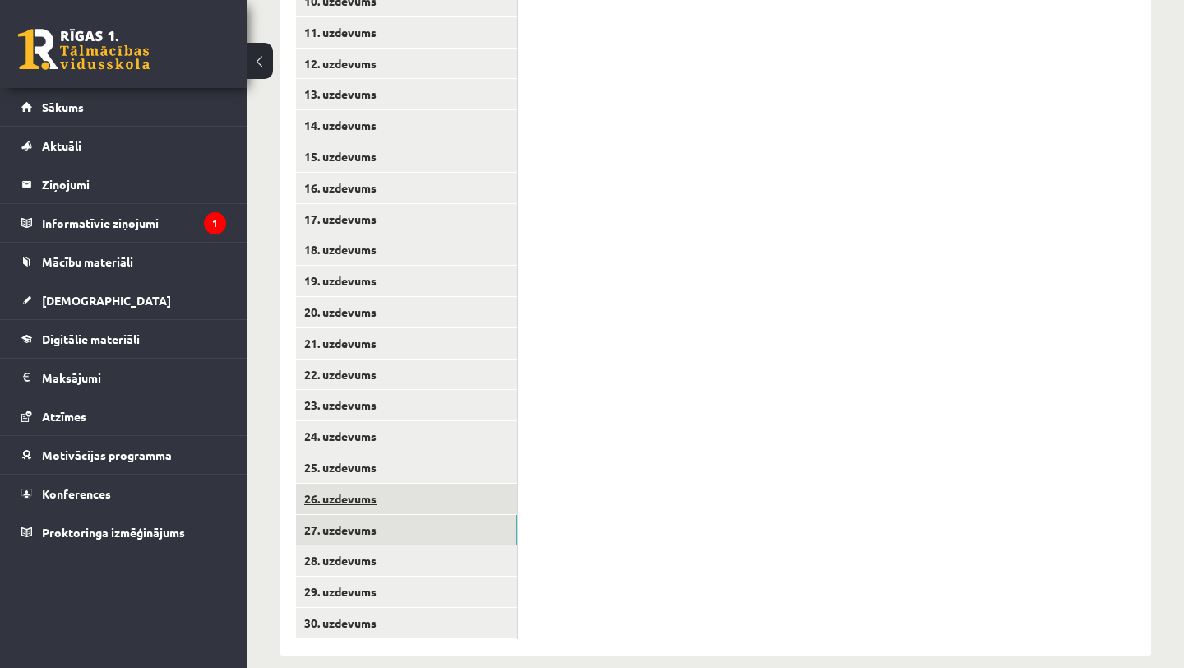
scroll to position [702, 0]
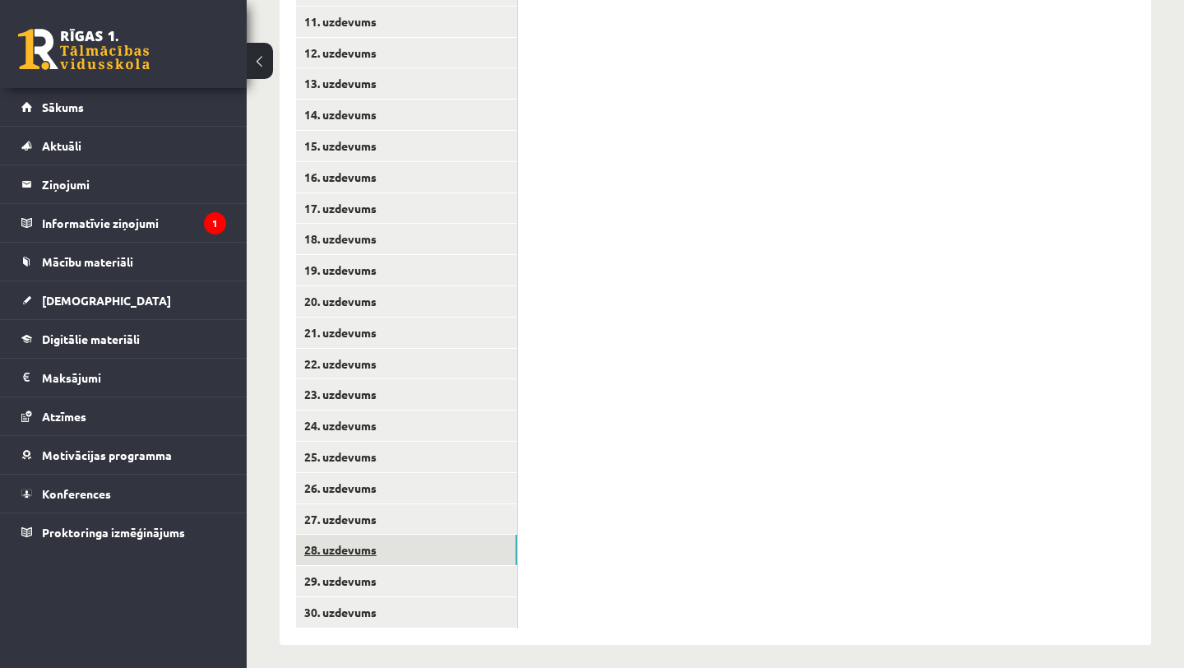
click at [359, 550] on link "28. uzdevums" at bounding box center [406, 550] width 221 height 30
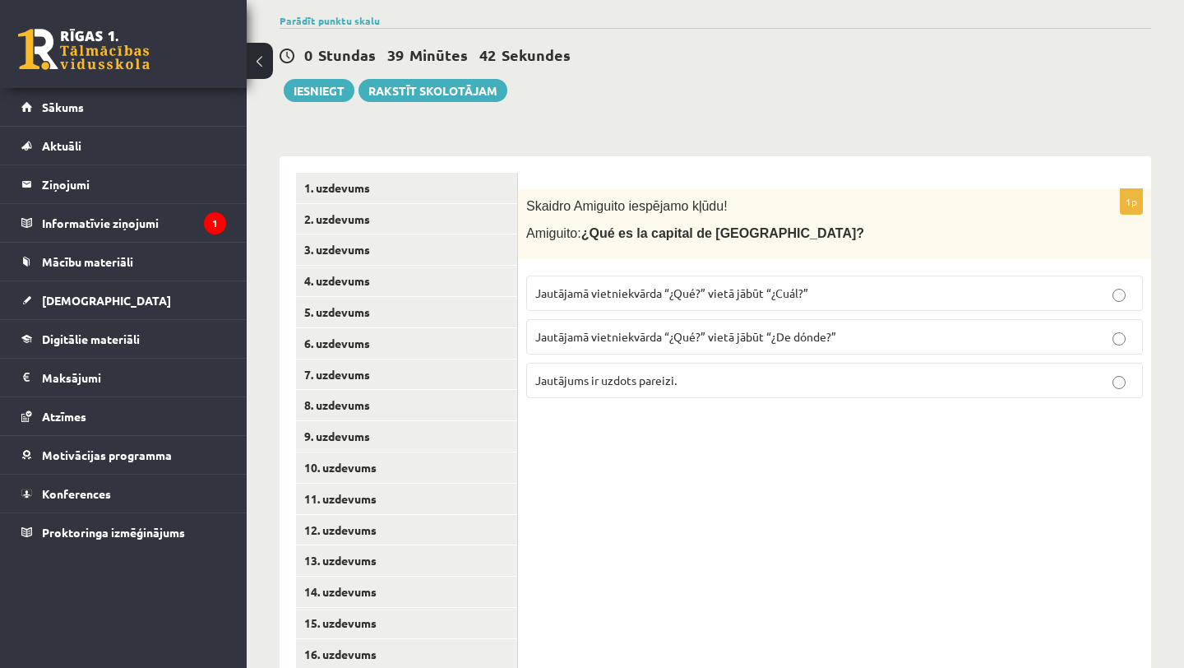
scroll to position [226, 0]
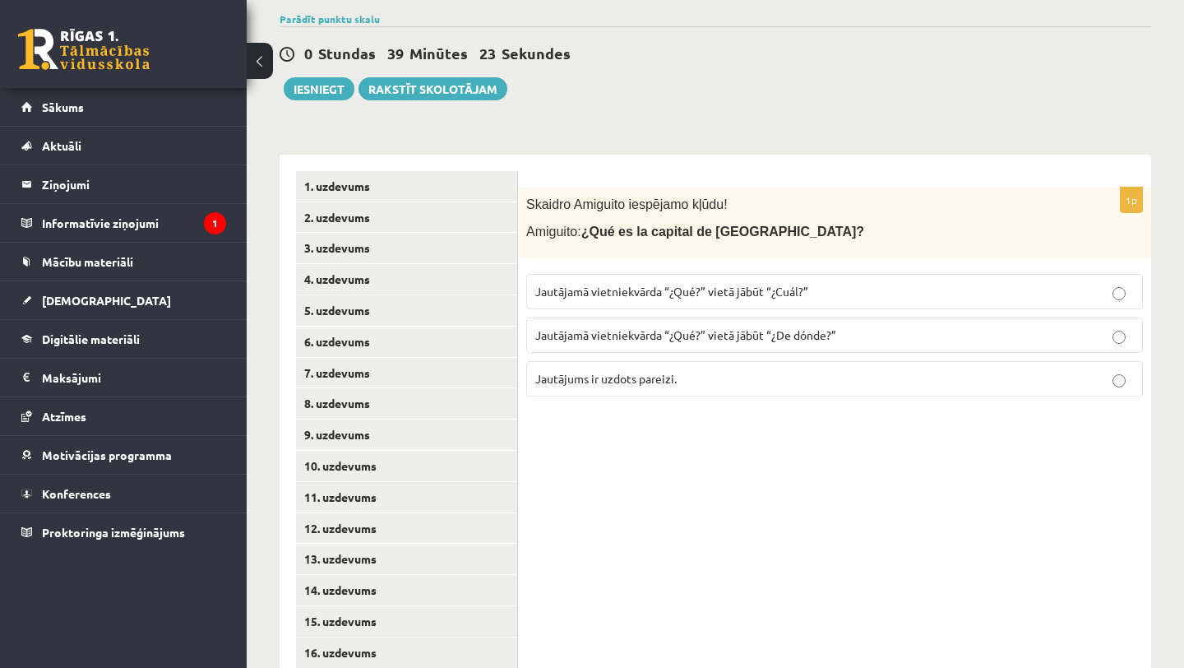
click at [819, 374] on p "Jautājums ir uzdots pareizi." at bounding box center [834, 378] width 599 height 17
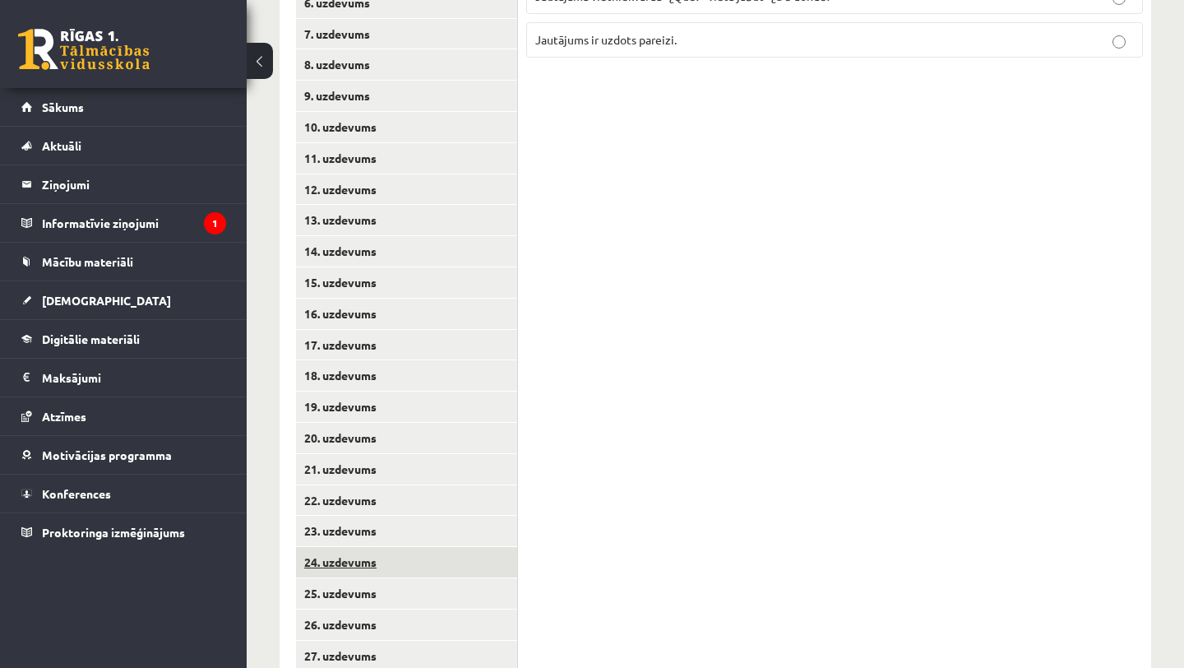
scroll to position [711, 0]
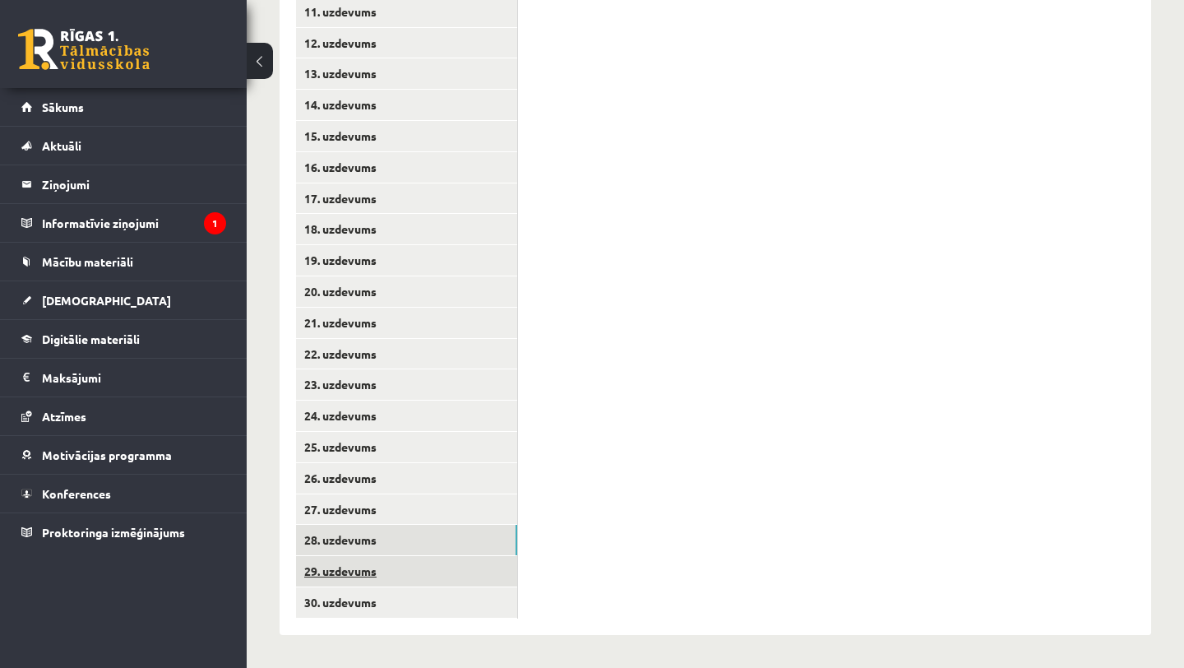
click at [421, 568] on link "29. uzdevums" at bounding box center [406, 571] width 221 height 30
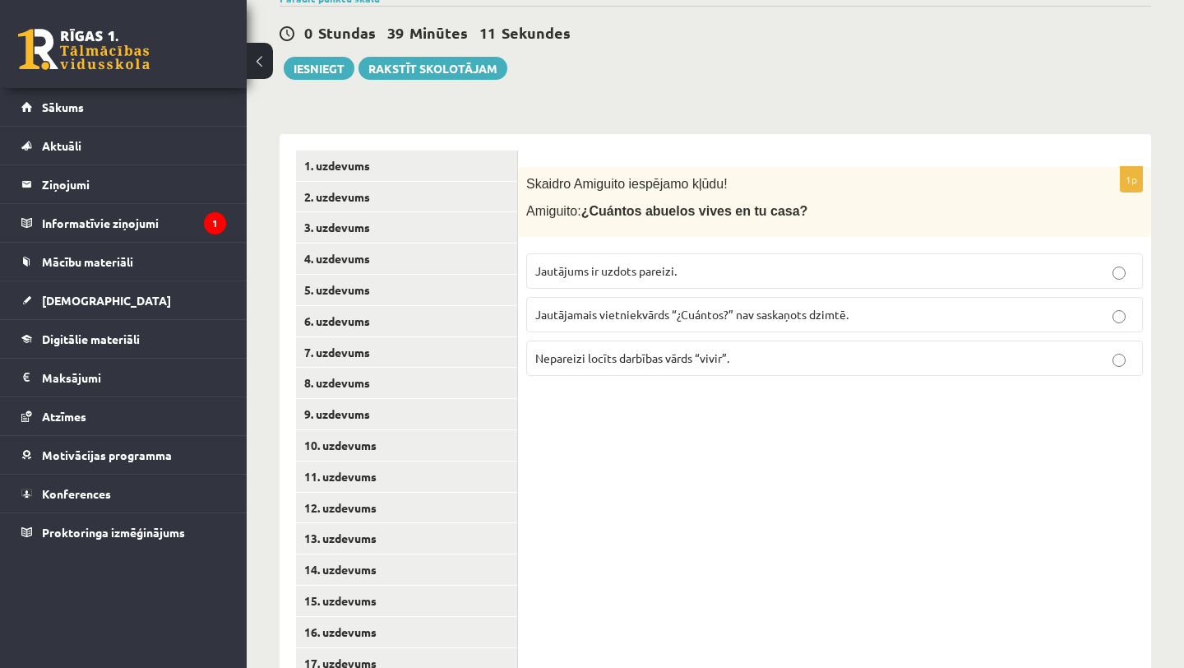
scroll to position [248, 0]
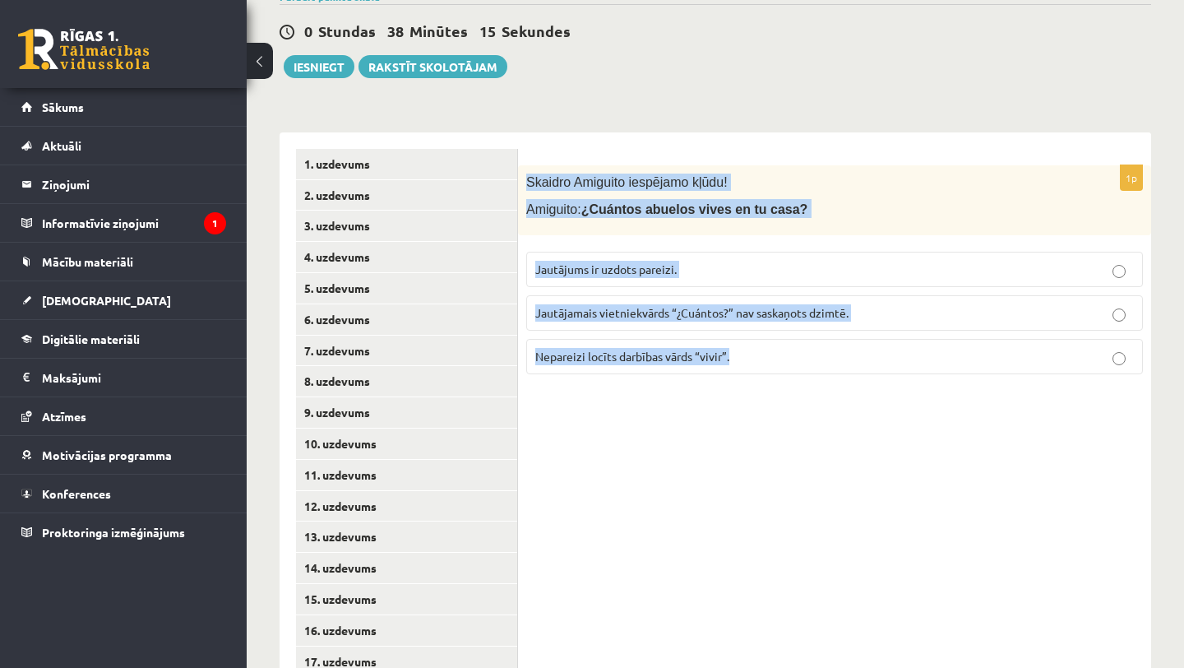
drag, startPoint x: 526, startPoint y: 179, endPoint x: 836, endPoint y: 398, distance: 380.1
click at [837, 400] on div "1p Skaidro Amiguito iespējamo kļūdu! Amiguito: ¿Cuántos abuelos vives en tu cas…" at bounding box center [834, 615] width 633 height 966
copy div "Skaidro Amiguito iespējamo kļūdu! Amiguito: ¿Cuántos abuelos vives en tu casa? …"
click at [836, 398] on div "1p Skaidro Amiguito iespējamo kļūdu! Amiguito: ¿Cuántos abuelos vives en tu cas…" at bounding box center [834, 615] width 633 height 966
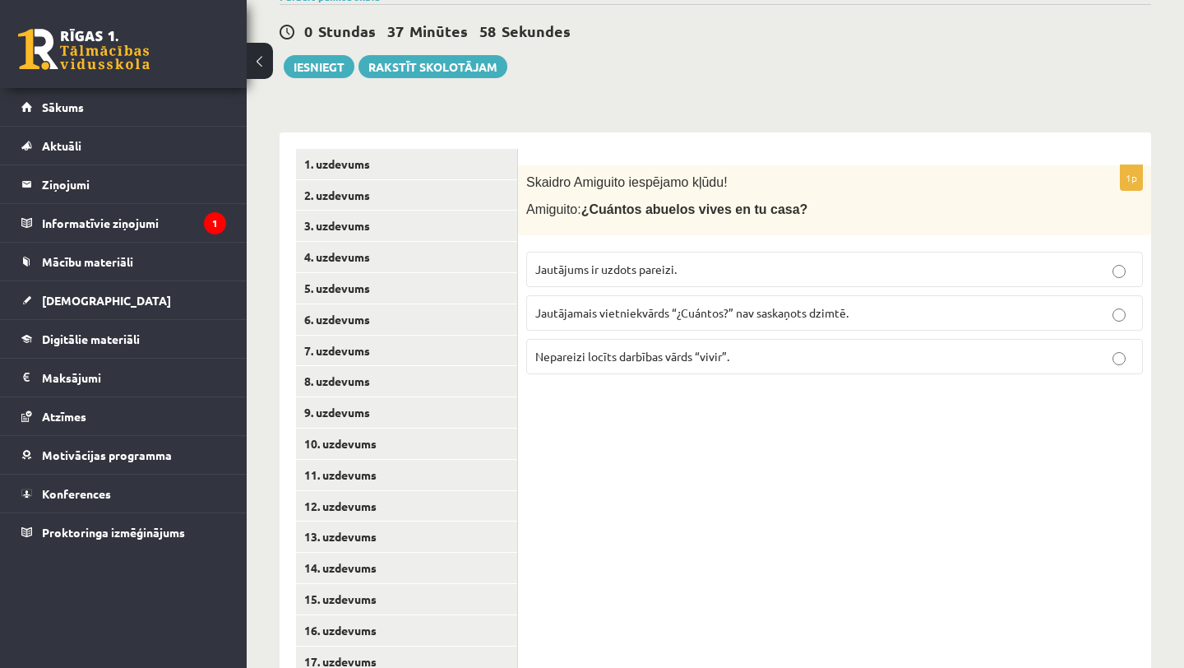
click at [821, 359] on p "Nepareizi locīts darbības vārds “vivir”." at bounding box center [834, 356] width 599 height 17
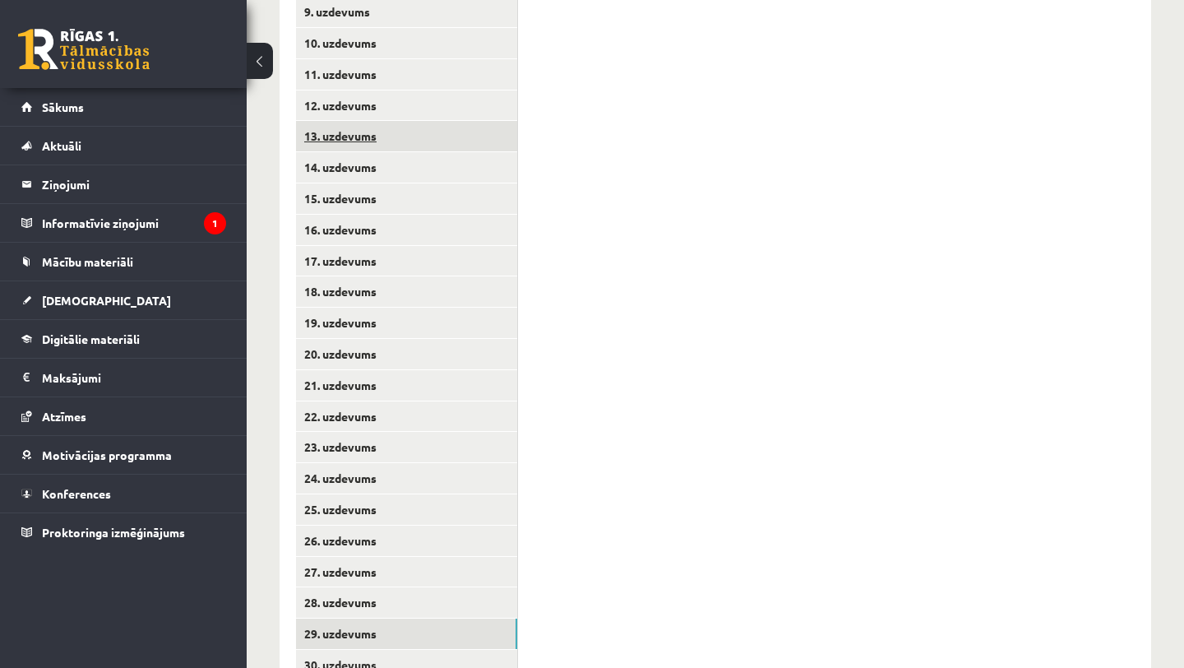
scroll to position [711, 0]
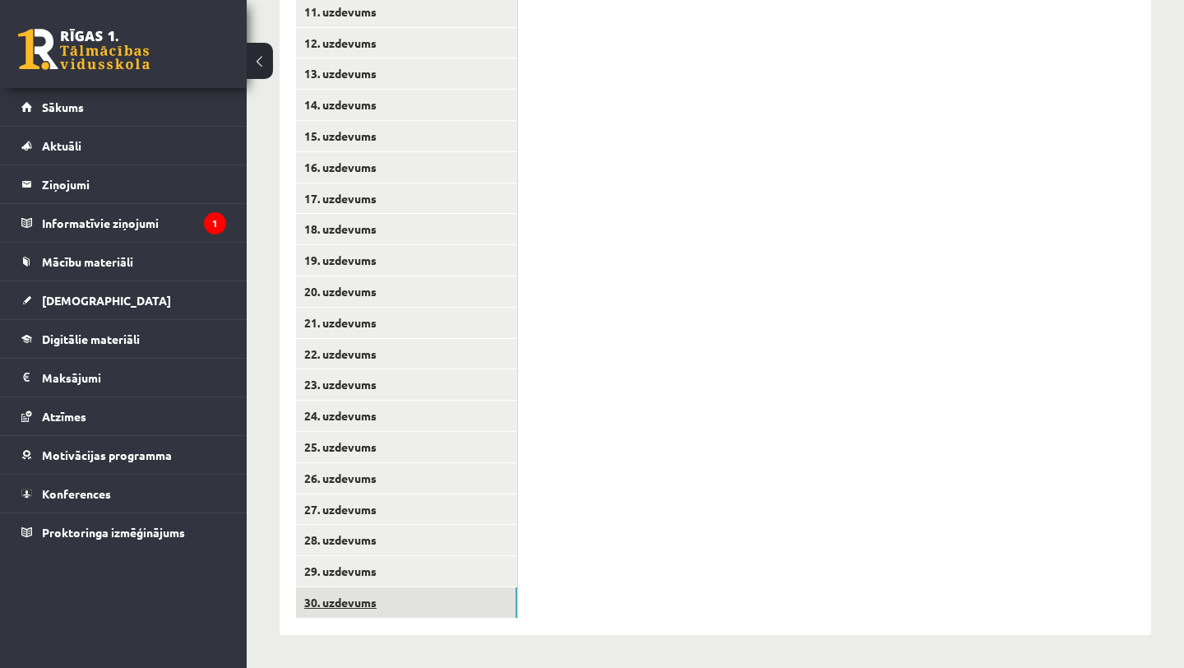
click at [471, 604] on link "30. uzdevums" at bounding box center [406, 602] width 221 height 30
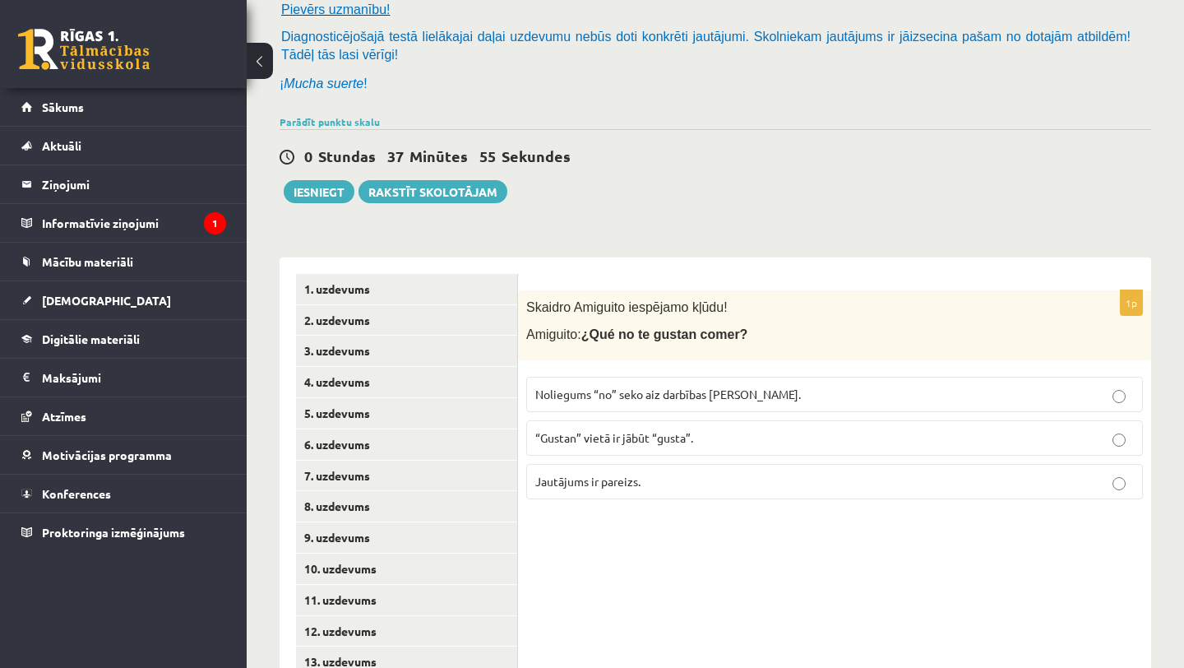
scroll to position [124, 0]
click at [736, 381] on label "Noliegums “no” seko aiz darbības vārda." at bounding box center [834, 393] width 617 height 35
click at [755, 479] on p "Jautājums ir pareizs." at bounding box center [834, 480] width 599 height 17
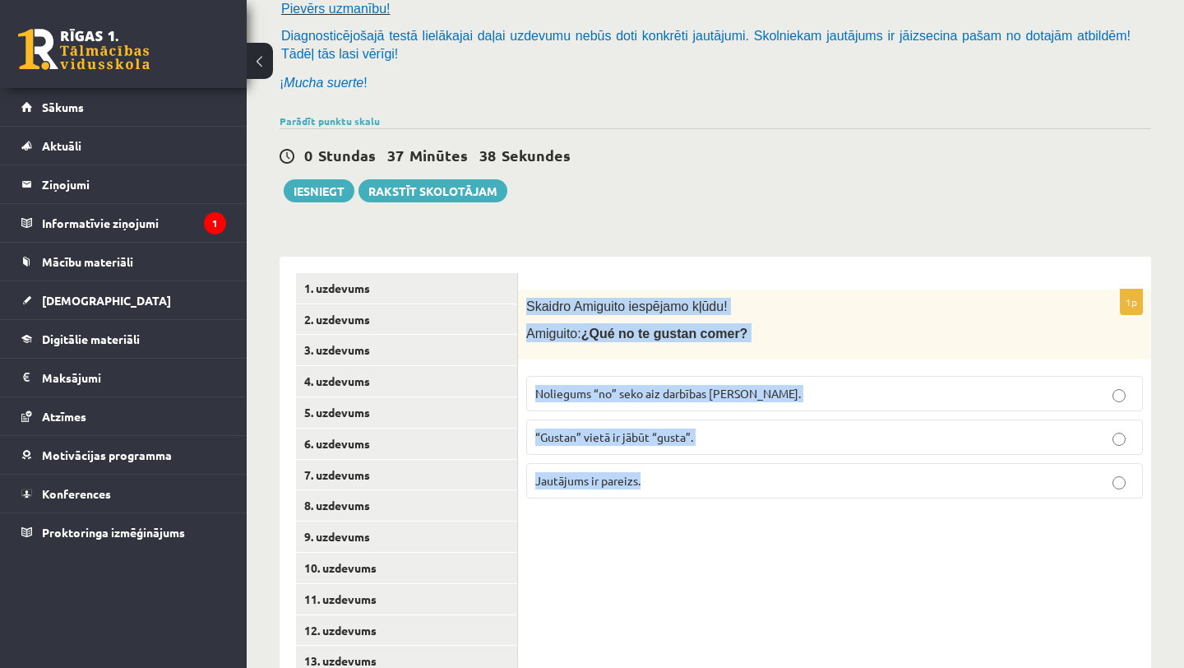
drag, startPoint x: 525, startPoint y: 305, endPoint x: 661, endPoint y: 485, distance: 226.0
click at [661, 485] on div "1p Skaidro Amiguito iespējamo kļūdu! Amiguito: ¿Qué no te gustan comer? Noliegu…" at bounding box center [834, 401] width 633 height 222
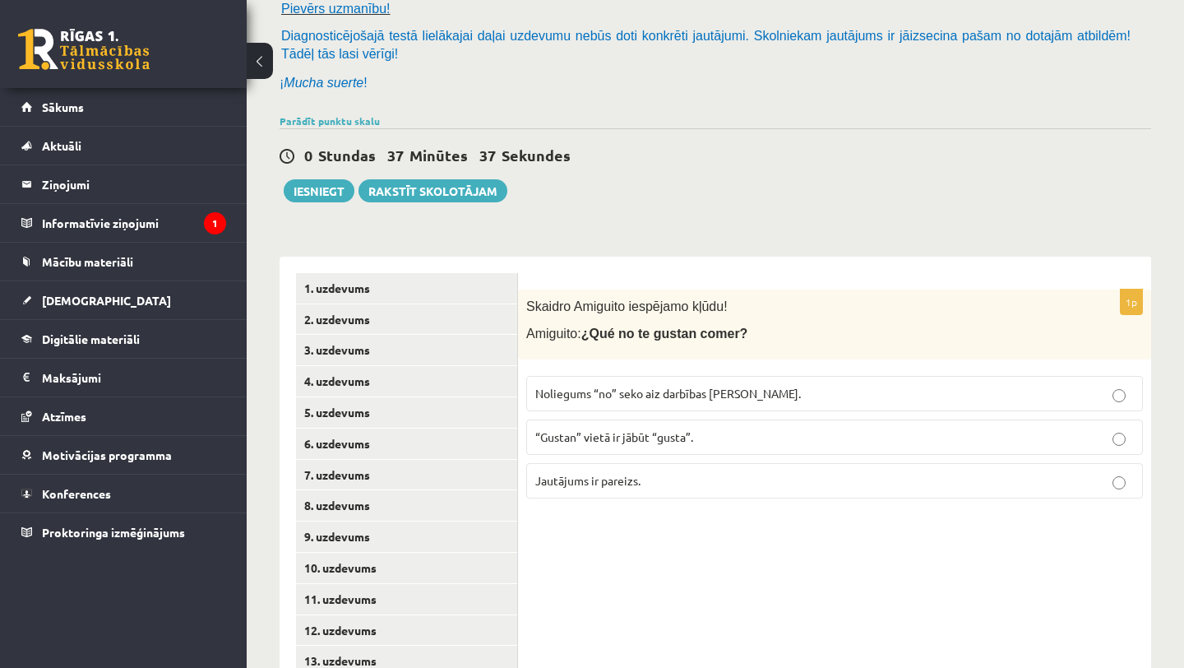
click at [717, 448] on label "“Gustan” vietā ir jābūt “gusta”." at bounding box center [834, 436] width 617 height 35
click at [660, 487] on p "Jautājums ir pareizs." at bounding box center [834, 480] width 599 height 17
click at [690, 391] on span "Noliegums “no” seko aiz darbības vārda." at bounding box center [668, 393] width 266 height 15
click at [687, 431] on span "“Gustan” vietā ir jābūt “gusta”." at bounding box center [614, 436] width 158 height 15
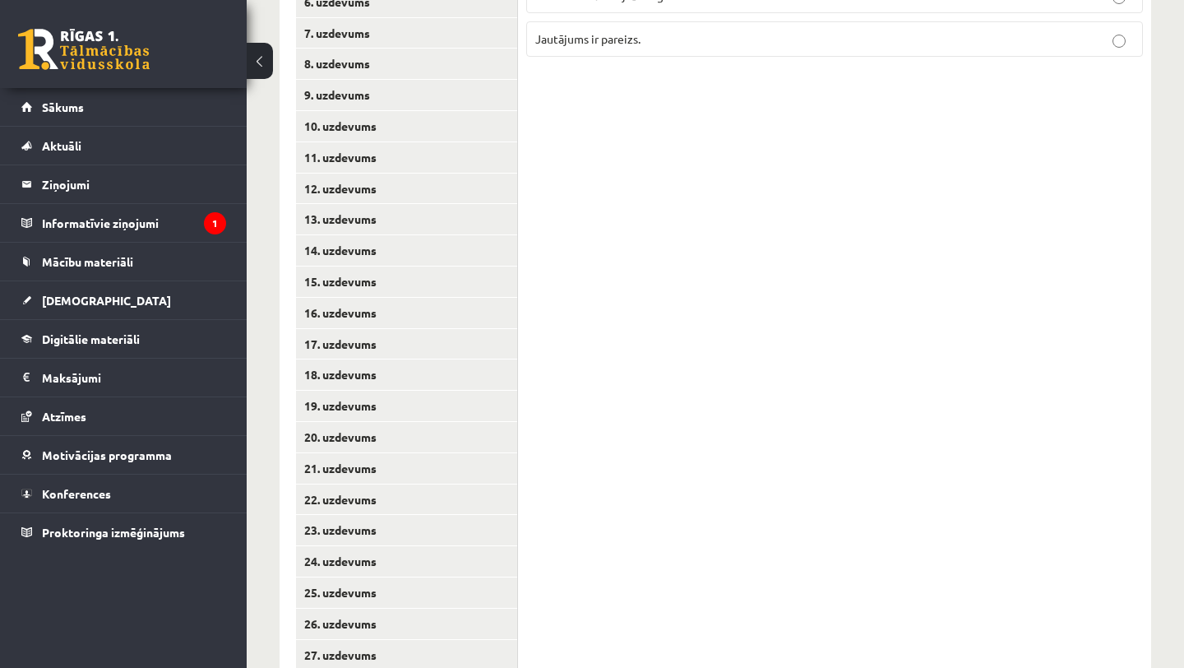
scroll to position [527, 0]
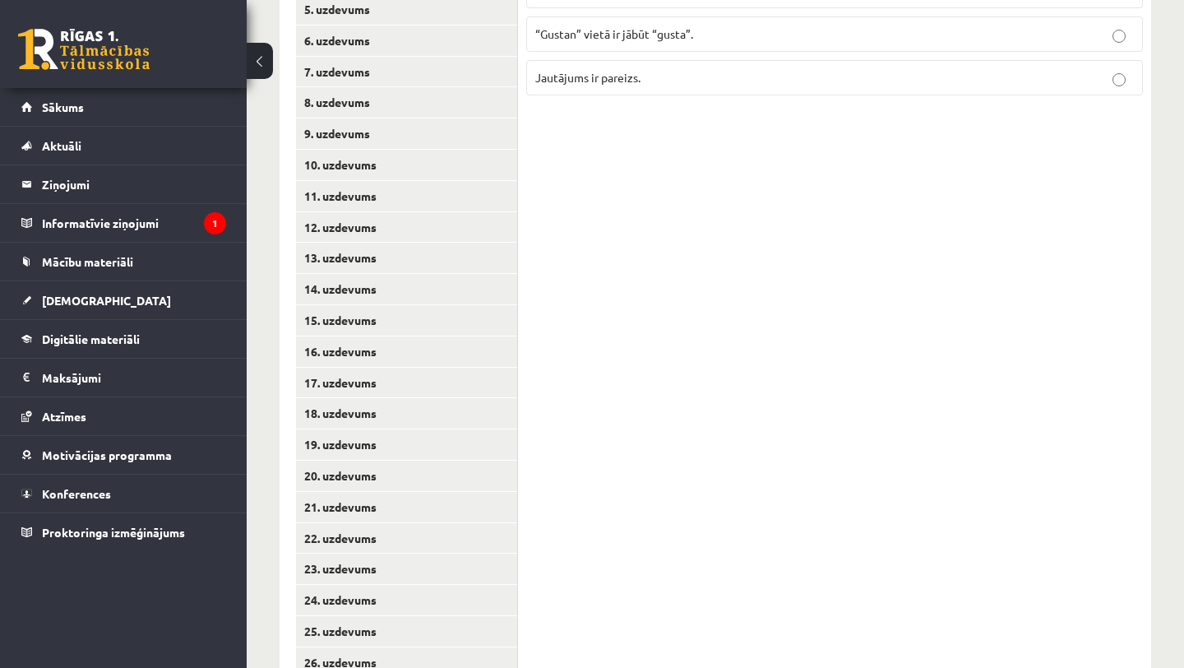
click at [705, 81] on p "Jautājums ir pareizs." at bounding box center [834, 77] width 599 height 17
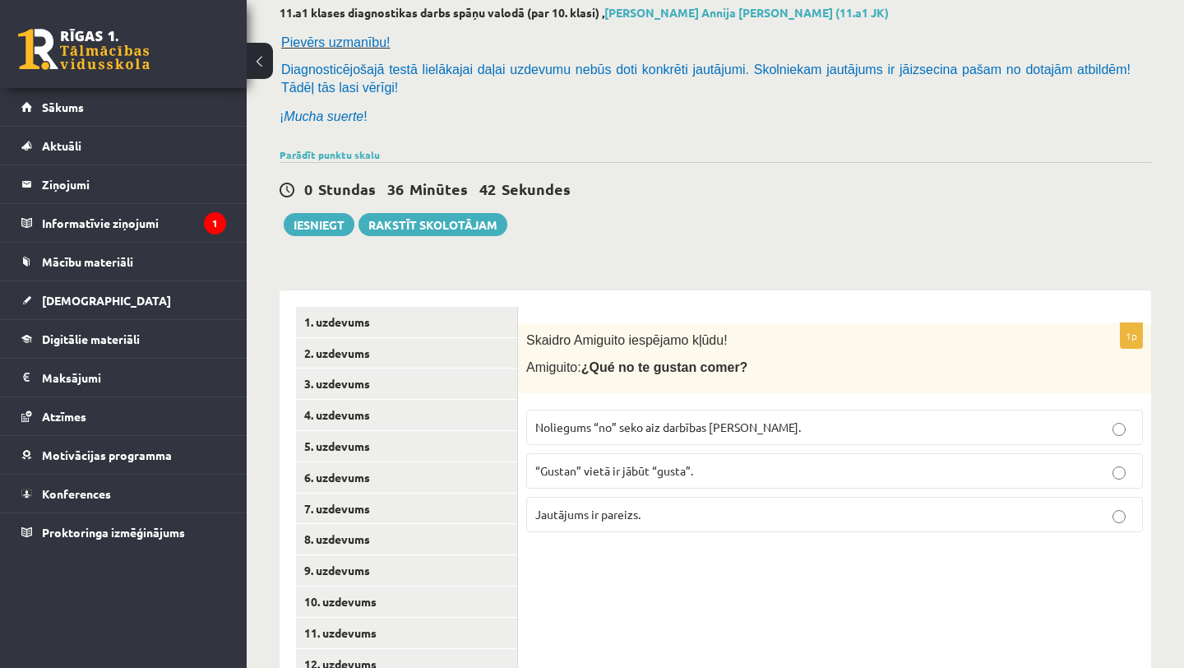
scroll to position [0, 0]
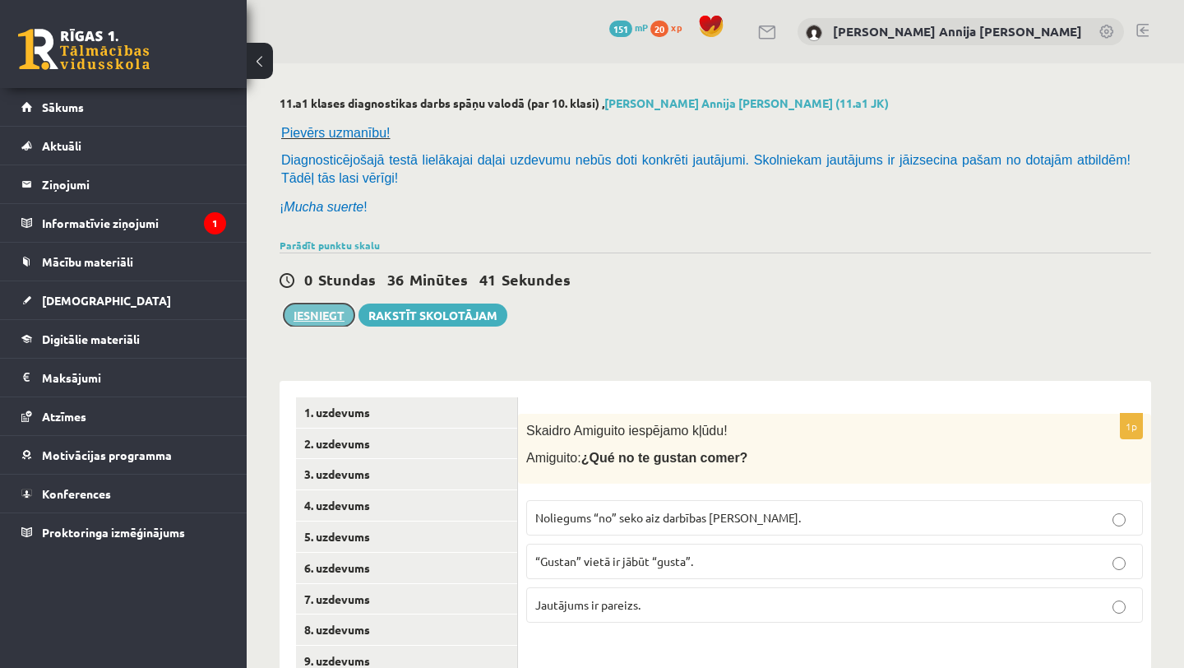
click at [329, 318] on button "Iesniegt" at bounding box center [319, 314] width 71 height 23
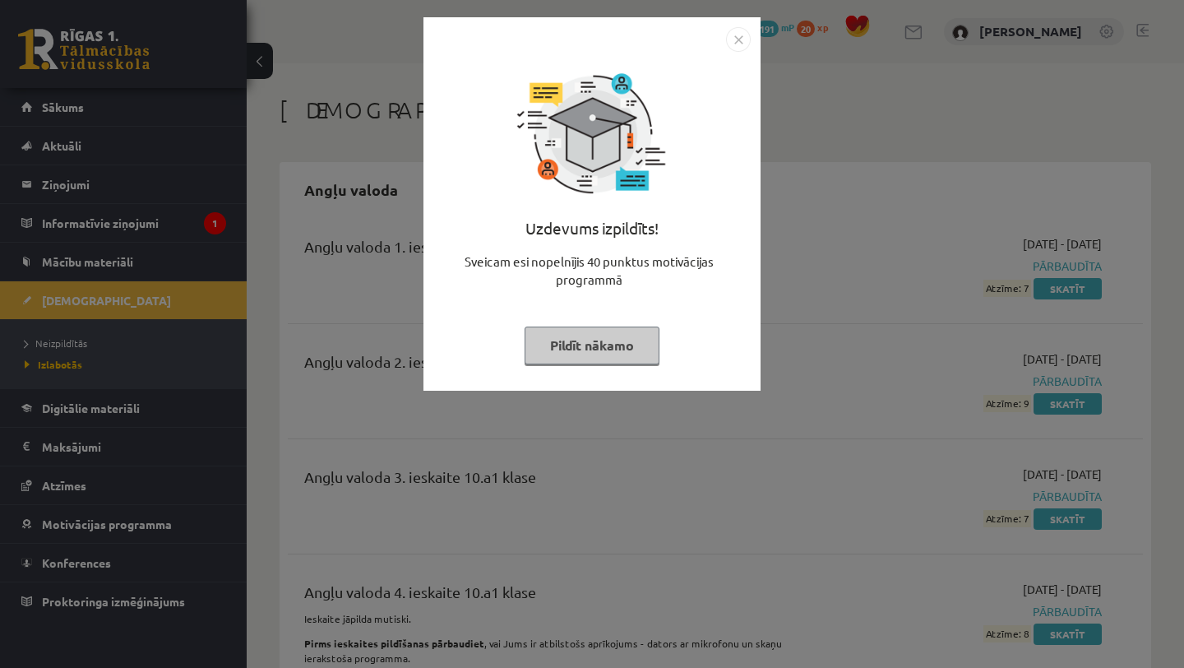
click at [726, 44] on img "Close" at bounding box center [738, 39] width 25 height 25
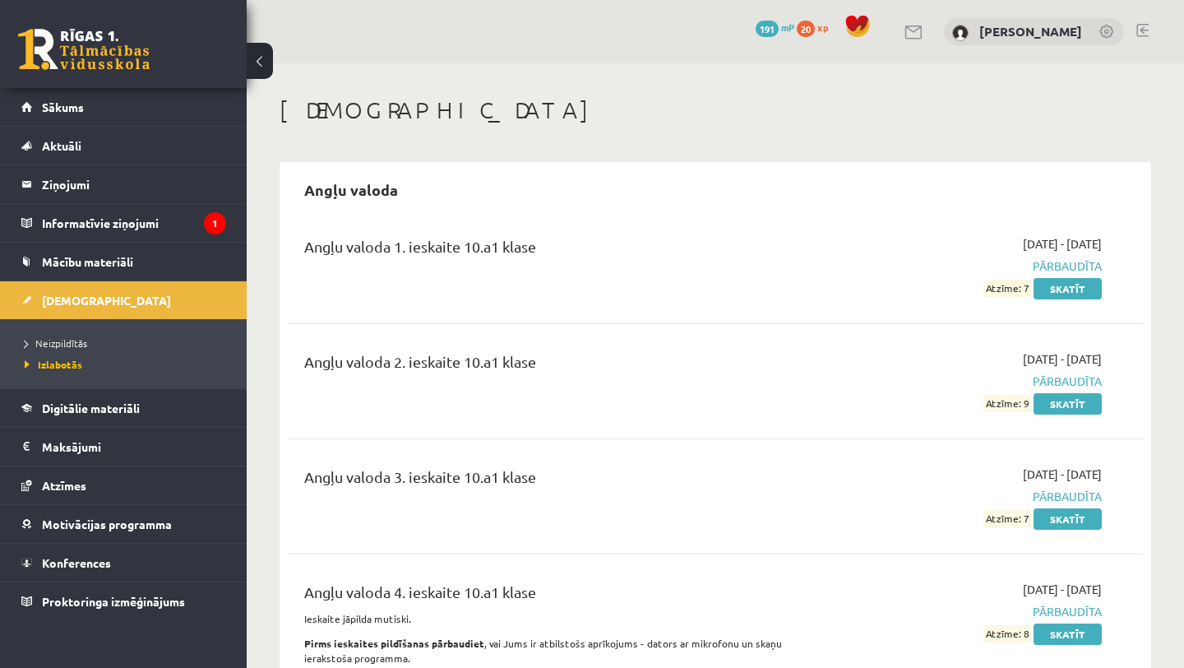
scroll to position [74, 0]
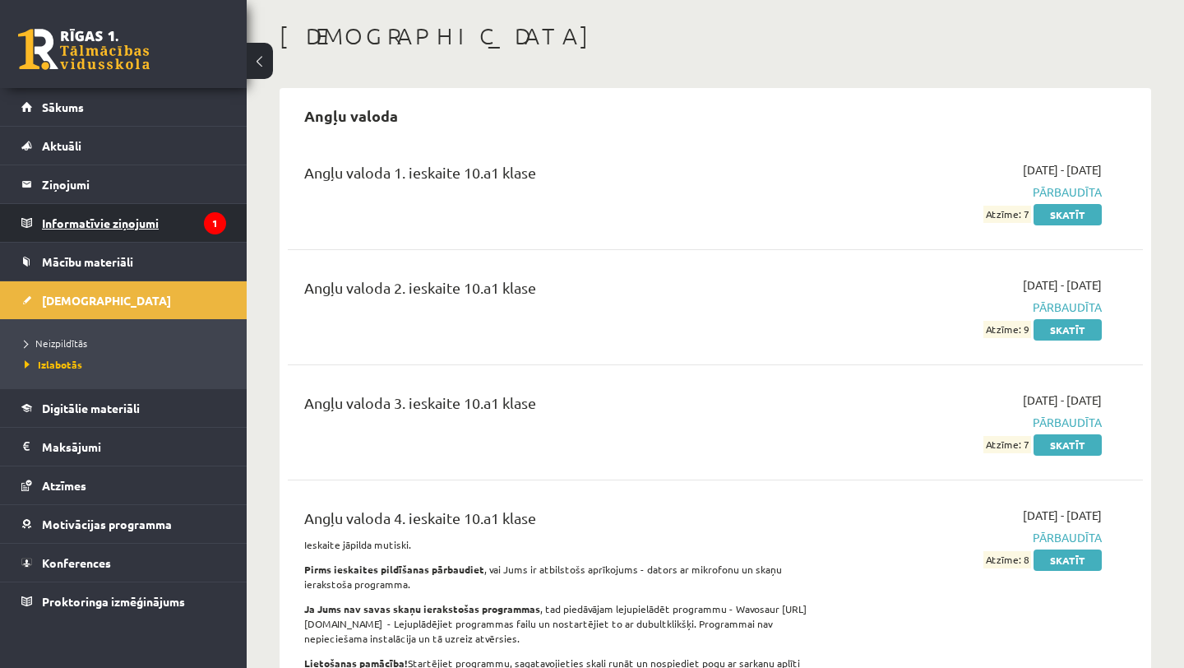
click at [197, 219] on legend "Informatīvie ziņojumi 1" at bounding box center [134, 223] width 184 height 38
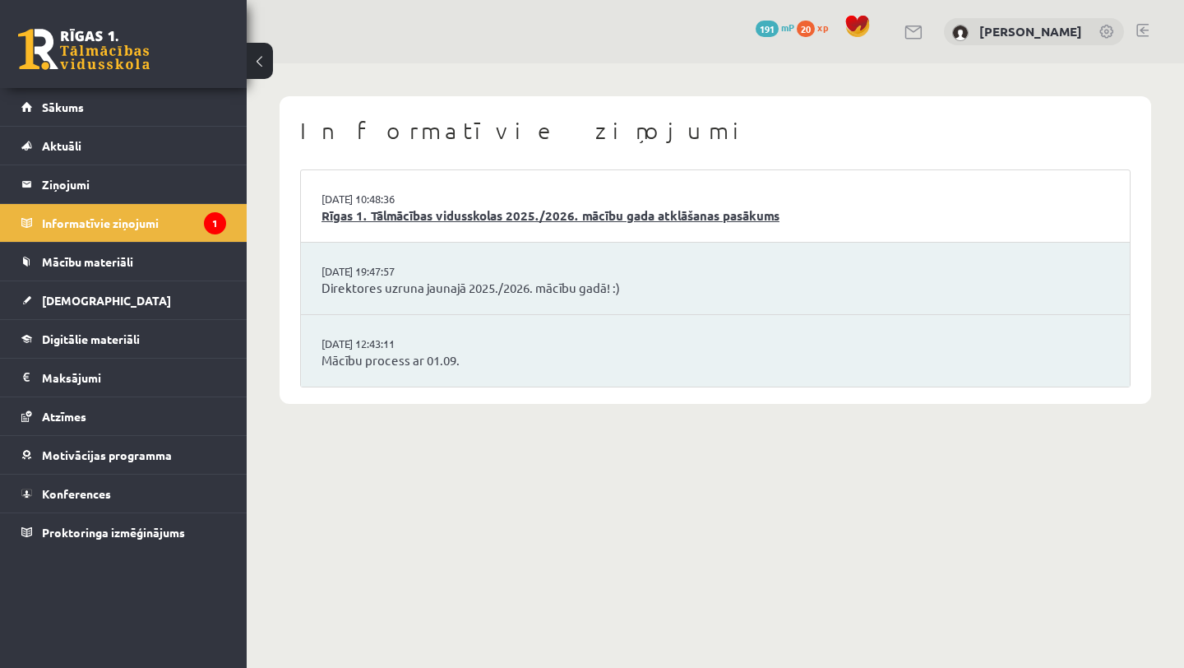
click at [466, 209] on link "Rīgas 1. Tālmācības vidusskolas 2025./2026. mācību gada atklāšanas pasākums" at bounding box center [716, 215] width 788 height 19
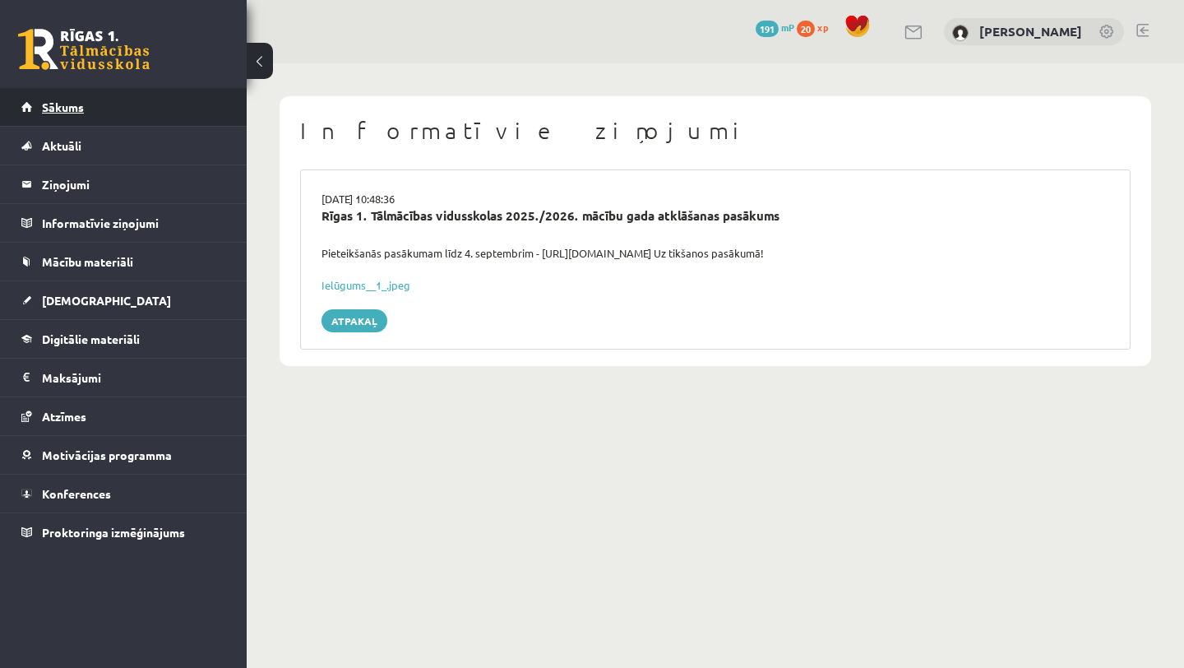
click at [123, 117] on link "Sākums" at bounding box center [123, 107] width 205 height 38
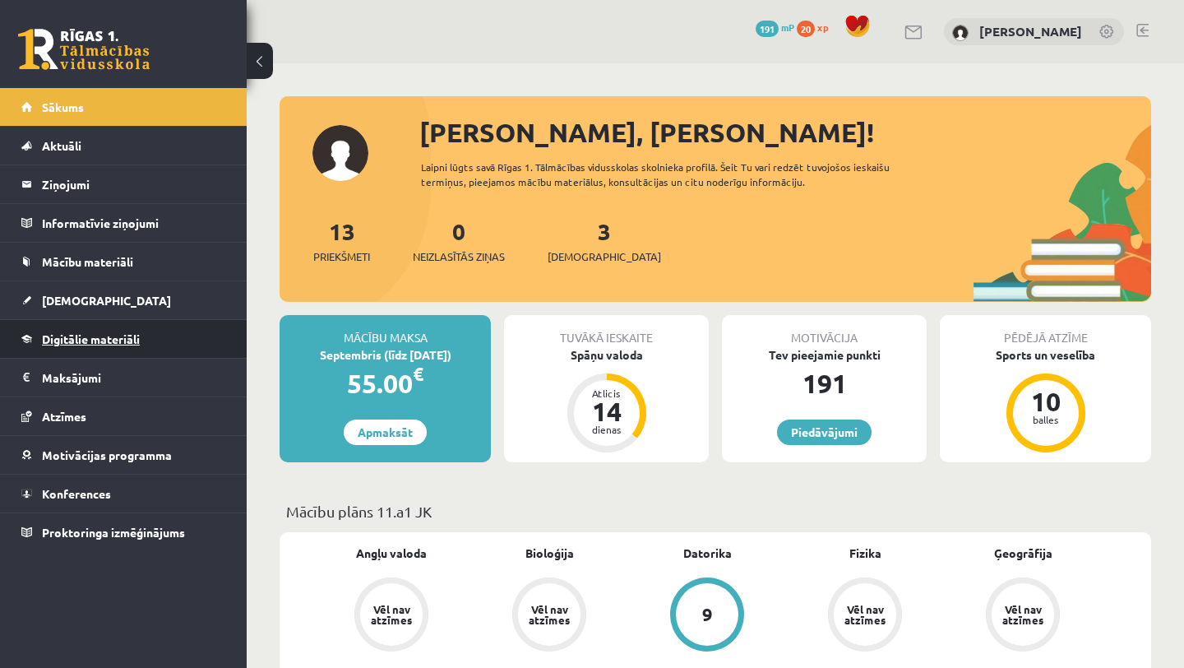
click at [133, 338] on span "Digitālie materiāli" at bounding box center [91, 338] width 98 height 15
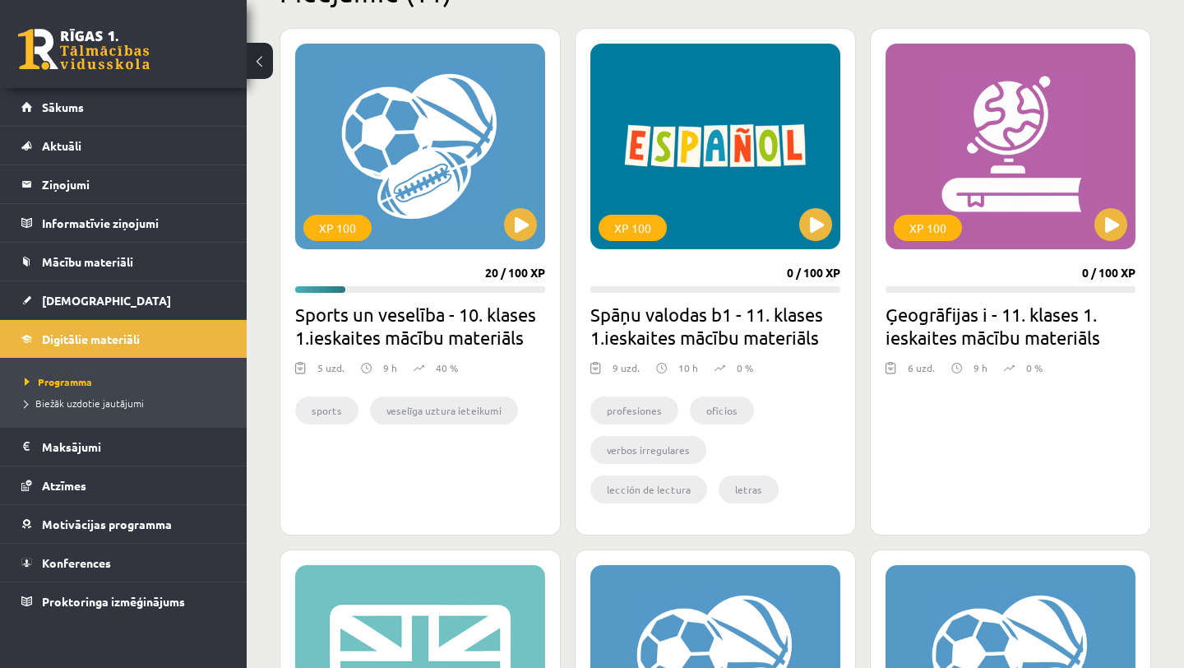
scroll to position [274, 0]
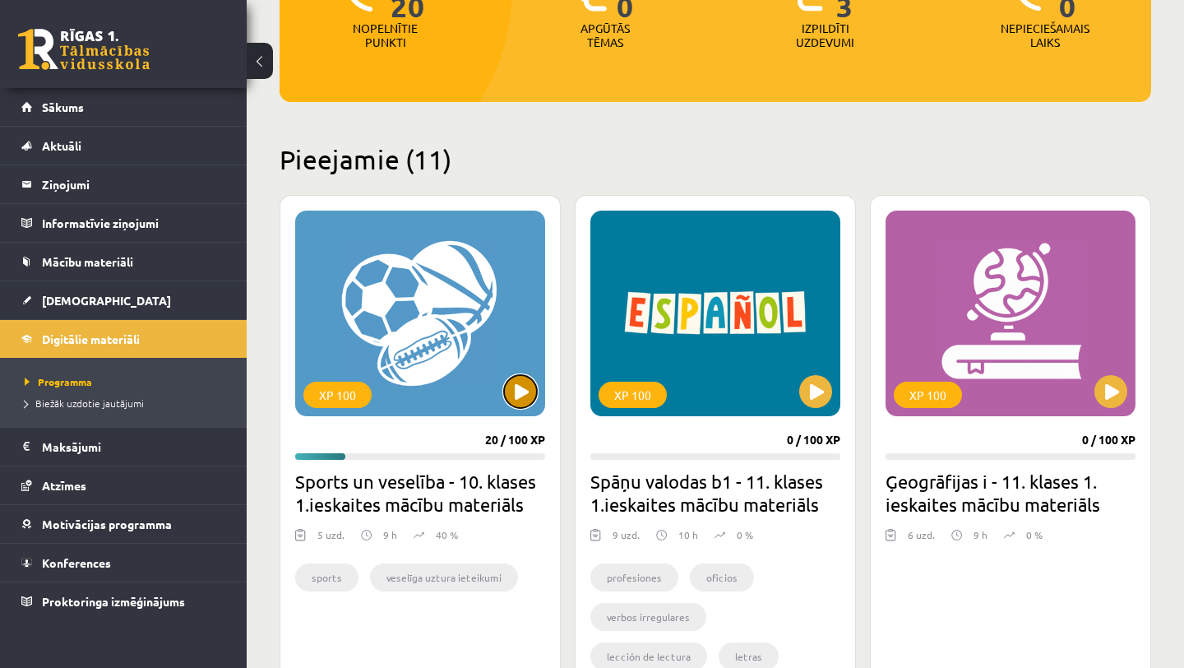
click at [525, 390] on button at bounding box center [520, 391] width 33 height 33
